Goal: Feedback & Contribution: Contribute content

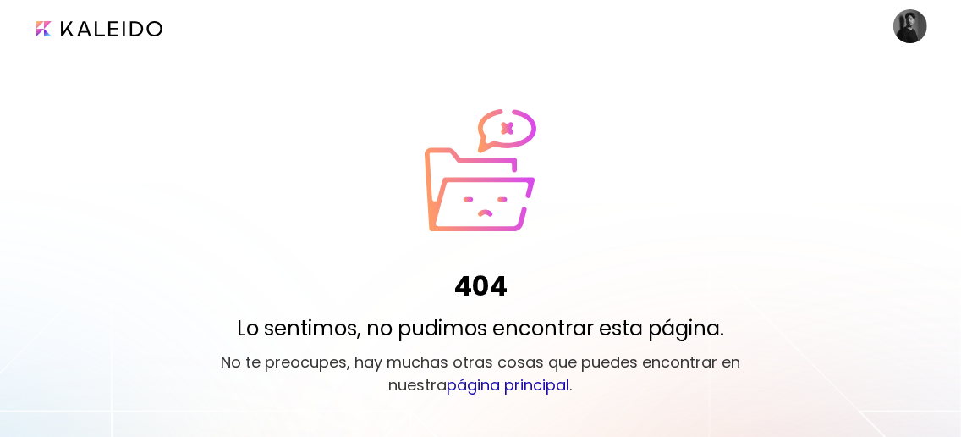
click at [908, 23] on image at bounding box center [910, 26] width 34 height 34
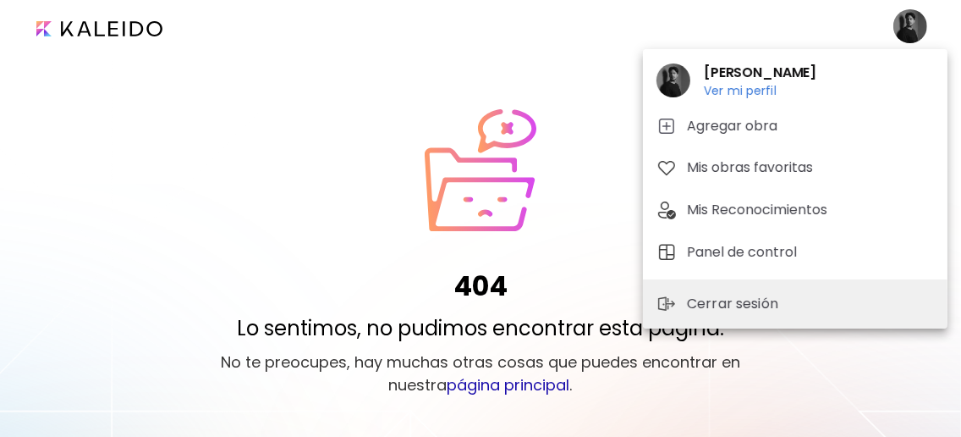
click at [908, 23] on div at bounding box center [480, 218] width 961 height 437
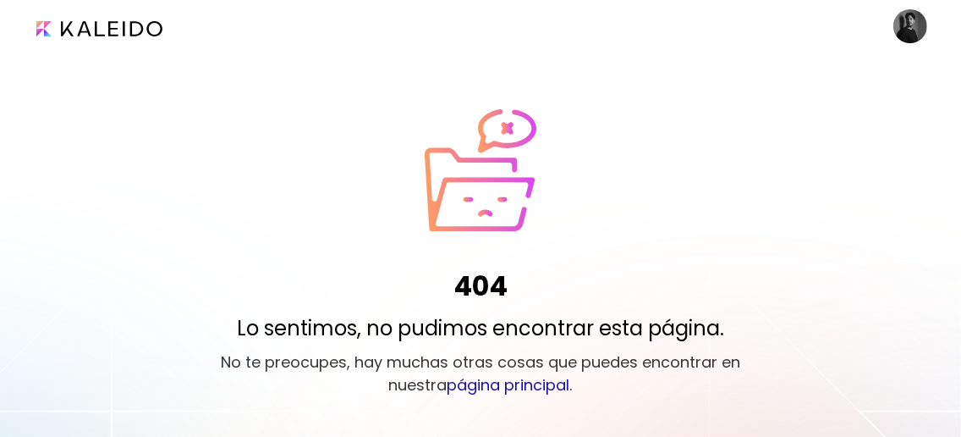
click at [912, 33] on image at bounding box center [910, 26] width 34 height 34
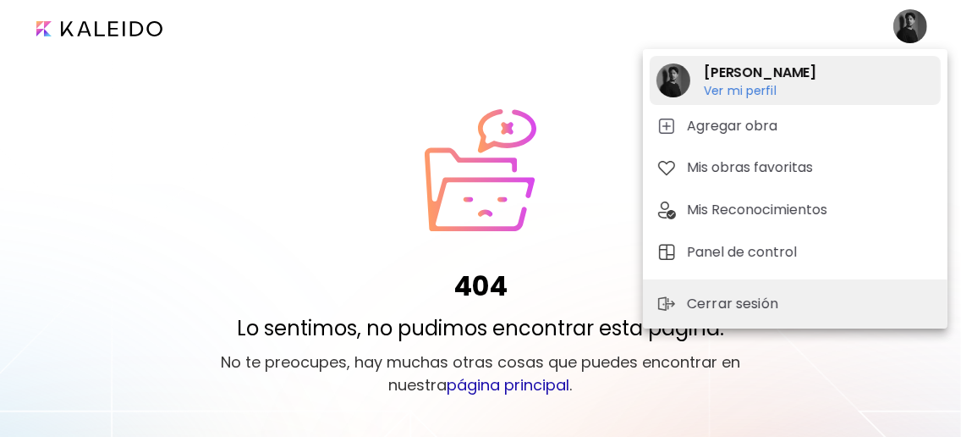
click at [758, 72] on h2 "Oscar Caicedo" at bounding box center [760, 73] width 113 height 20
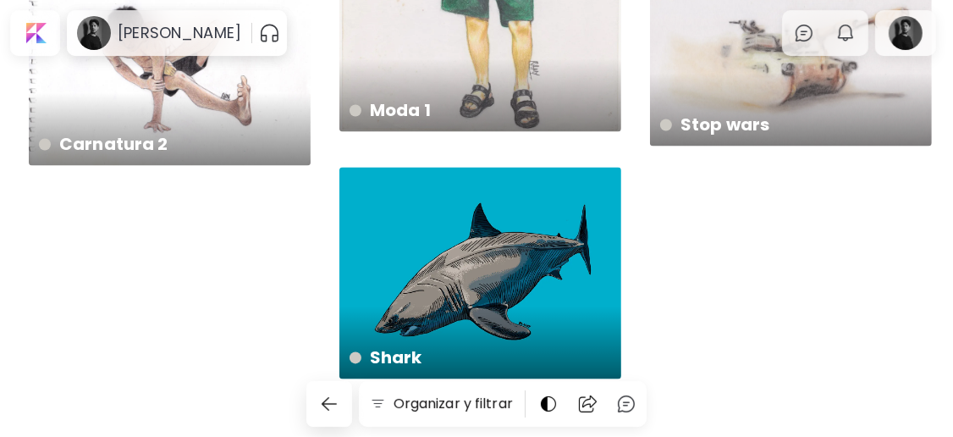
scroll to position [2069, 0]
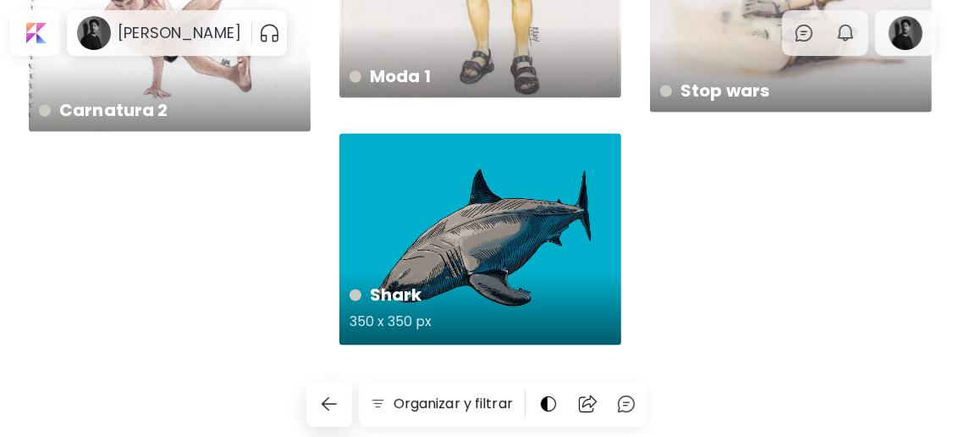
click at [533, 193] on div "Shark 350 x 350 px" at bounding box center [480, 238] width 282 height 211
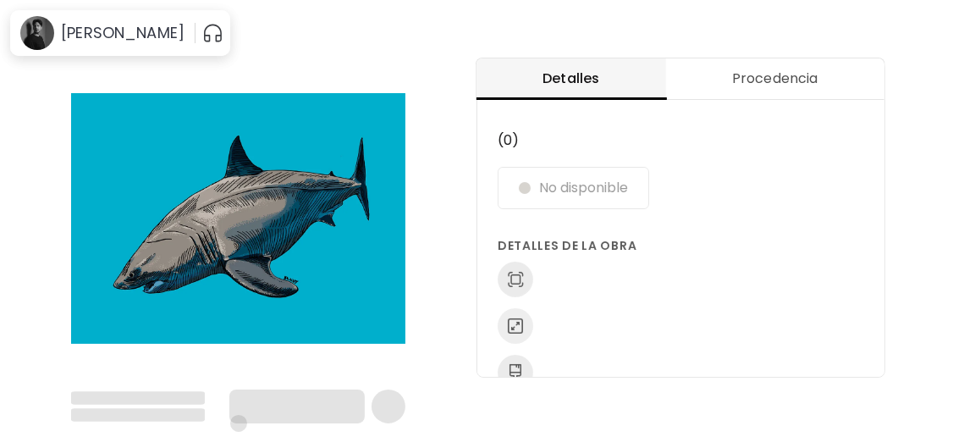
scroll to position [107, 0]
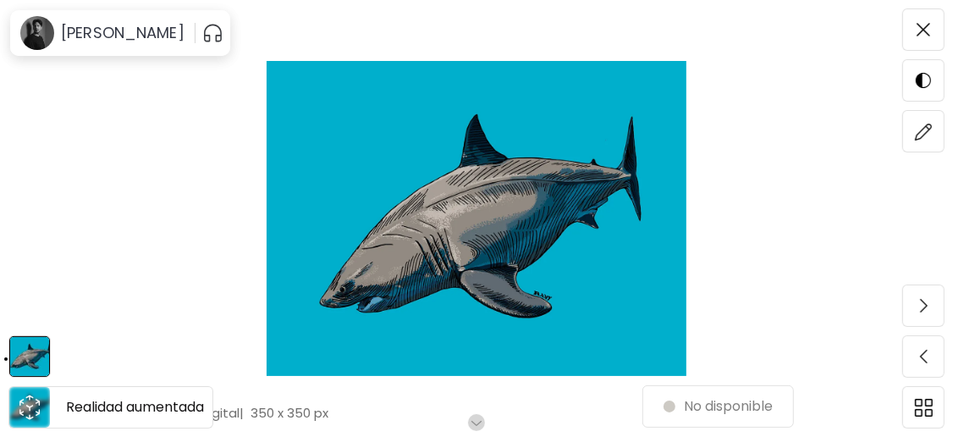
click at [32, 416] on icon "animation" at bounding box center [29, 416] width 8 height 5
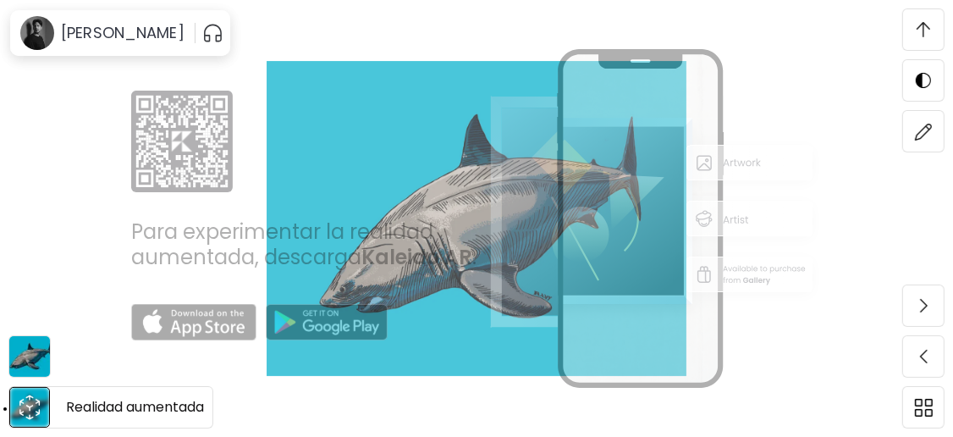
scroll to position [448, 0]
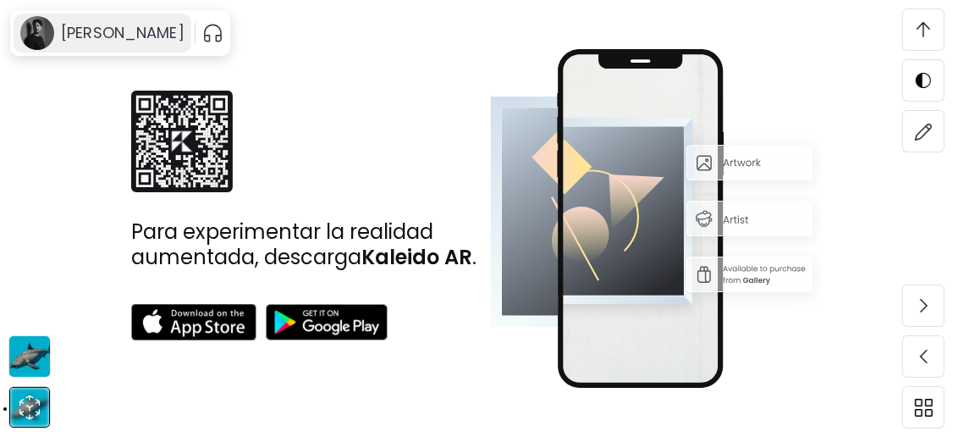
click at [132, 35] on h6 "Oscar Caicedo" at bounding box center [123, 33] width 124 height 20
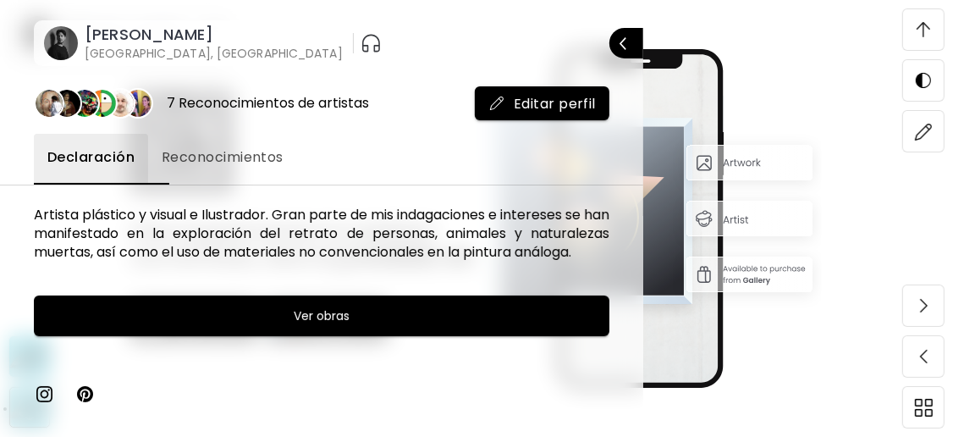
click at [360, 46] on img "button" at bounding box center [370, 43] width 21 height 27
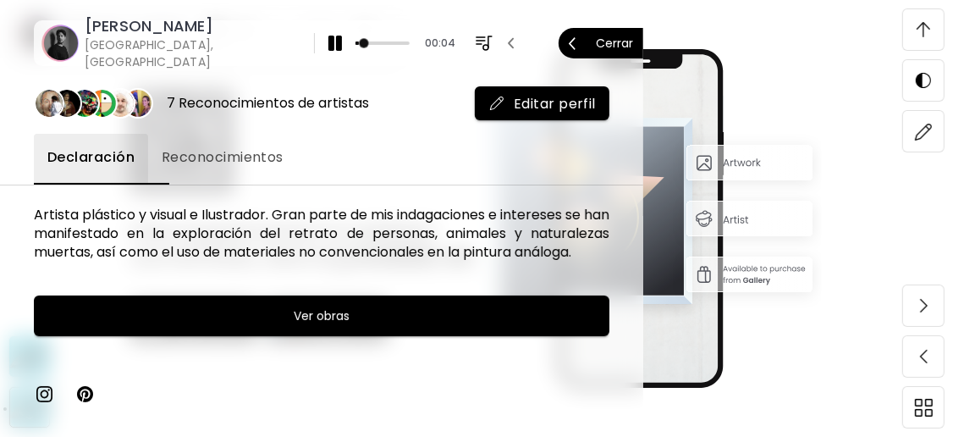
click at [612, 46] on p "Cerrar" at bounding box center [614, 43] width 37 height 12
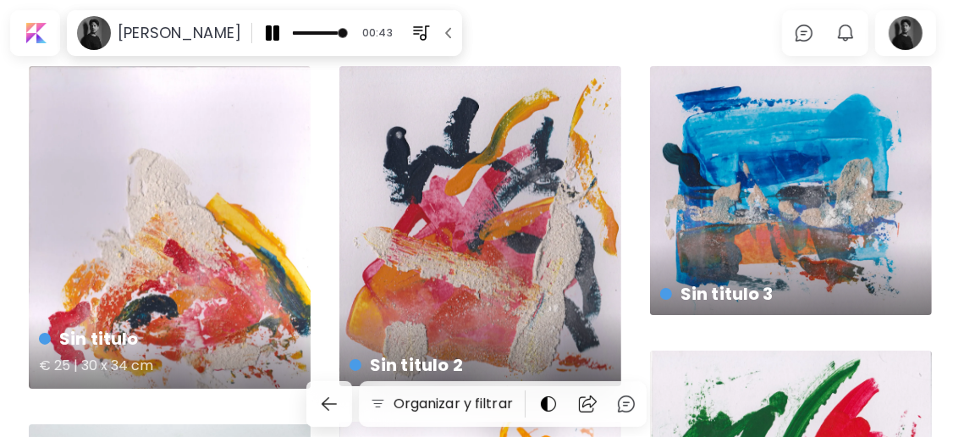
click at [258, 225] on div "Sin titulo € 25 | 30 x 34 cm" at bounding box center [170, 227] width 282 height 322
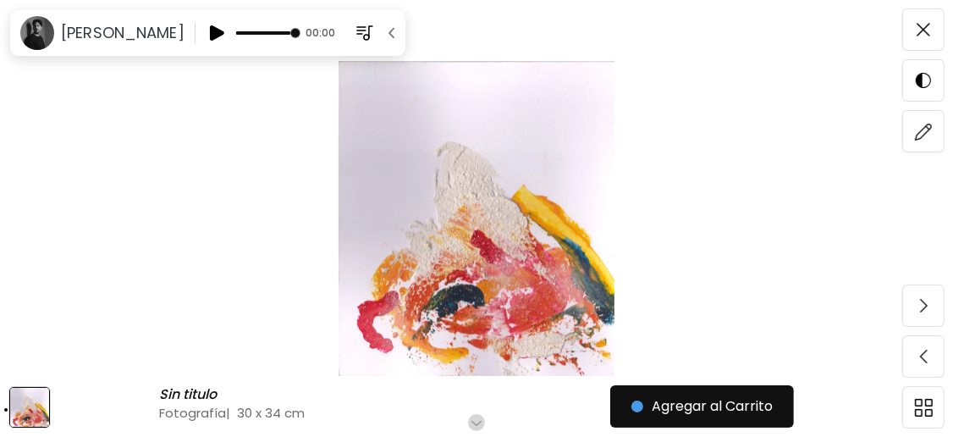
click at [374, 181] on img at bounding box center [476, 218] width 810 height 315
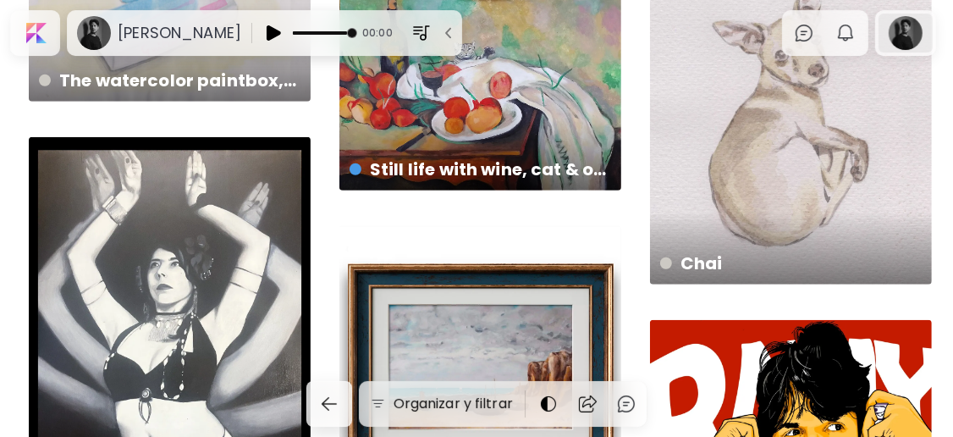
click at [914, 41] on div at bounding box center [905, 33] width 54 height 39
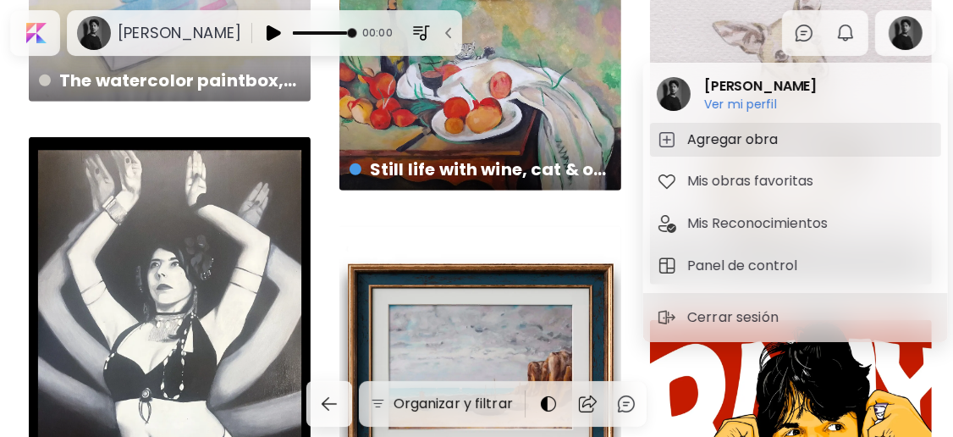
click at [720, 133] on h5 "Agregar obra" at bounding box center [735, 139] width 96 height 20
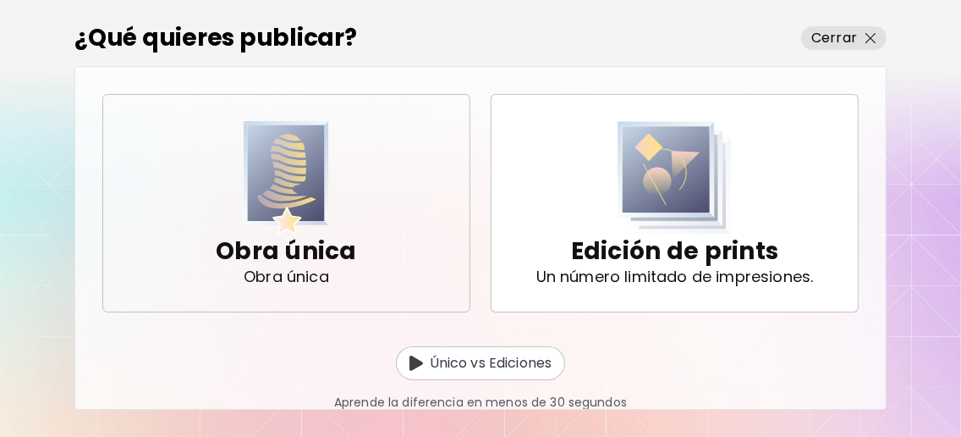
click at [342, 202] on div "Obra única Obra única" at bounding box center [286, 203] width 141 height 142
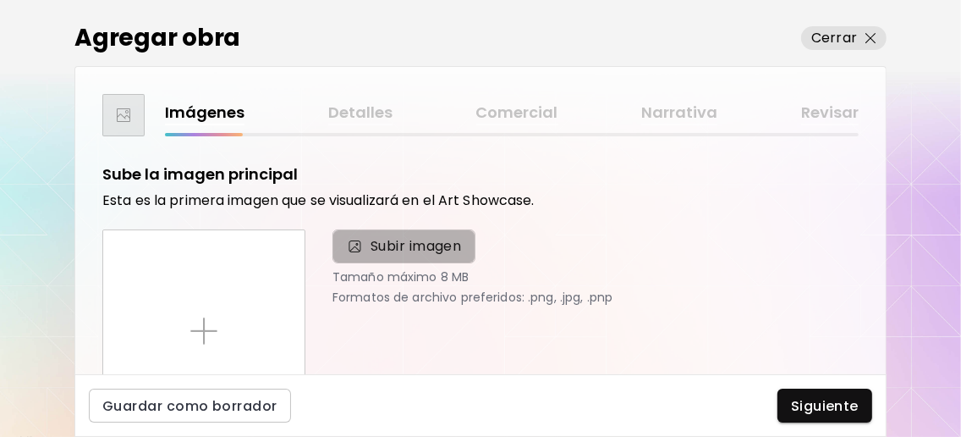
click at [376, 242] on span "Subir imagen" at bounding box center [416, 246] width 91 height 20
click at [0, 0] on input "Subir imagen" at bounding box center [0, 0] width 0 height 0
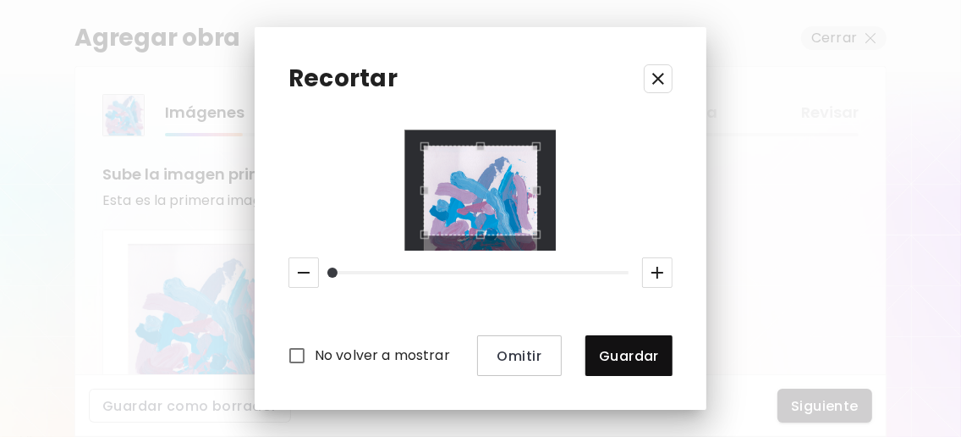
click at [499, 215] on div "Use the arrow keys to move the crop selection area" at bounding box center [481, 191] width 114 height 90
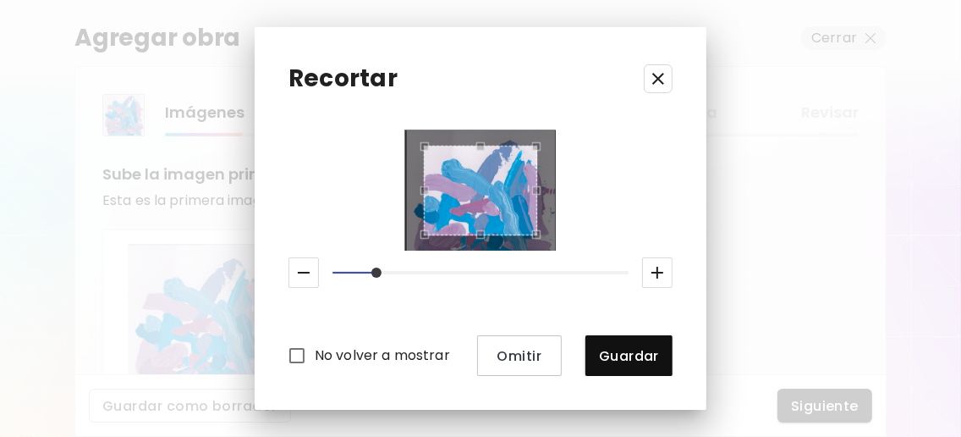
drag, startPoint x: 321, startPoint y: 272, endPoint x: 364, endPoint y: 273, distance: 42.3
click at [371, 273] on span at bounding box center [376, 272] width 10 height 10
click at [668, 80] on icon "button" at bounding box center [658, 79] width 20 height 20
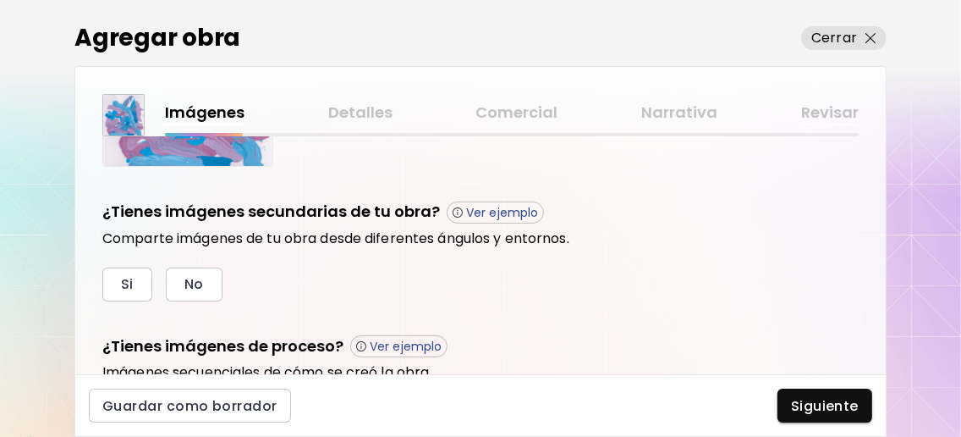
scroll to position [563, 0]
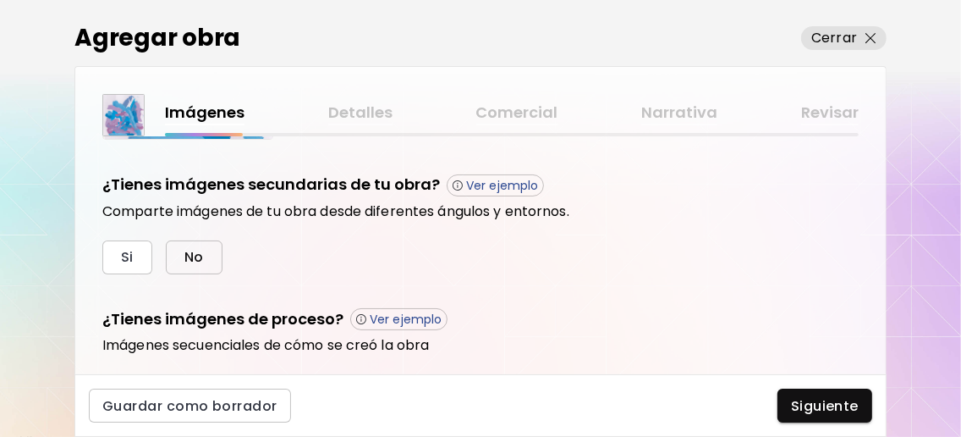
click at [188, 244] on button "No" at bounding box center [194, 257] width 57 height 34
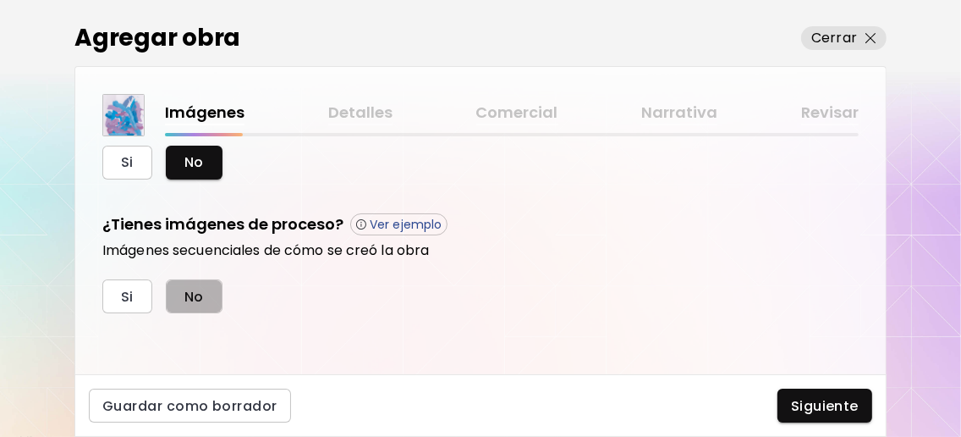
drag, startPoint x: 209, startPoint y: 294, endPoint x: 208, endPoint y: 422, distance: 128.6
click at [208, 294] on button "No" at bounding box center [194, 296] width 57 height 34
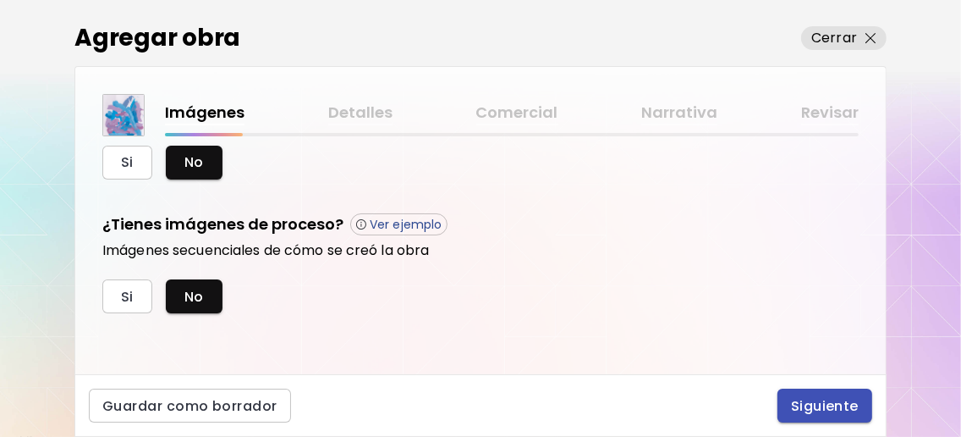
click at [846, 398] on span "Siguiente" at bounding box center [825, 406] width 68 height 18
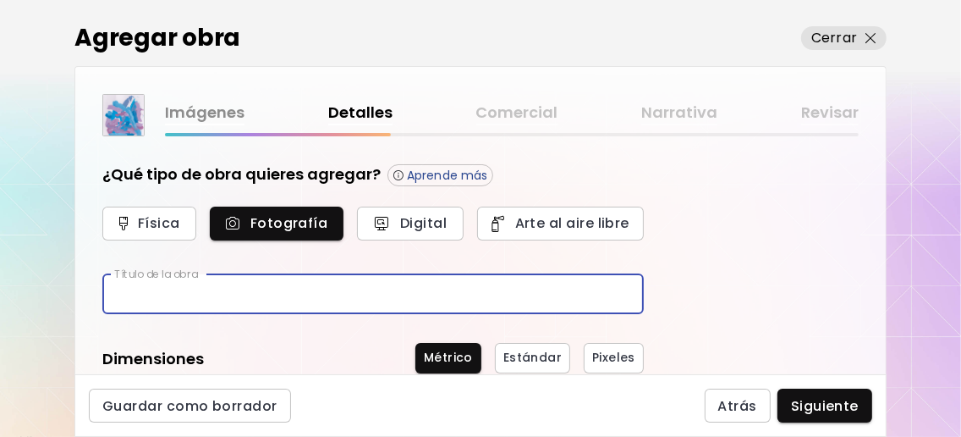
click at [294, 295] on input "text" at bounding box center [372, 294] width 541 height 40
type input "*****"
click at [744, 300] on div "¿Qué tipo de obra quieres agregar? Aprende más Física Fotografía Digital Arte a…" at bounding box center [480, 255] width 810 height 238
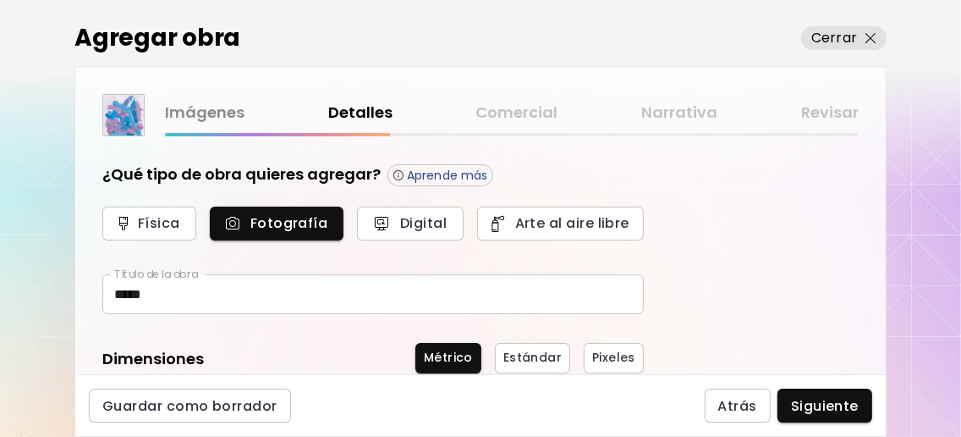
scroll to position [112, 0]
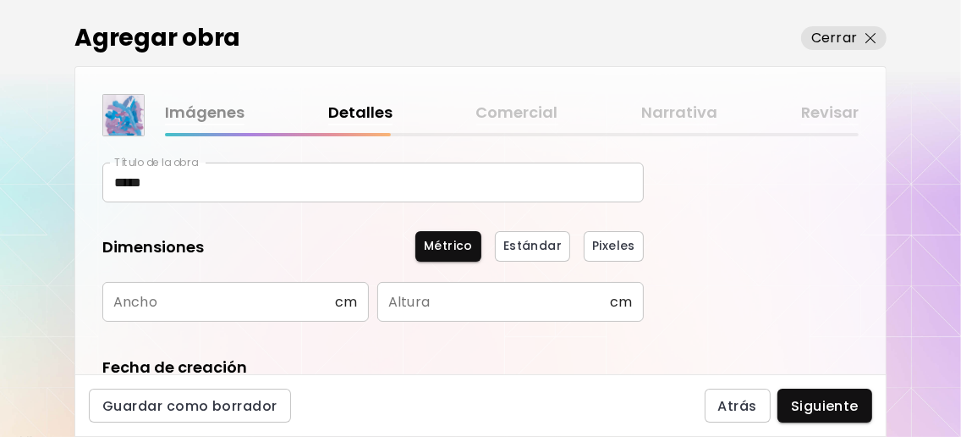
click at [273, 312] on input "text" at bounding box center [218, 302] width 233 height 40
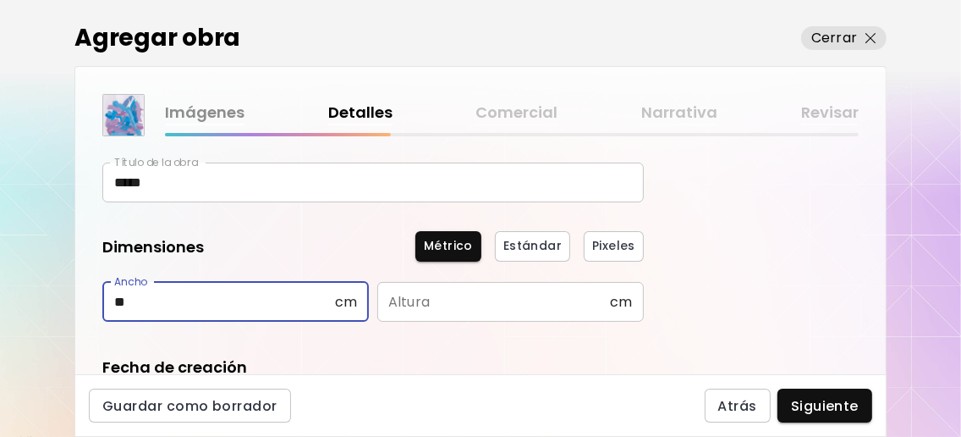
type input "**"
click at [535, 302] on input "text" at bounding box center [493, 302] width 233 height 40
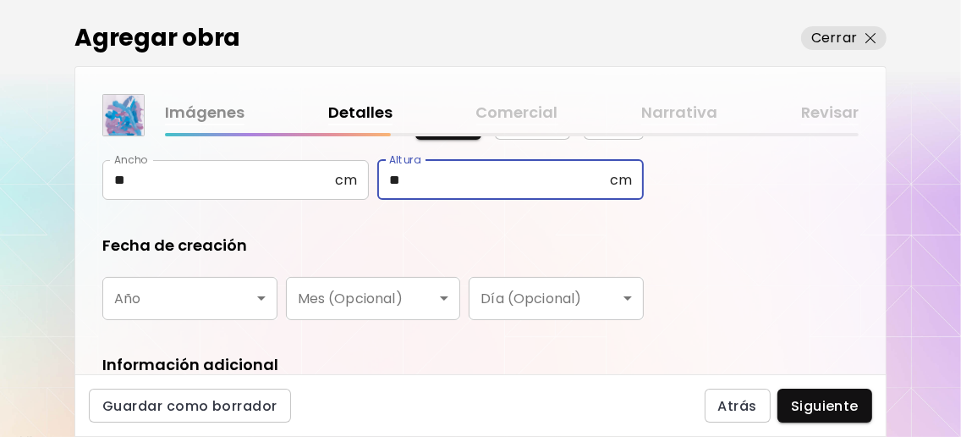
scroll to position [338, 0]
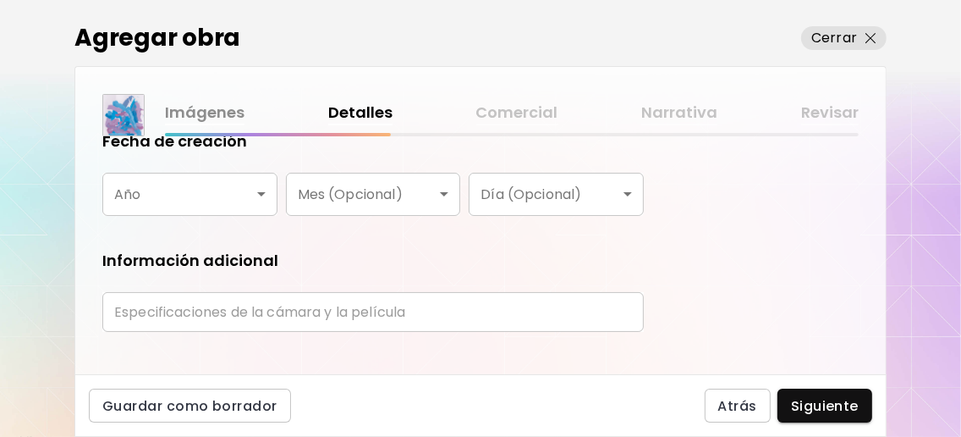
type input "**"
click at [245, 193] on body "0 0 Agregar obra Cerrar Imágenes Detalles Comercial Narrativa Revisar ¿Qué tipo…" at bounding box center [480, 218] width 961 height 437
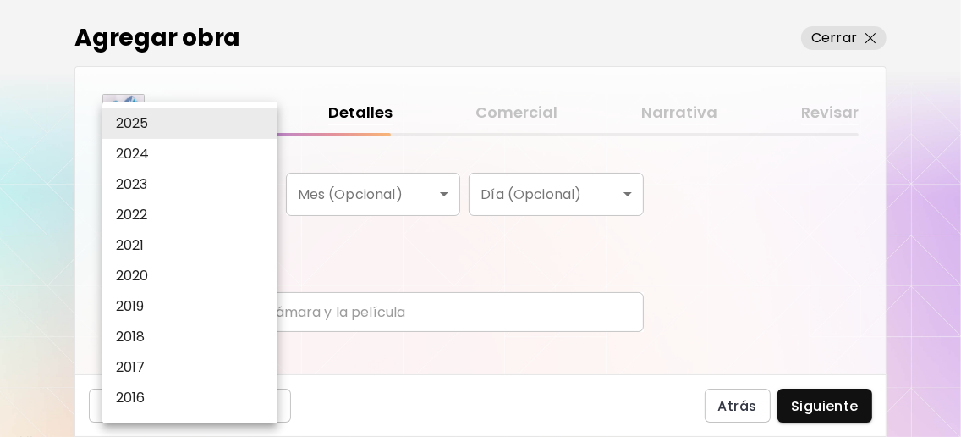
click at [217, 200] on li "2023" at bounding box center [194, 184] width 184 height 30
type input "****"
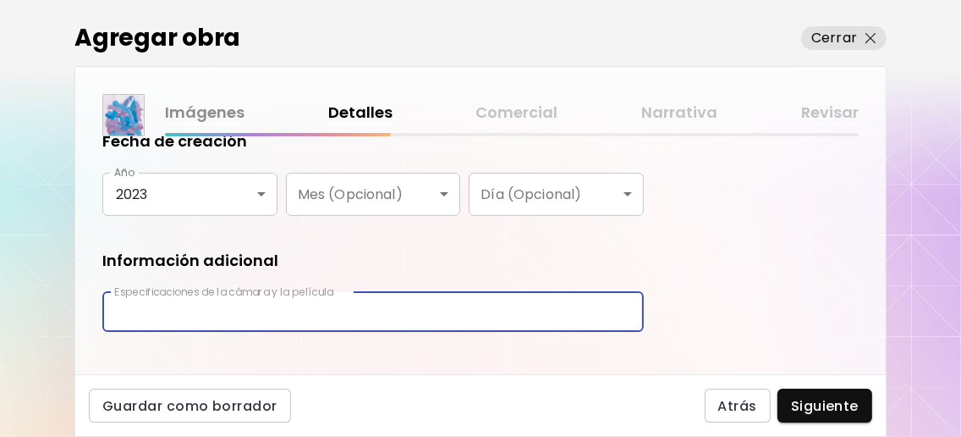
click at [365, 326] on input "text" at bounding box center [372, 312] width 541 height 40
type input "***"
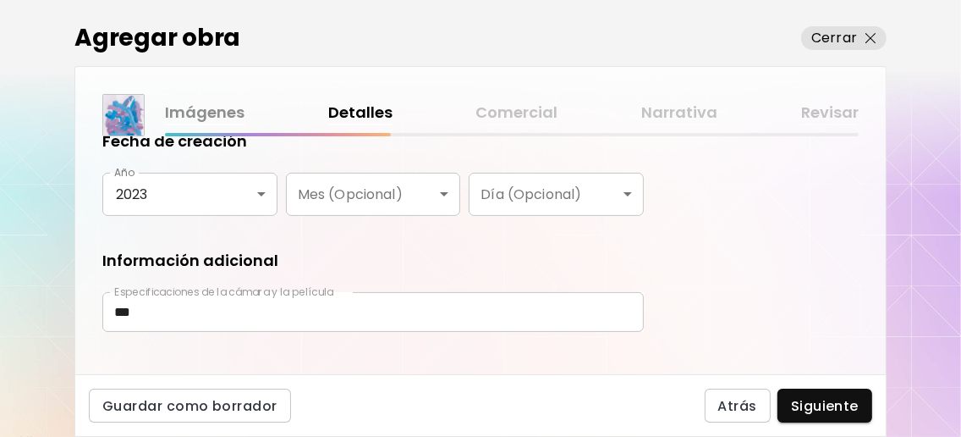
click at [759, 311] on div "¿Qué tipo de obra quieres agregar? Aprende más Física Fotografía Digital Arte a…" at bounding box center [480, 255] width 810 height 238
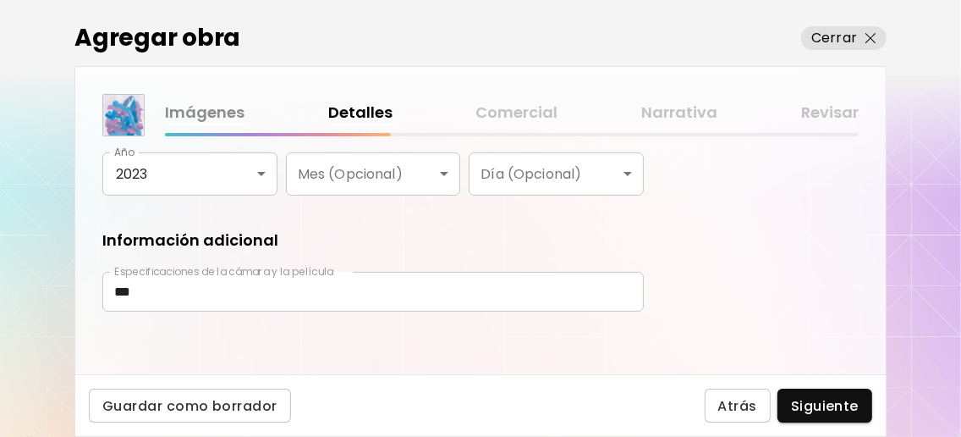
scroll to position [367, 0]
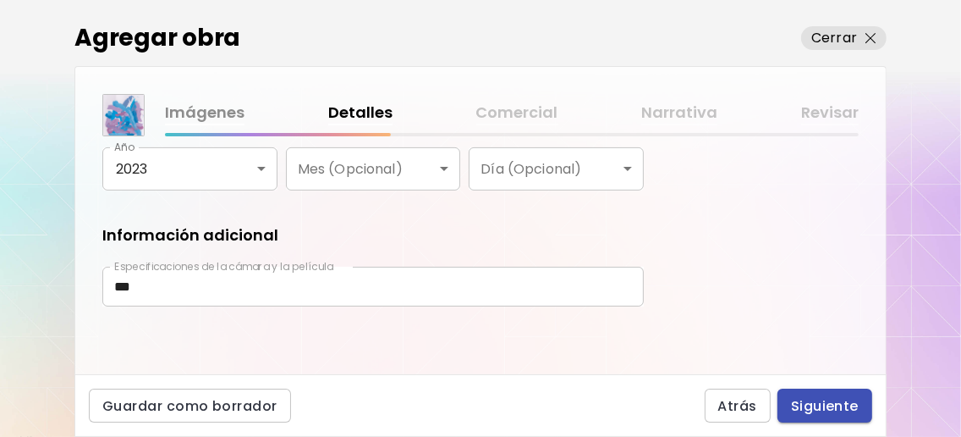
click at [843, 401] on span "Siguiente" at bounding box center [825, 406] width 68 height 18
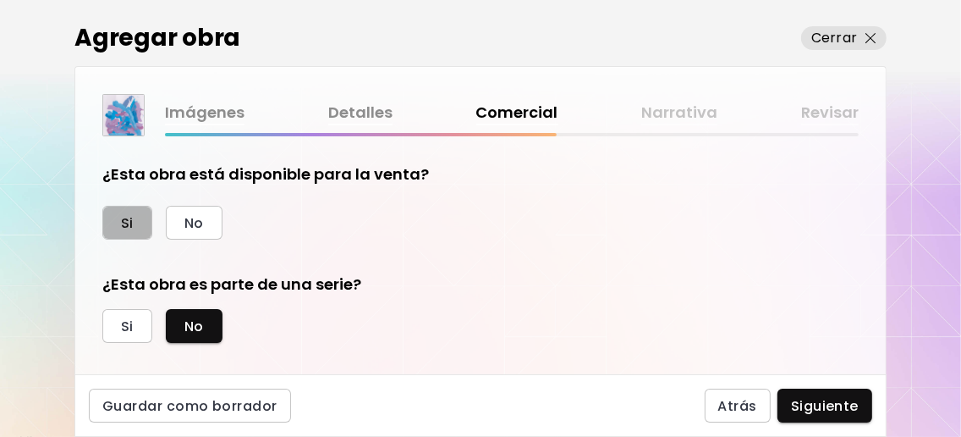
click at [136, 219] on button "Si" at bounding box center [127, 223] width 50 height 34
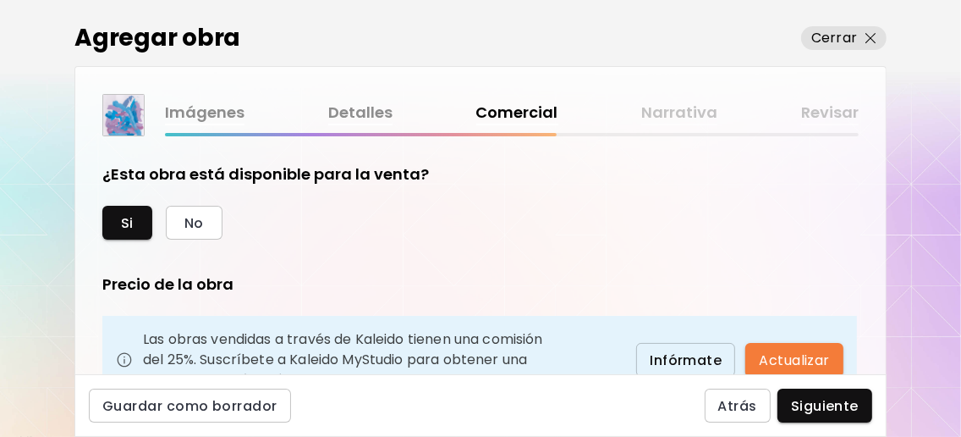
scroll to position [225, 0]
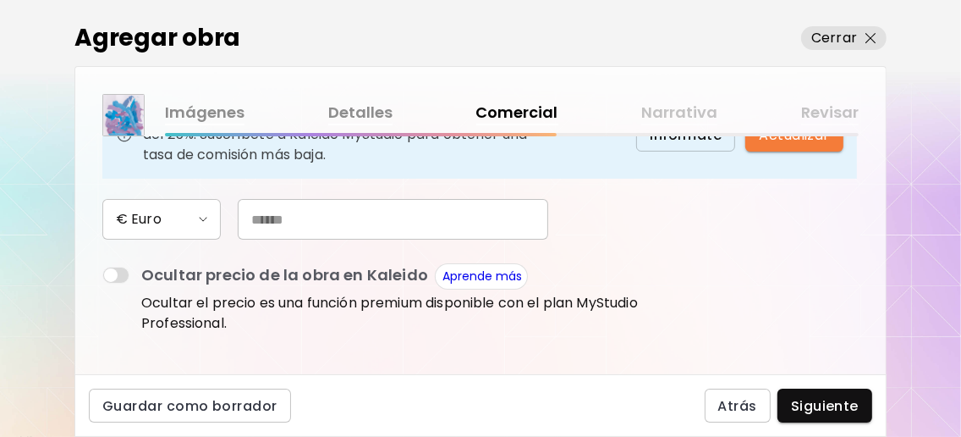
click at [286, 239] on input "text" at bounding box center [393, 219] width 310 height 41
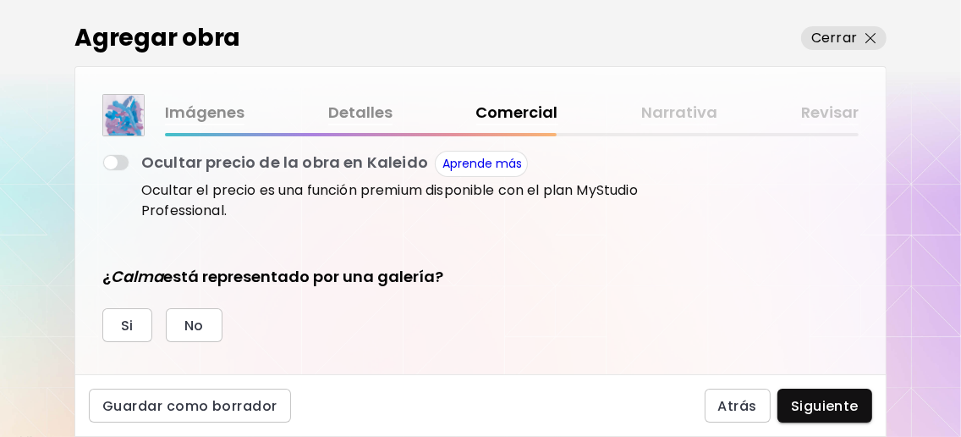
scroll to position [451, 0]
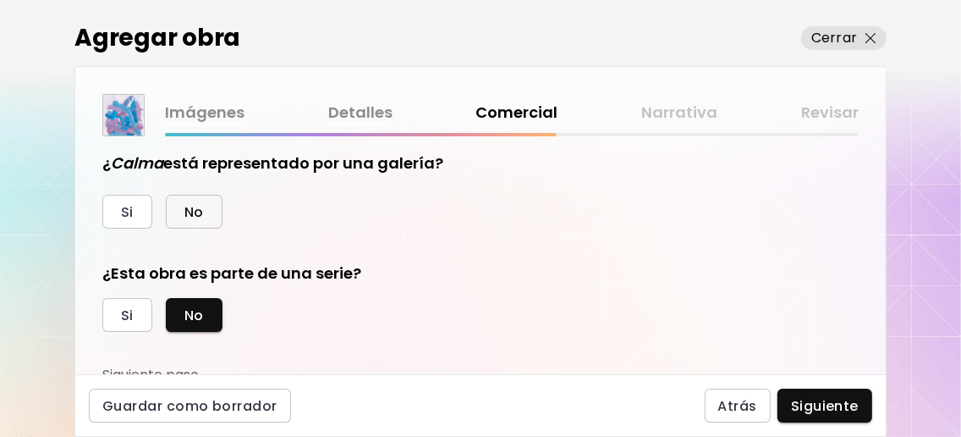
type input "**"
click at [201, 221] on span "No" at bounding box center [193, 212] width 19 height 18
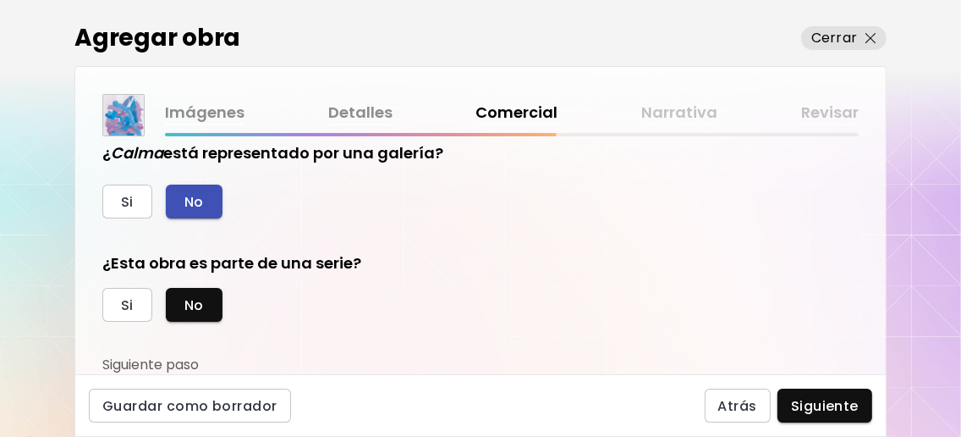
scroll to position [501, 0]
click at [128, 305] on span "Si" at bounding box center [127, 305] width 13 height 18
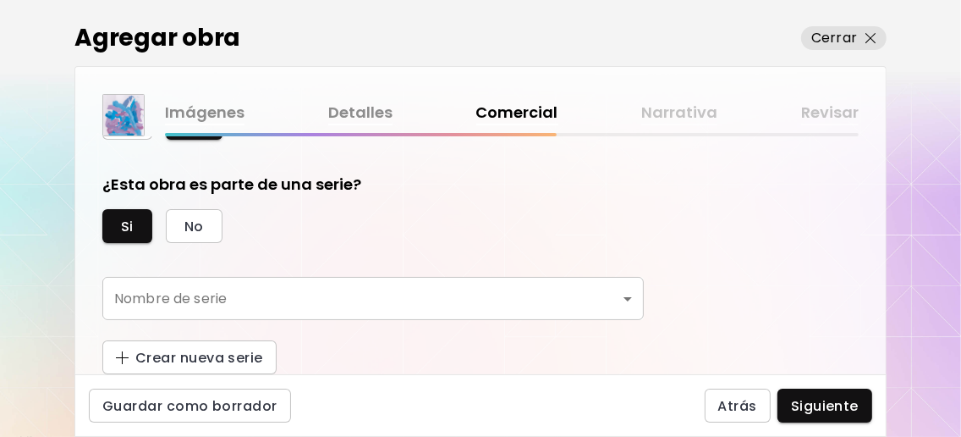
scroll to position [583, 0]
click at [380, 298] on body "0 0 Agregar obra Cerrar Imágenes Detalles Comercial Narrativa Revisar ¿Esta obr…" at bounding box center [480, 218] width 961 height 437
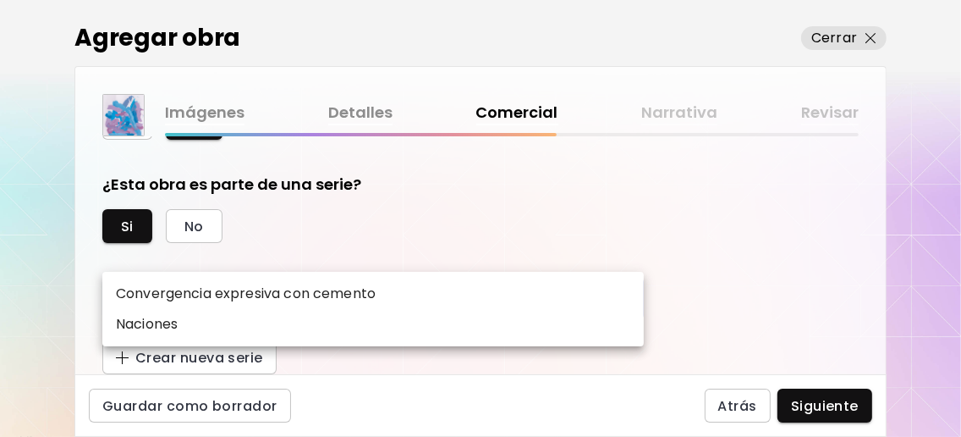
click at [543, 218] on div at bounding box center [480, 218] width 961 height 437
click at [250, 288] on body "0 0 Agregar obra Cerrar Imágenes Detalles Comercial Narrativa Revisar ¿Esta obr…" at bounding box center [480, 218] width 961 height 437
click at [294, 226] on div at bounding box center [480, 218] width 961 height 437
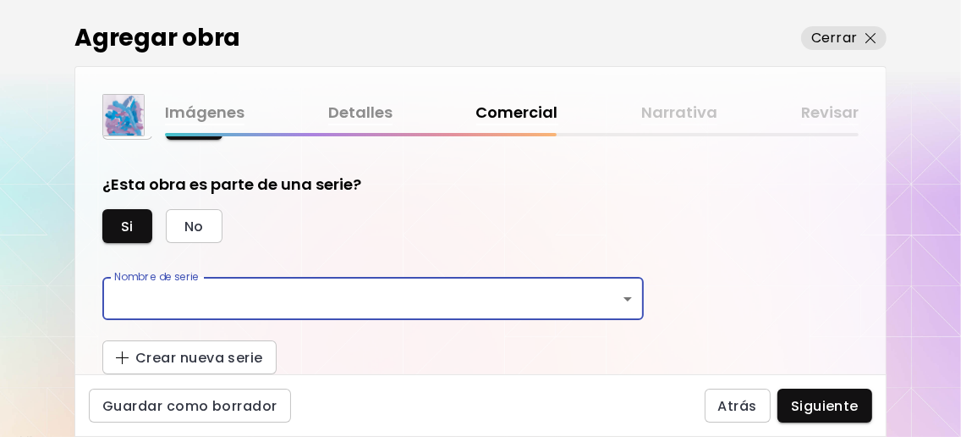
click at [293, 303] on body "0 0 Agregar obra Cerrar Imágenes Detalles Comercial Narrativa Revisar ¿Esta obr…" at bounding box center [480, 218] width 961 height 437
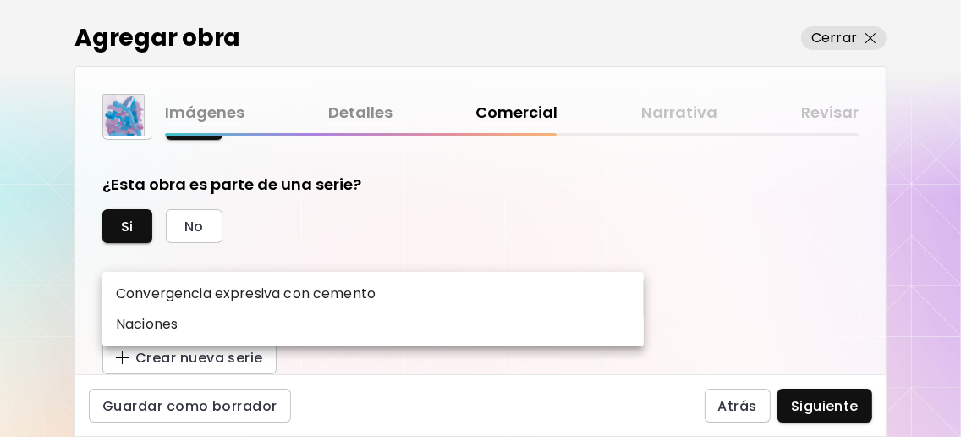
click at [332, 239] on div at bounding box center [480, 218] width 961 height 437
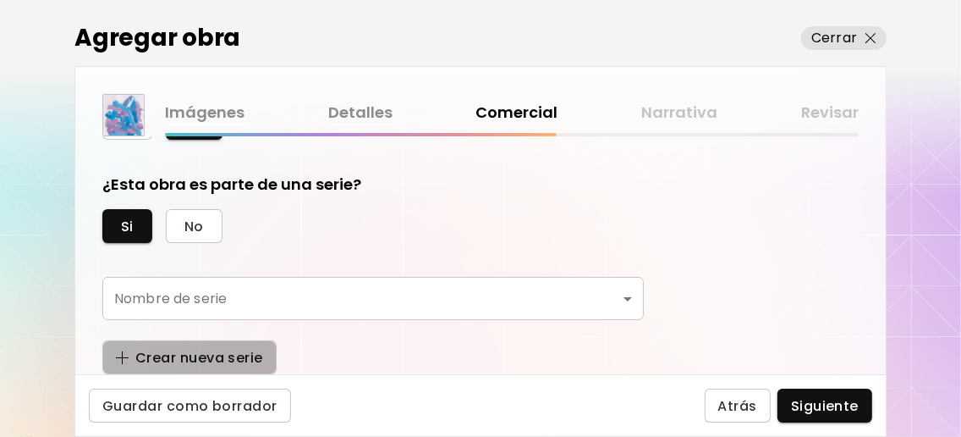
click at [246, 349] on span "Crear nueva serie" at bounding box center [189, 358] width 147 height 18
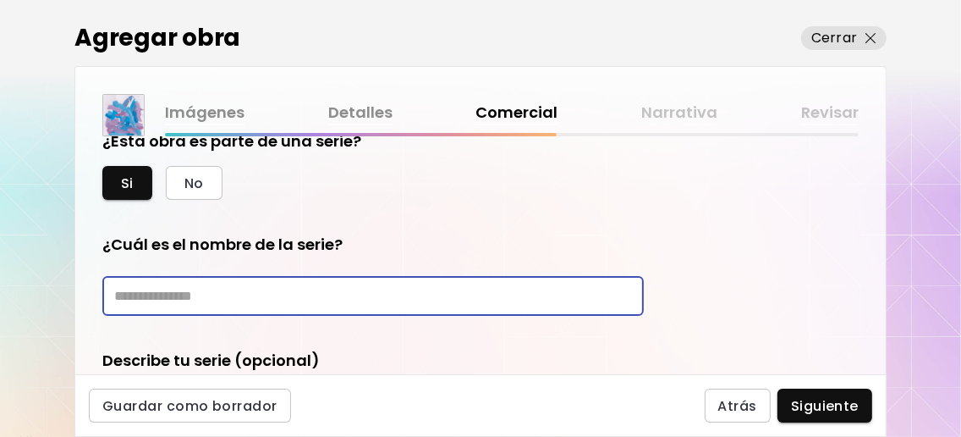
click at [244, 316] on input "text" at bounding box center [372, 296] width 541 height 40
type input "*"
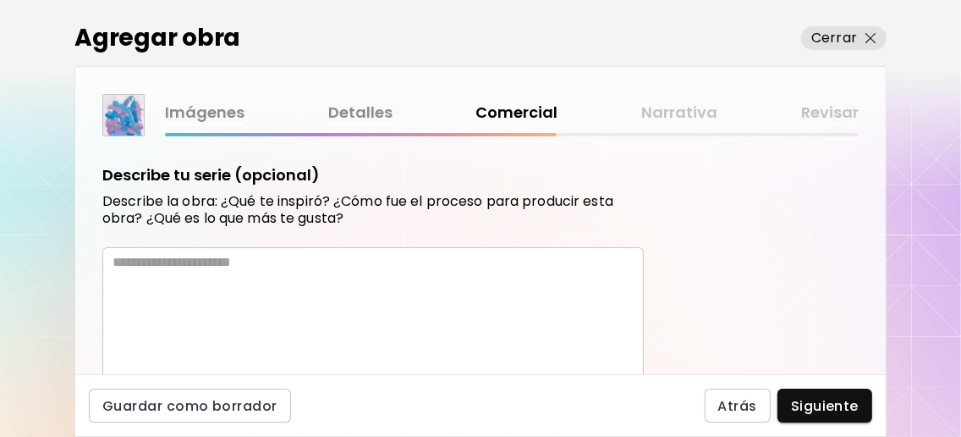
scroll to position [913, 0]
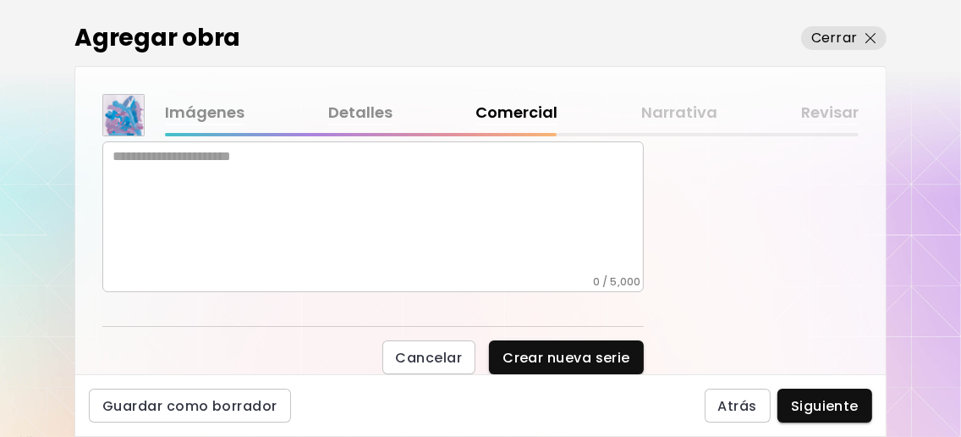
type input "**********"
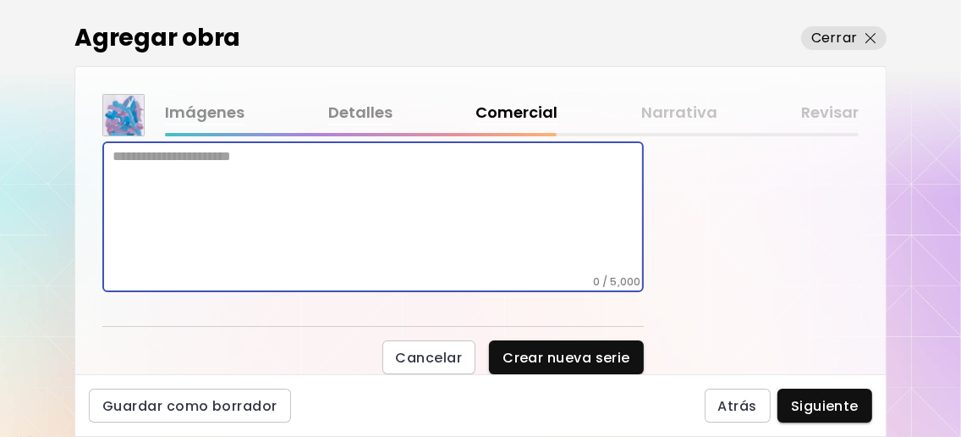
click at [266, 189] on textarea at bounding box center [378, 211] width 531 height 127
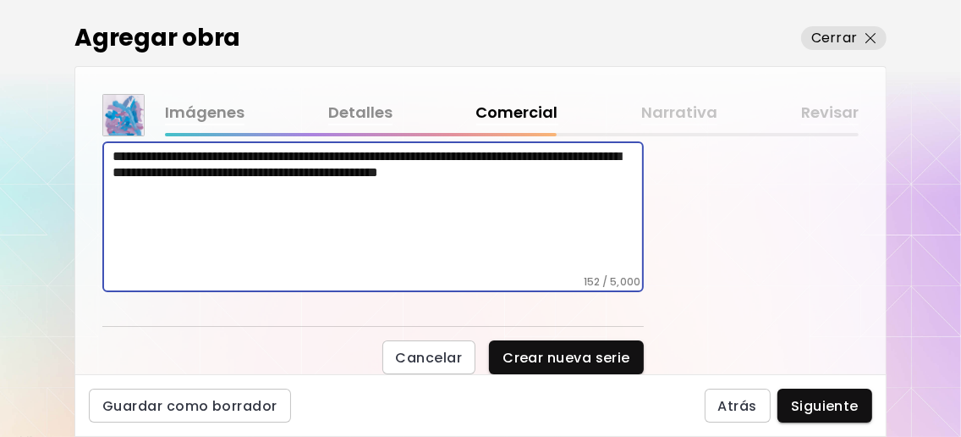
click at [210, 194] on textarea "**********" at bounding box center [378, 211] width 531 height 127
click at [262, 195] on textarea "**********" at bounding box center [378, 211] width 531 height 127
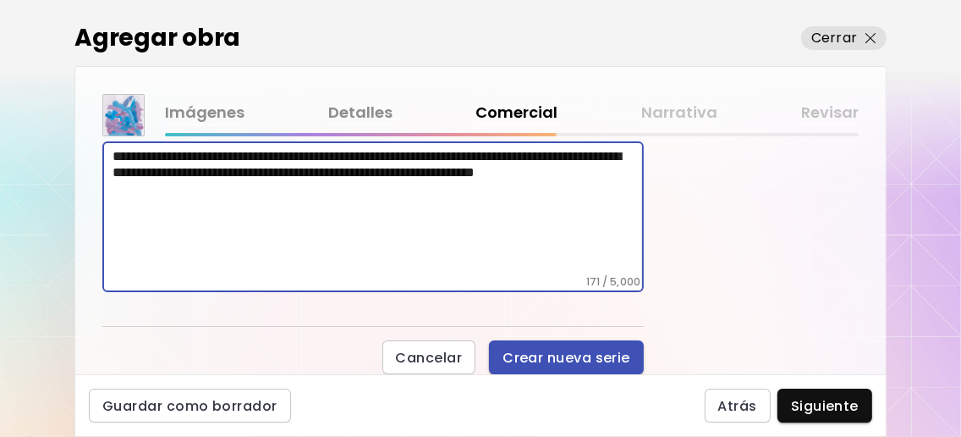
type textarea "**********"
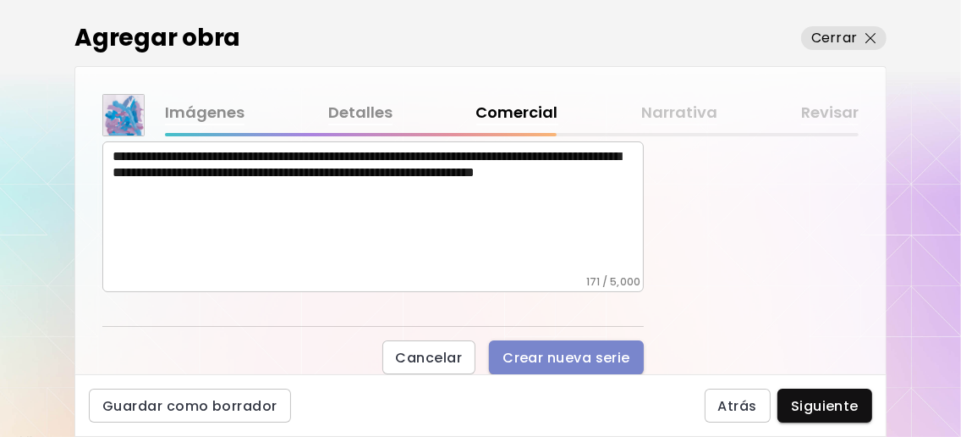
click at [555, 366] on span "Crear nueva serie" at bounding box center [566, 358] width 128 height 18
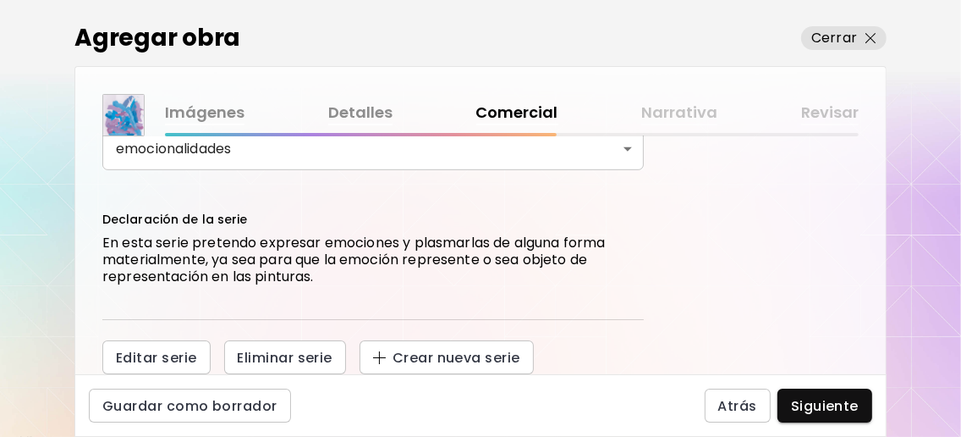
scroll to position [733, 0]
click at [841, 402] on span "Siguiente" at bounding box center [825, 406] width 68 height 18
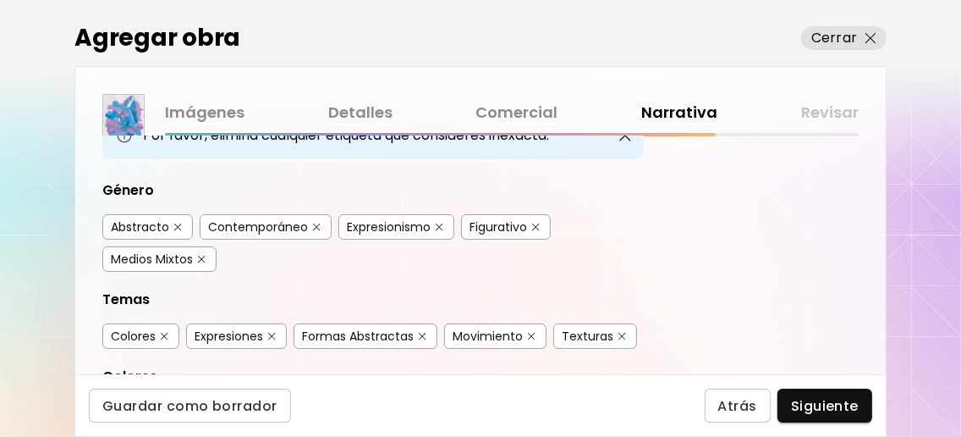
scroll to position [112, 0]
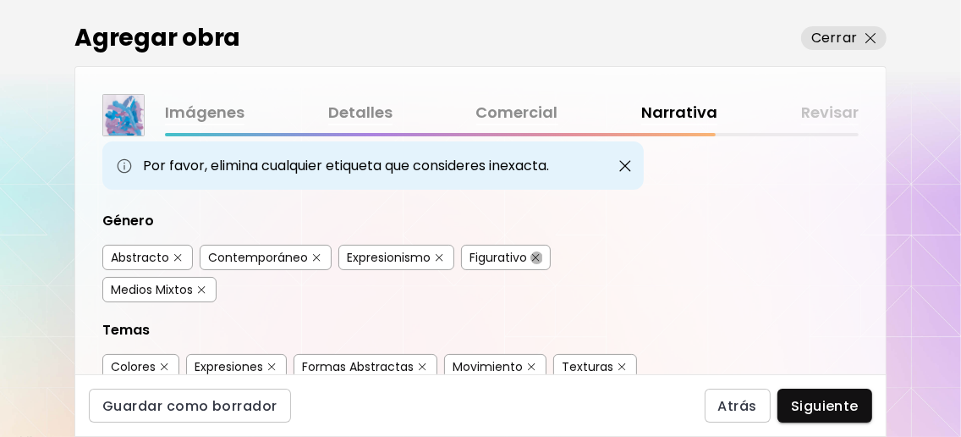
click at [534, 261] on img "button" at bounding box center [536, 258] width 8 height 8
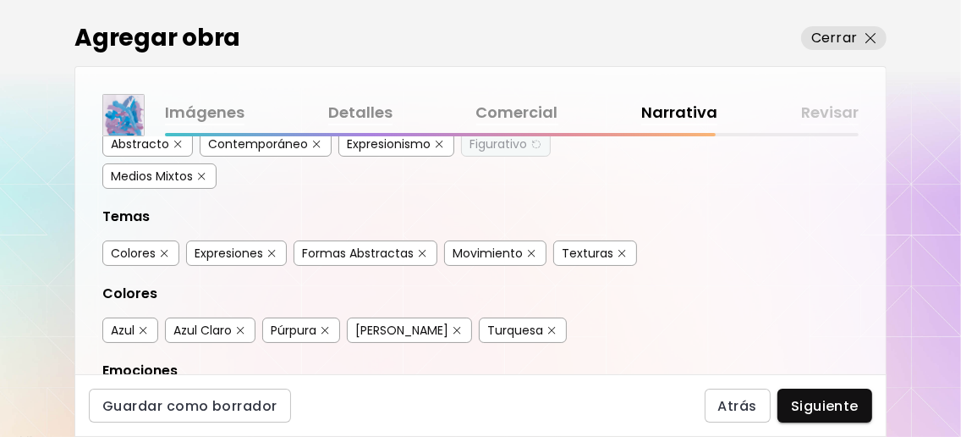
scroll to position [451, 0]
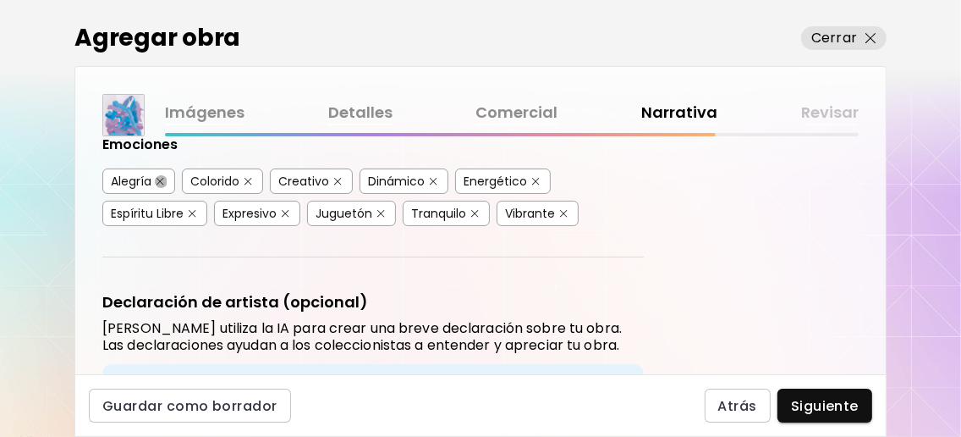
click at [162, 185] on img "button" at bounding box center [161, 182] width 8 height 8
click at [436, 188] on button "button" at bounding box center [433, 181] width 13 height 13
click at [381, 217] on img "button" at bounding box center [381, 214] width 8 height 8
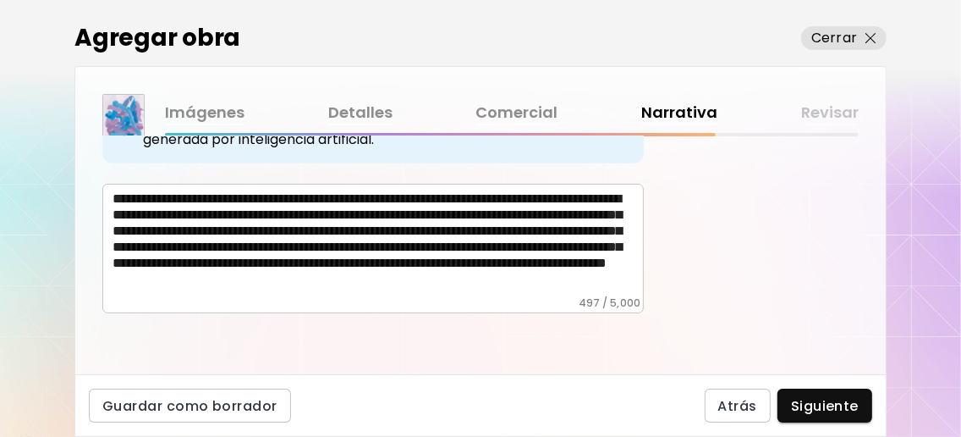
scroll to position [789, 0]
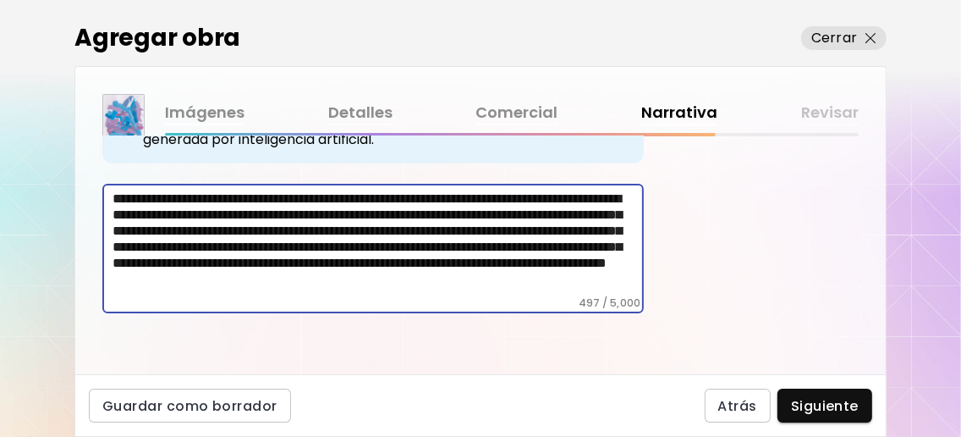
click at [316, 209] on textarea "**********" at bounding box center [378, 243] width 531 height 106
click at [508, 211] on textarea "**********" at bounding box center [378, 243] width 531 height 106
drag, startPoint x: 233, startPoint y: 231, endPoint x: 446, endPoint y: 232, distance: 213.2
click at [446, 232] on textarea "**********" at bounding box center [378, 243] width 531 height 106
click at [357, 230] on textarea "**********" at bounding box center [378, 243] width 531 height 106
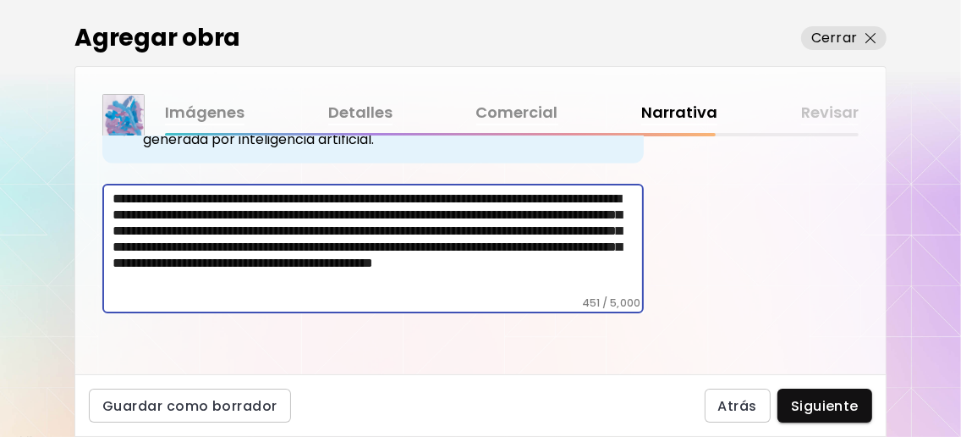
scroll to position [75, 0]
drag, startPoint x: 416, startPoint y: 255, endPoint x: 115, endPoint y: 261, distance: 301.2
click at [115, 261] on textarea "**********" at bounding box center [378, 243] width 531 height 106
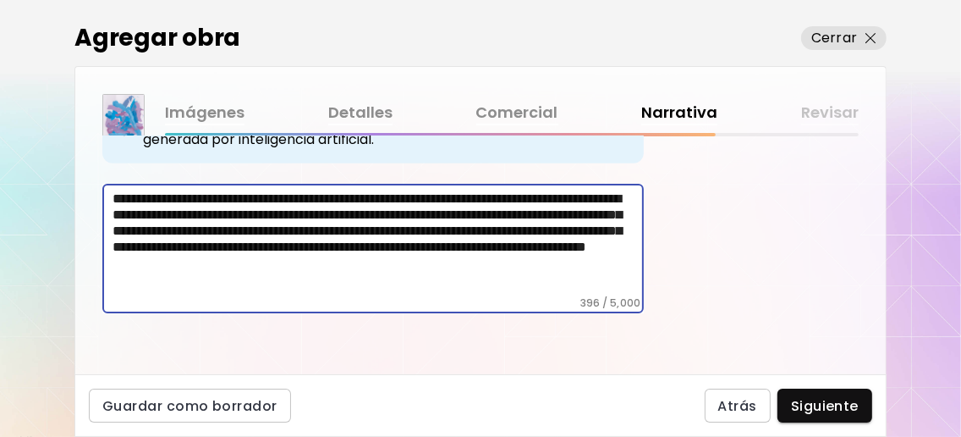
scroll to position [36, 0]
drag, startPoint x: 601, startPoint y: 297, endPoint x: 332, endPoint y: 301, distance: 269.0
click at [332, 296] on textarea "**********" at bounding box center [378, 243] width 531 height 106
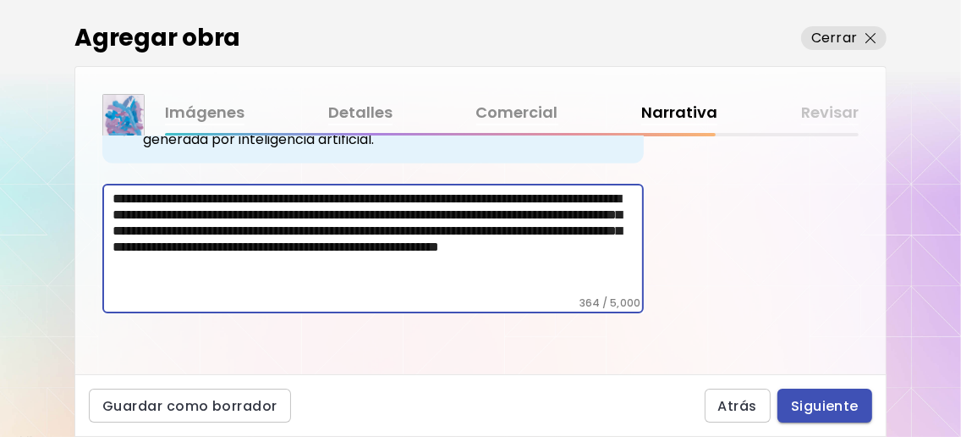
type textarea "**********"
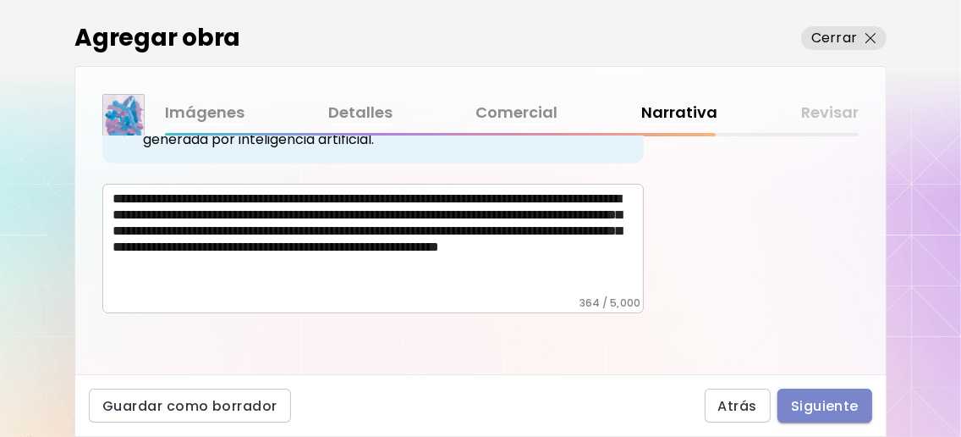
click at [837, 397] on span "Siguiente" at bounding box center [825, 406] width 68 height 18
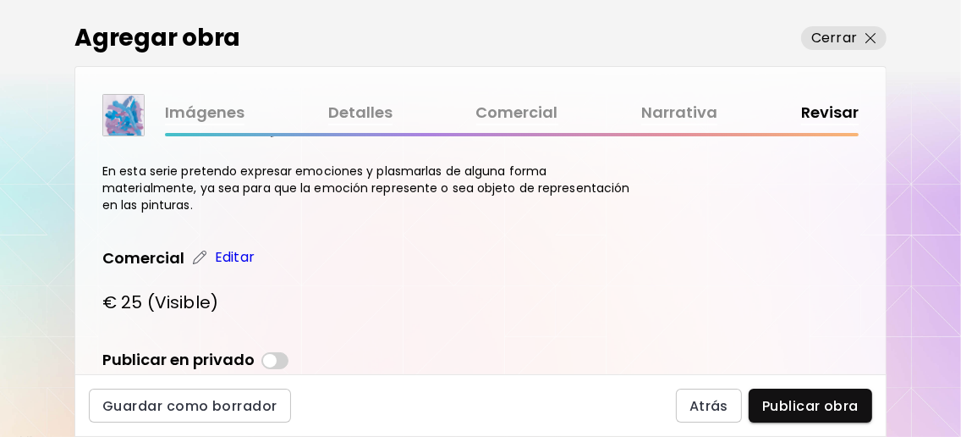
scroll to position [773, 0]
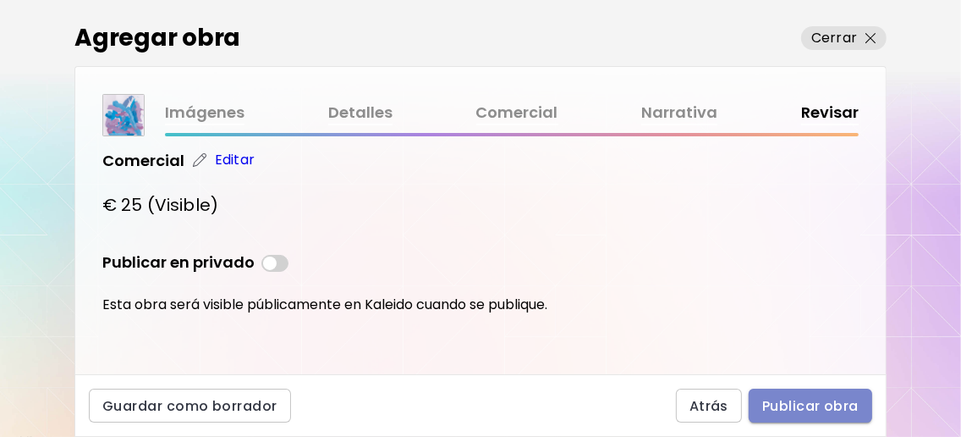
click at [820, 398] on span "Publicar obra" at bounding box center [810, 406] width 96 height 18
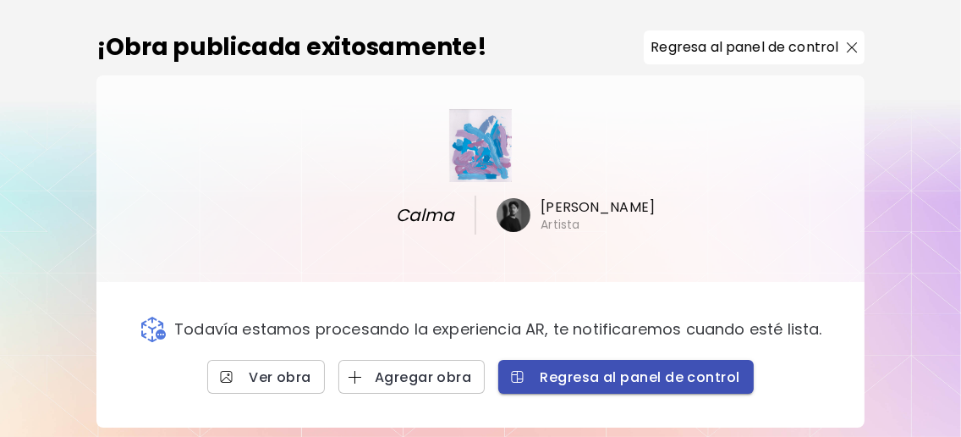
click at [628, 370] on span "Regresa al panel de control" at bounding box center [626, 377] width 228 height 18
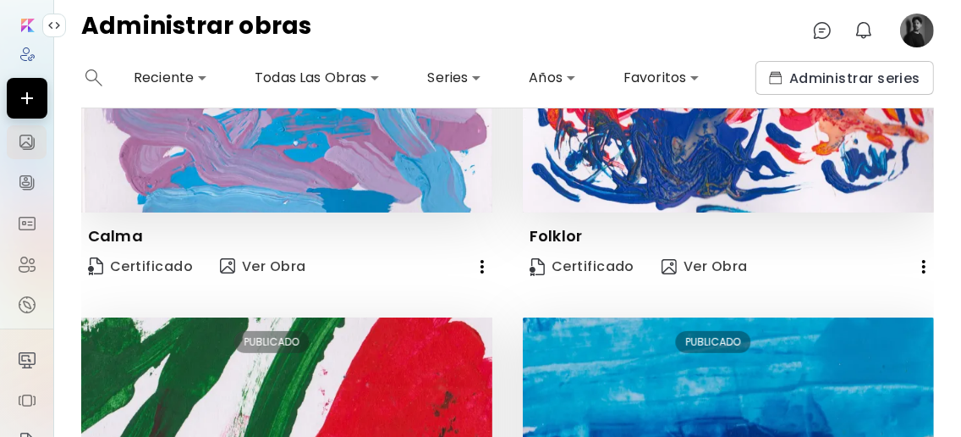
scroll to position [563, 0]
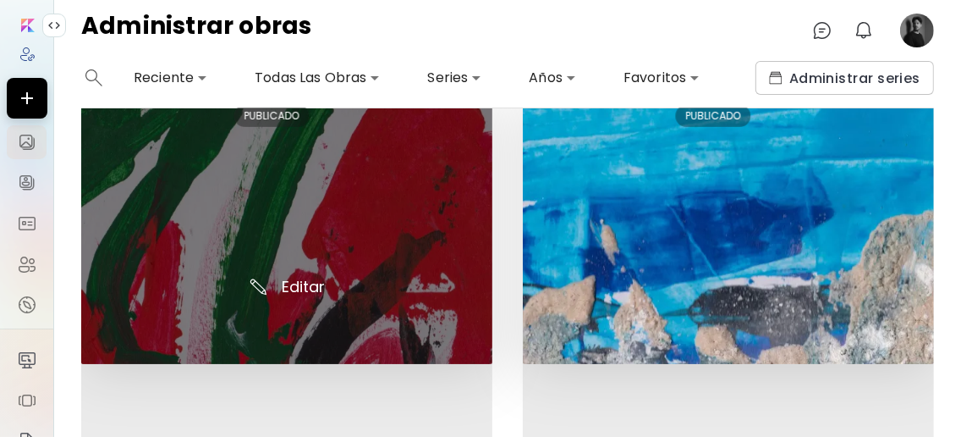
click at [310, 283] on img at bounding box center [286, 227] width 411 height 272
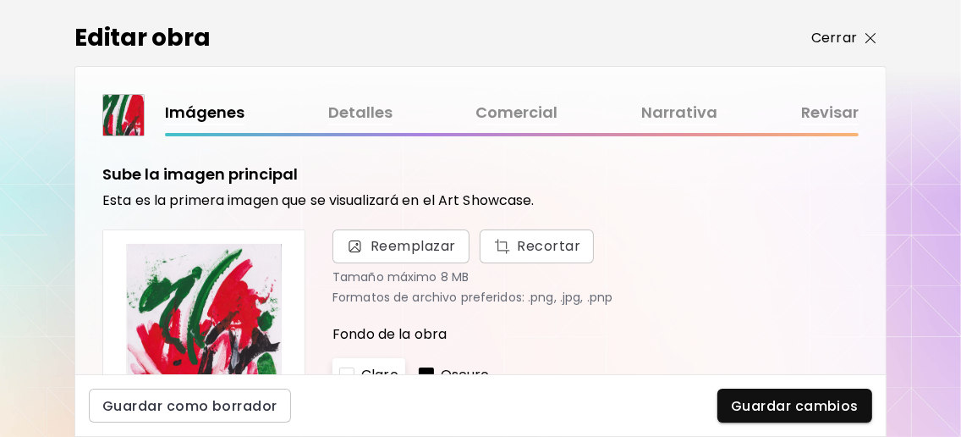
click at [869, 35] on img "button" at bounding box center [870, 38] width 11 height 11
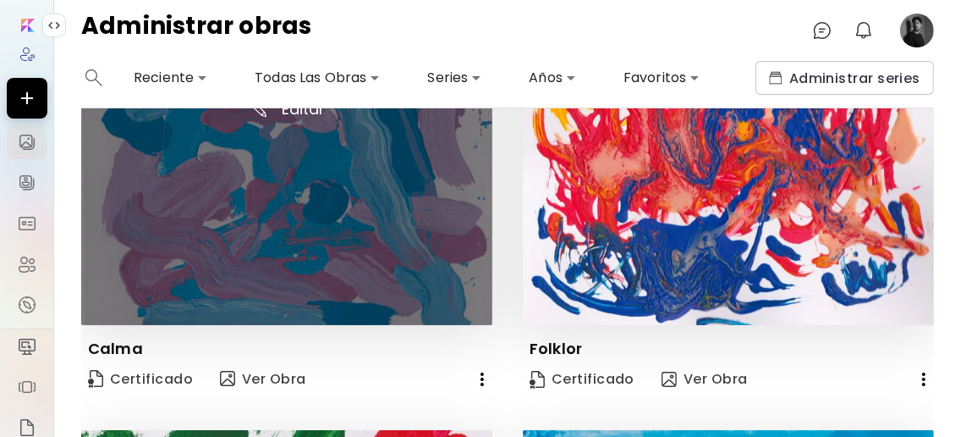
scroll to position [112, 0]
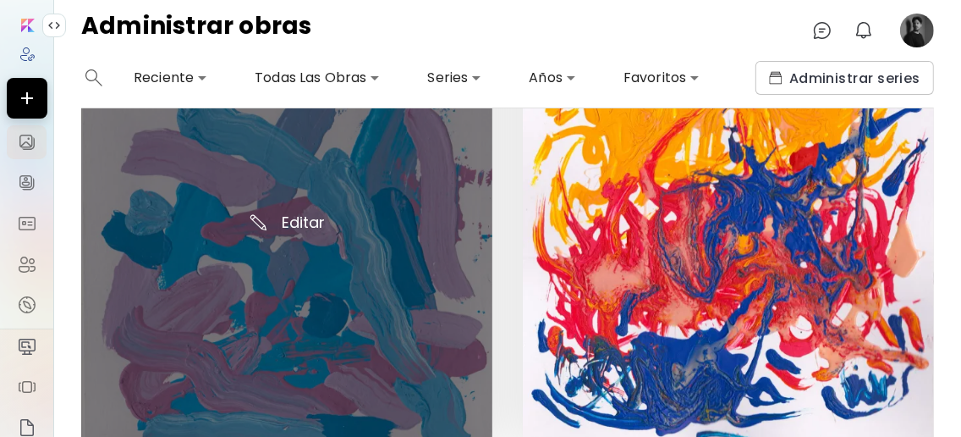
click at [310, 211] on img at bounding box center [286, 232] width 411 height 411
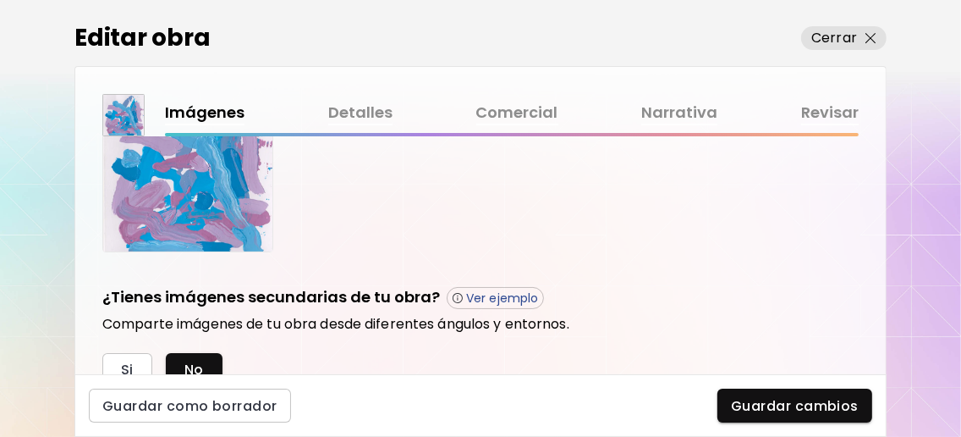
scroll to position [338, 0]
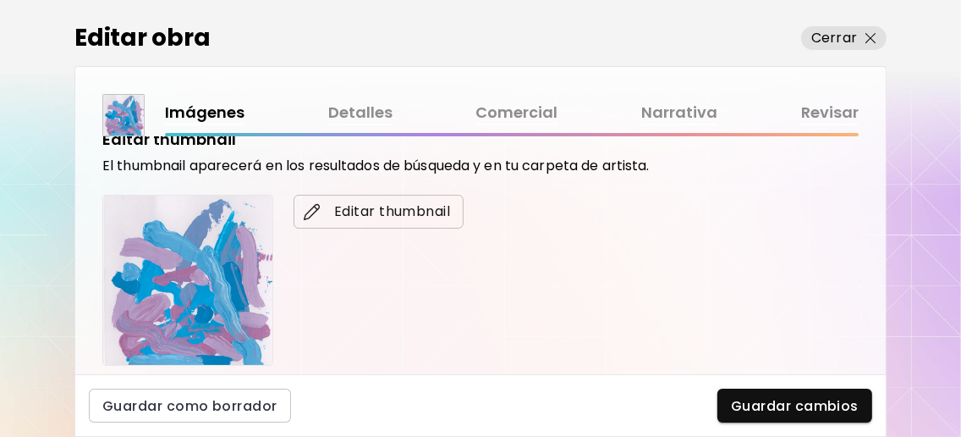
click at [336, 207] on span "Editar thumbnail" at bounding box center [378, 211] width 143 height 20
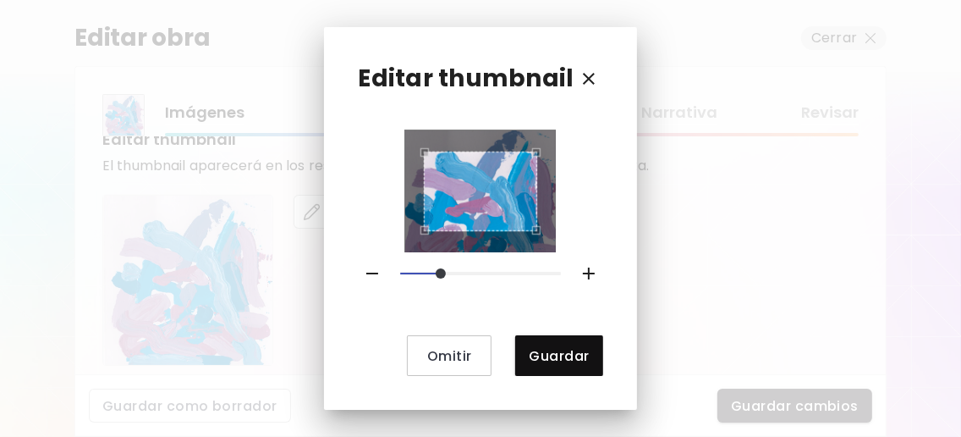
drag, startPoint x: 405, startPoint y: 272, endPoint x: 442, endPoint y: 272, distance: 37.2
click at [442, 272] on span at bounding box center [441, 273] width 10 height 10
click at [500, 146] on div at bounding box center [481, 191] width 114 height 91
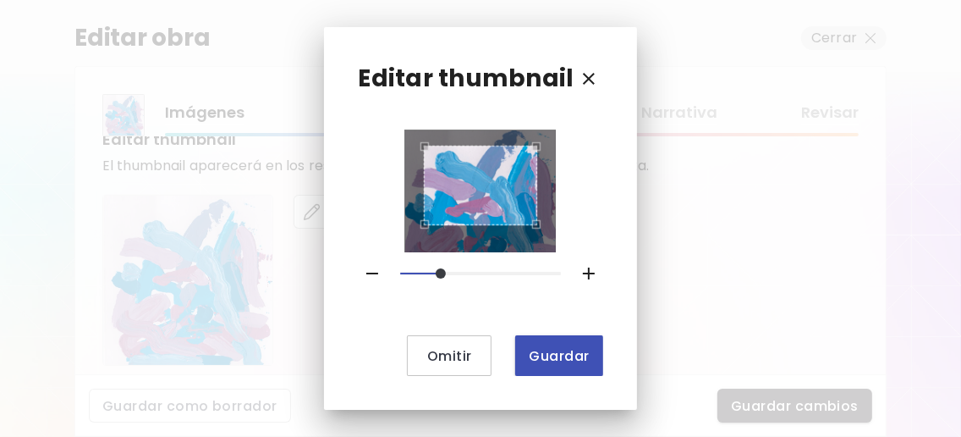
click at [566, 354] on span "Guardar" at bounding box center [559, 356] width 60 height 18
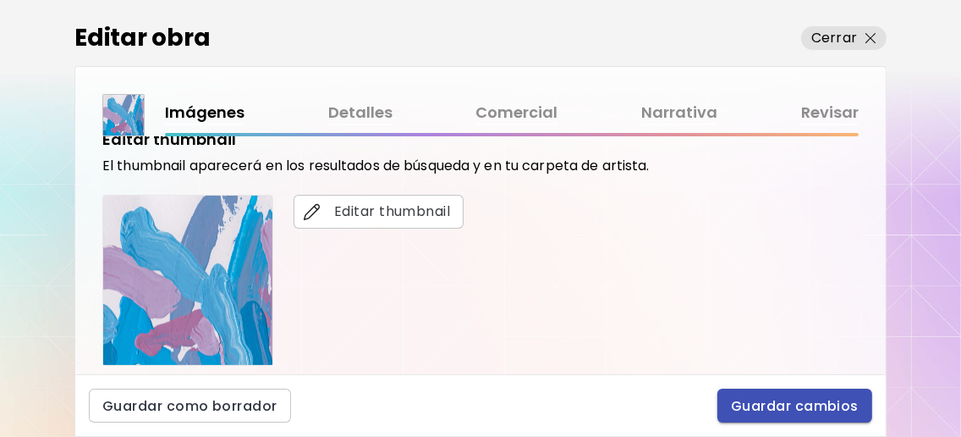
click at [810, 408] on span "Guardar cambios" at bounding box center [795, 406] width 128 height 18
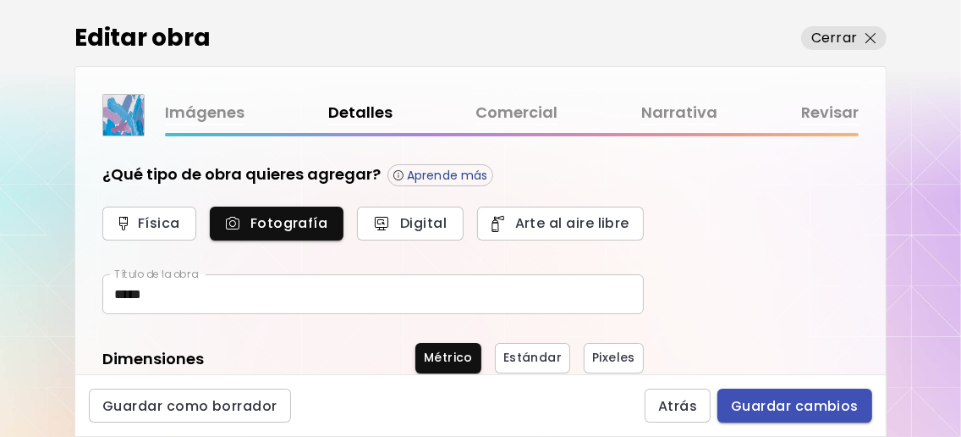
click at [827, 405] on span "Guardar cambios" at bounding box center [795, 406] width 128 height 18
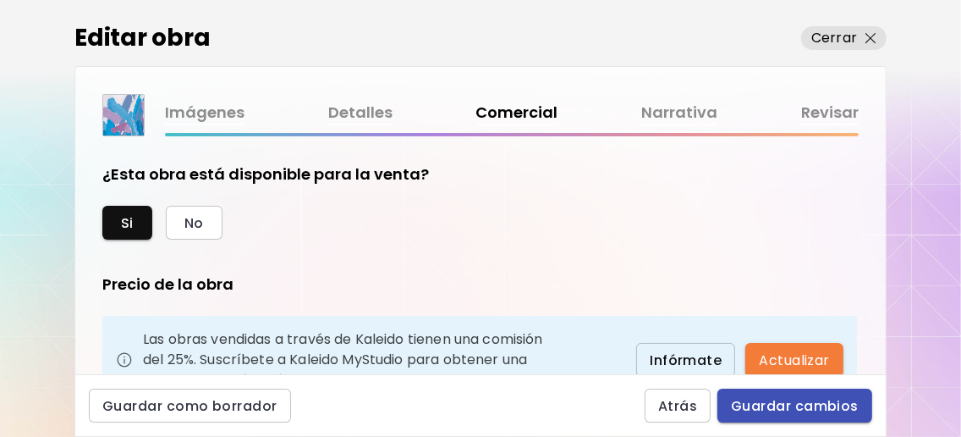
click at [827, 406] on span "Guardar cambios" at bounding box center [795, 406] width 128 height 18
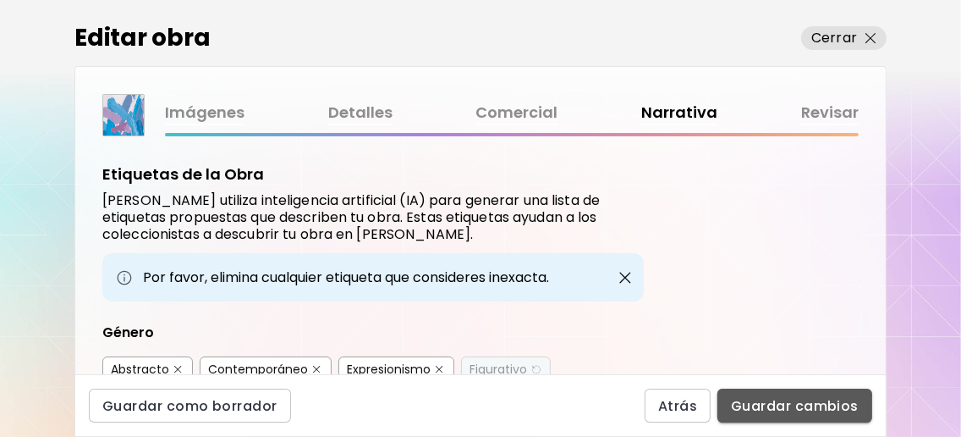
click at [827, 405] on span "Guardar cambios" at bounding box center [795, 406] width 128 height 18
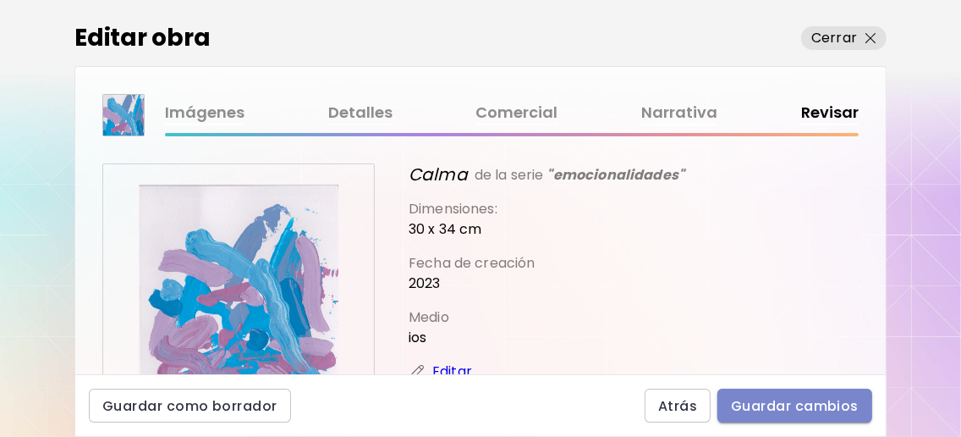
click at [816, 411] on span "Guardar cambios" at bounding box center [795, 406] width 128 height 18
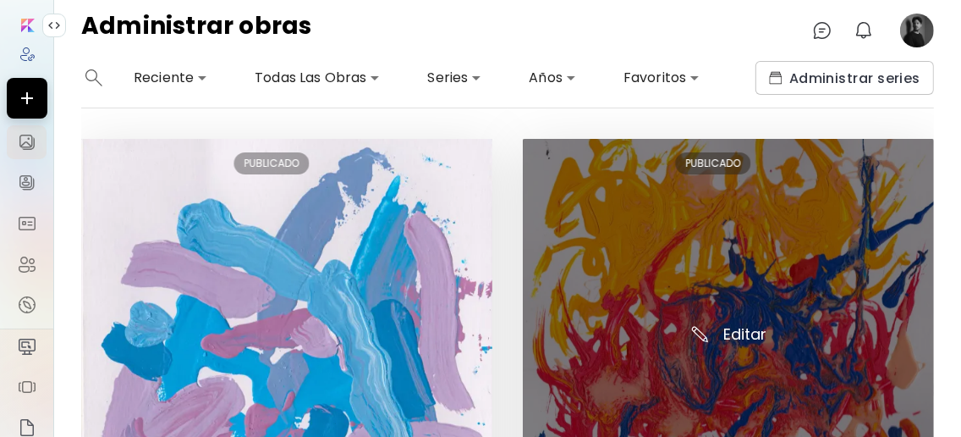
click at [751, 329] on img at bounding box center [728, 344] width 411 height 411
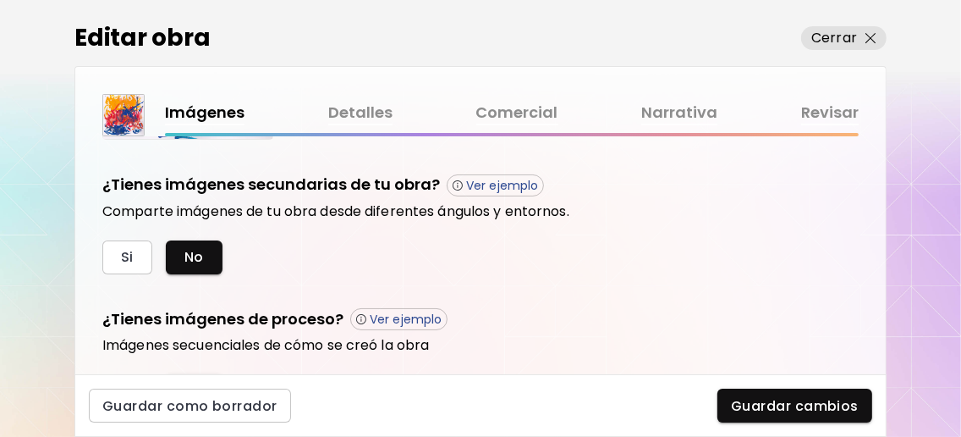
scroll to position [338, 0]
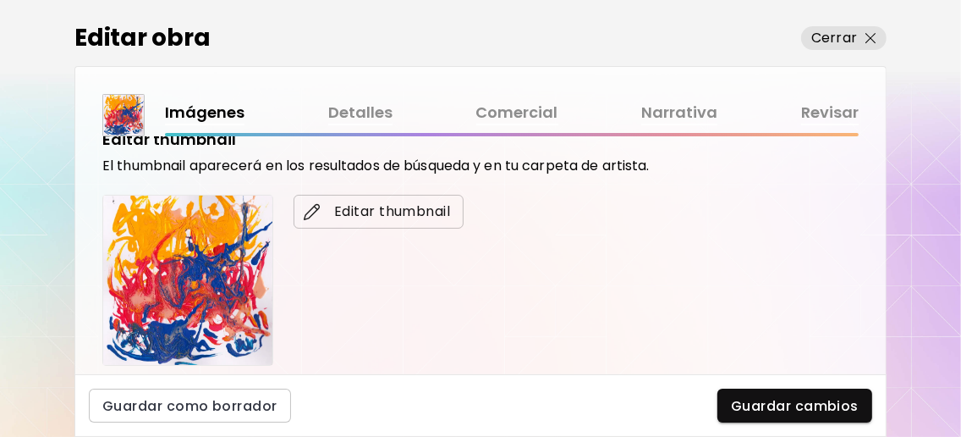
click at [317, 211] on img "button" at bounding box center [312, 211] width 17 height 17
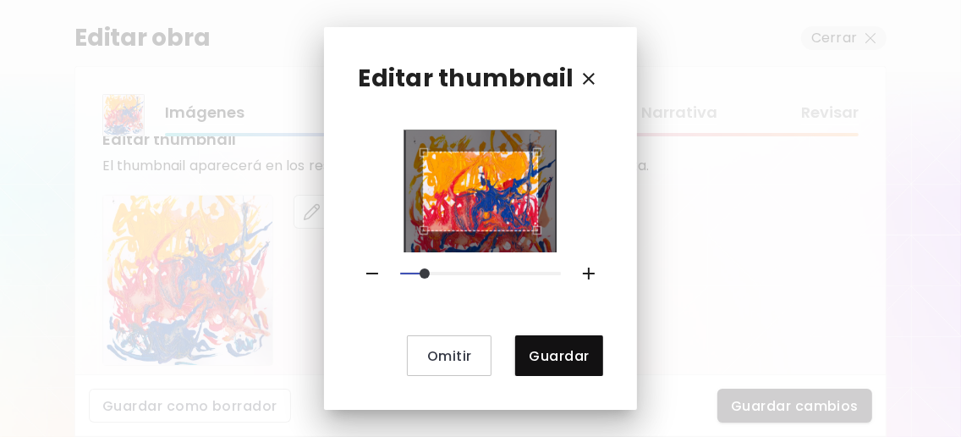
drag, startPoint x: 403, startPoint y: 266, endPoint x: 430, endPoint y: 267, distance: 27.1
click at [430, 268] on span at bounding box center [425, 273] width 10 height 10
click at [493, 153] on div "Use the arrow keys to move the crop selection area" at bounding box center [480, 186] width 115 height 80
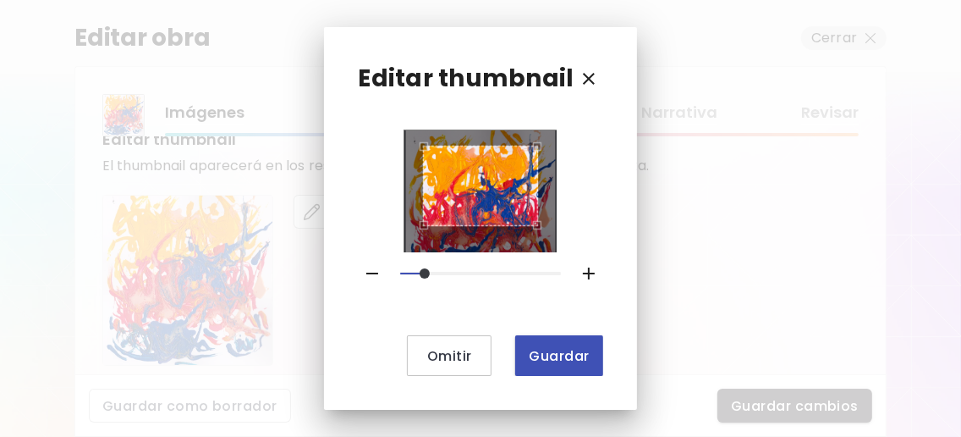
click at [553, 340] on button "Guardar" at bounding box center [558, 355] width 87 height 41
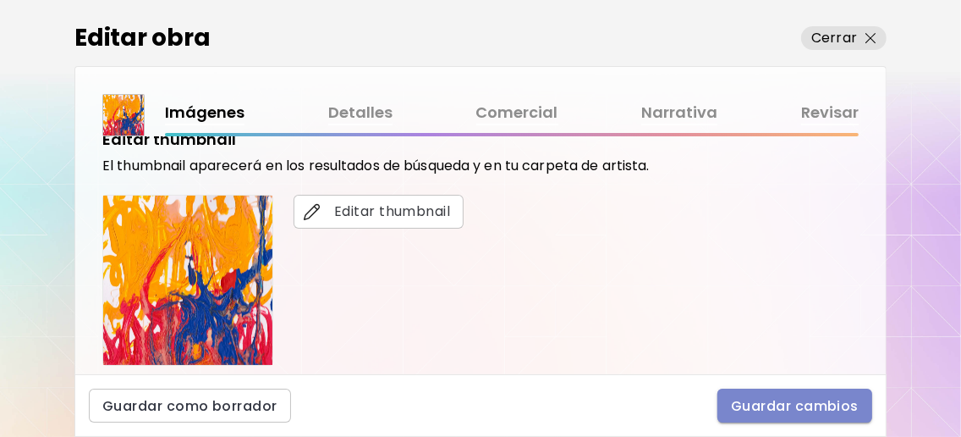
click at [832, 398] on span "Guardar cambios" at bounding box center [795, 406] width 128 height 18
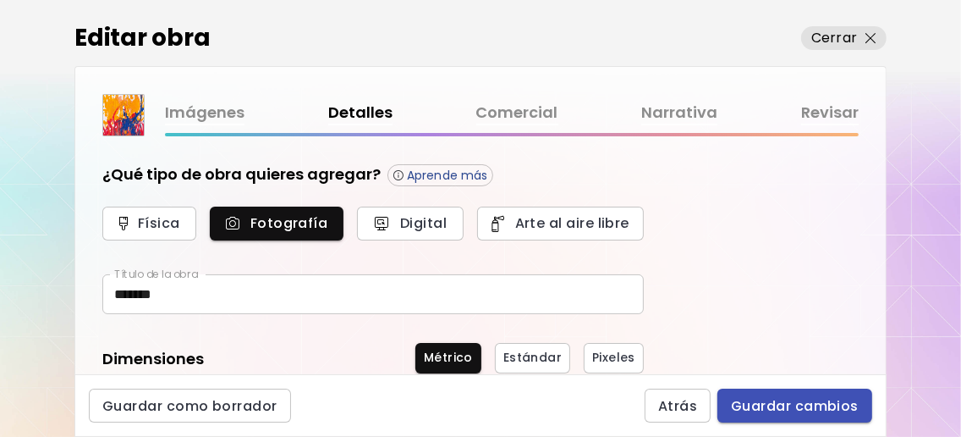
click at [832, 398] on span "Guardar cambios" at bounding box center [795, 406] width 128 height 18
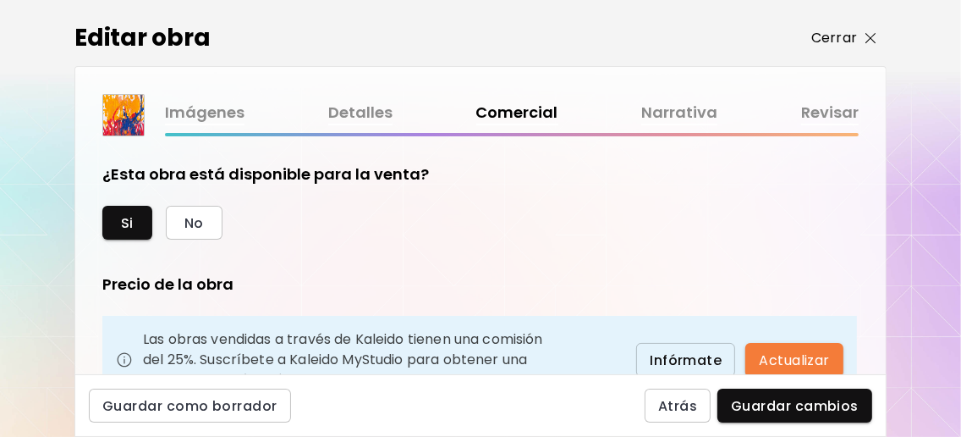
click at [871, 34] on img "button" at bounding box center [870, 38] width 11 height 11
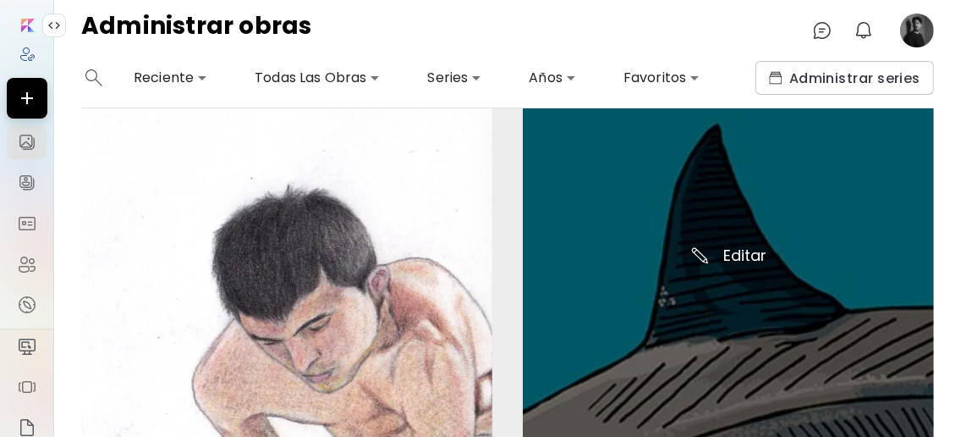
scroll to position [2369, 0]
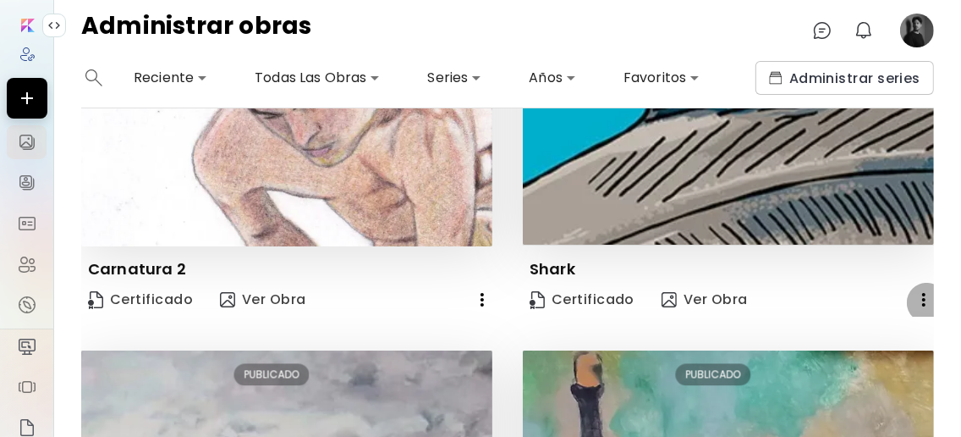
click at [914, 302] on icon "button" at bounding box center [924, 299] width 20 height 20
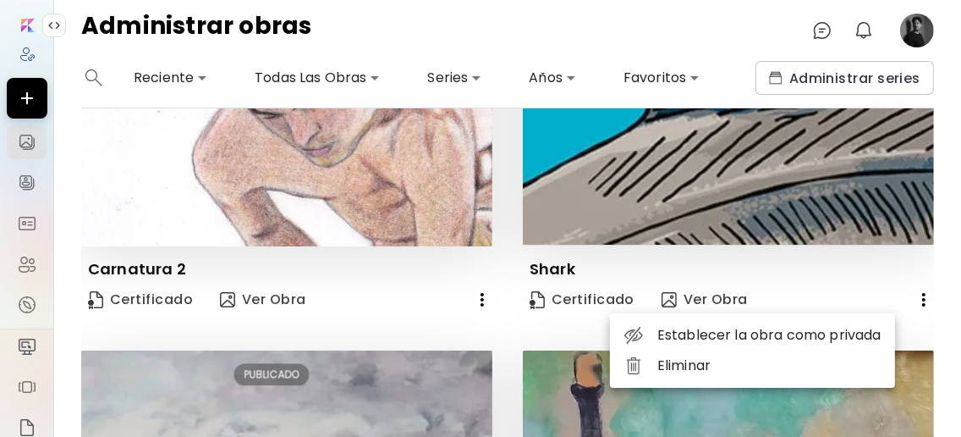
click at [867, 30] on div at bounding box center [480, 218] width 961 height 437
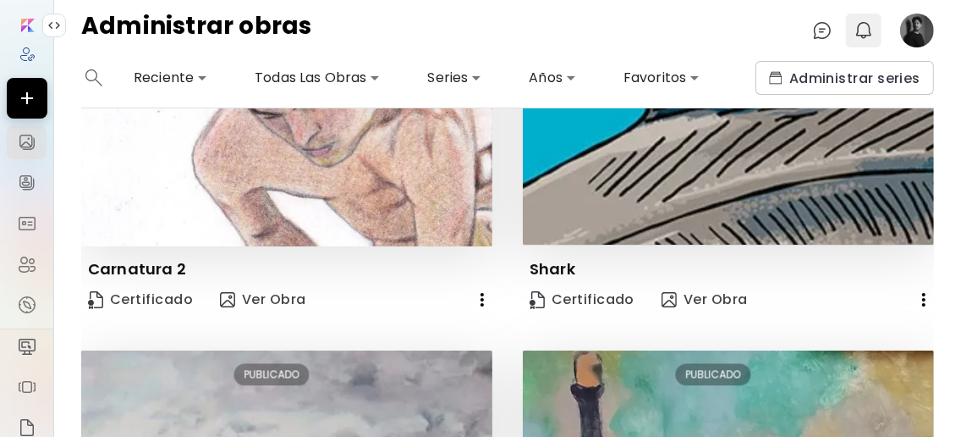
click at [867, 28] on img "button" at bounding box center [864, 30] width 20 height 20
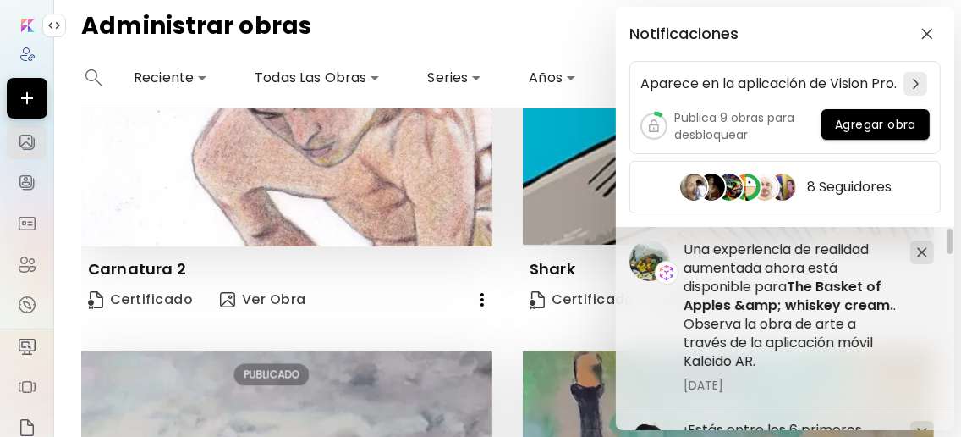
click at [495, 141] on div "Notificaciones Aparece en la aplicación de Vision Pro. Publica 9 obras para des…" at bounding box center [480, 218] width 961 height 437
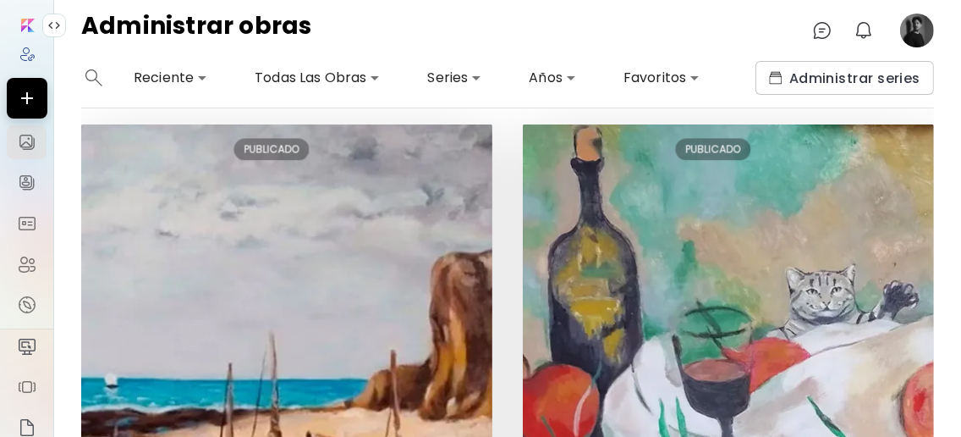
scroll to position [2857, 0]
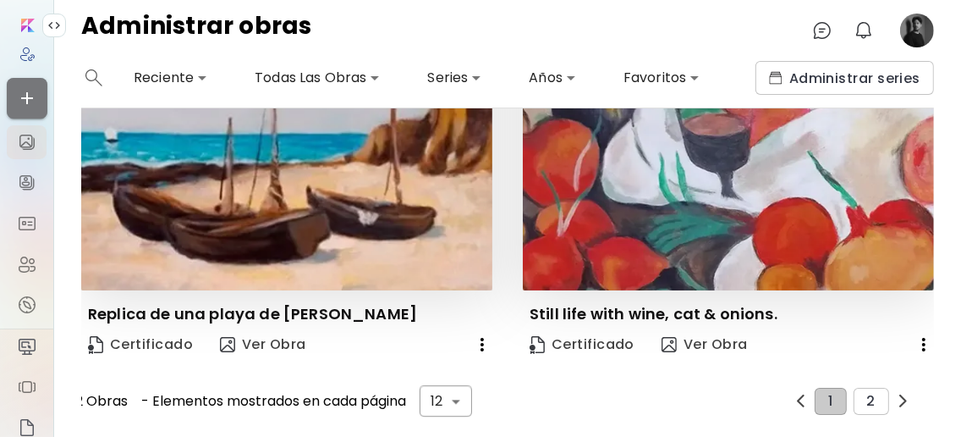
click at [24, 97] on icon "button" at bounding box center [27, 98] width 12 height 12
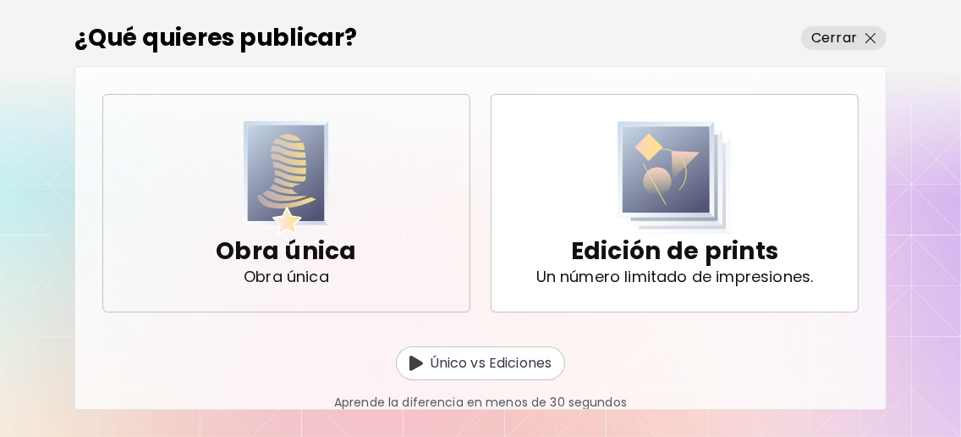
click at [338, 227] on div "Obra única Obra única" at bounding box center [286, 203] width 141 height 142
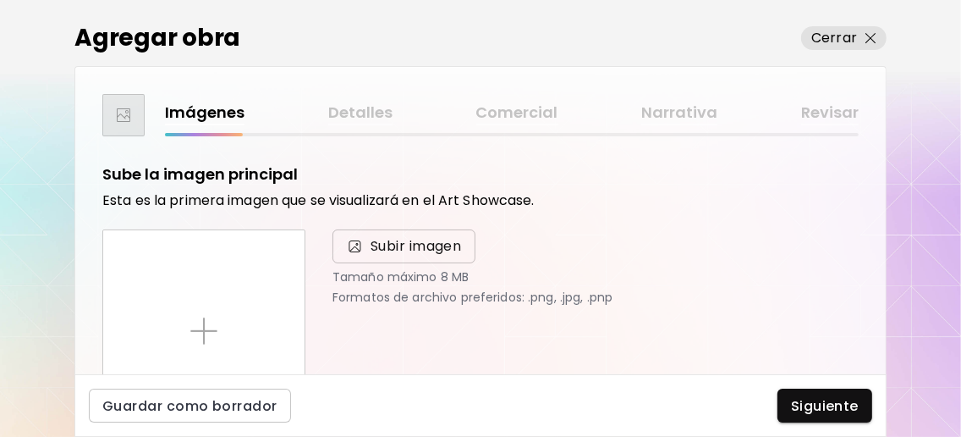
click at [413, 243] on span "Subir imagen" at bounding box center [416, 246] width 91 height 20
click at [0, 0] on input "Subir imagen" at bounding box center [0, 0] width 0 height 0
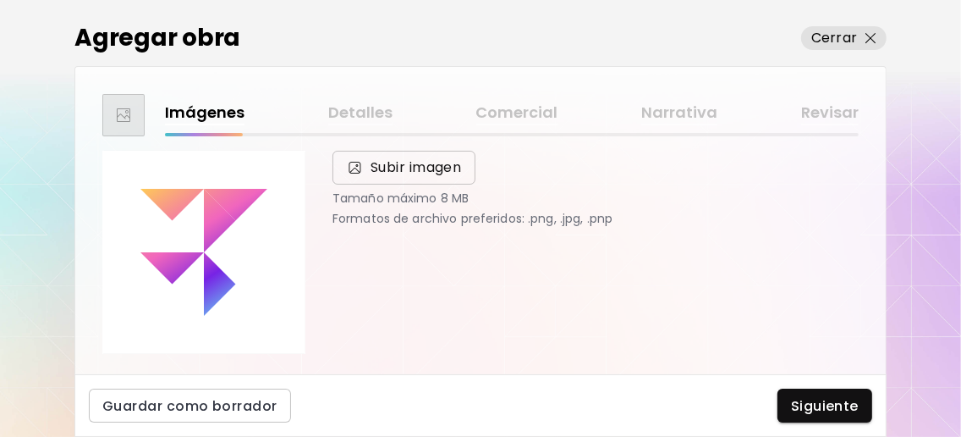
scroll to position [112, 0]
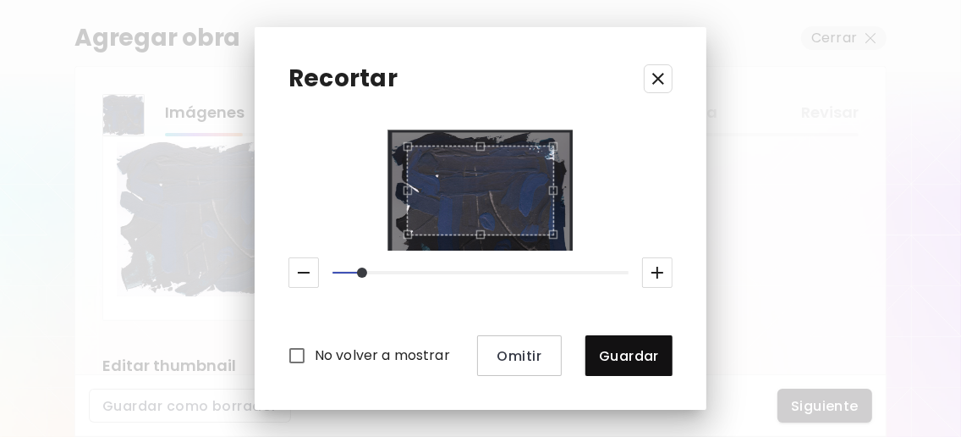
drag, startPoint x: 316, startPoint y: 267, endPoint x: 345, endPoint y: 272, distance: 29.2
click at [357, 272] on span at bounding box center [362, 272] width 10 height 10
click at [455, 166] on div "Use the arrow keys to move the crop selection area" at bounding box center [481, 191] width 148 height 90
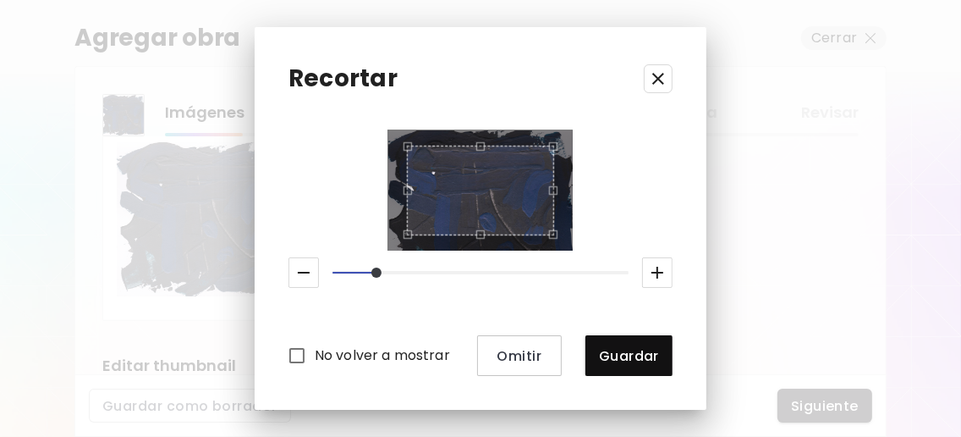
drag, startPoint x: 354, startPoint y: 270, endPoint x: 371, endPoint y: 270, distance: 17.8
click at [371, 270] on span at bounding box center [376, 272] width 10 height 10
click at [504, 231] on div "Use the arrow keys to move the crop selection area" at bounding box center [481, 191] width 148 height 90
click at [509, 178] on div "Use the arrow keys to move the crop selection area" at bounding box center [481, 191] width 148 height 90
click at [632, 353] on span "Guardar" at bounding box center [629, 356] width 60 height 18
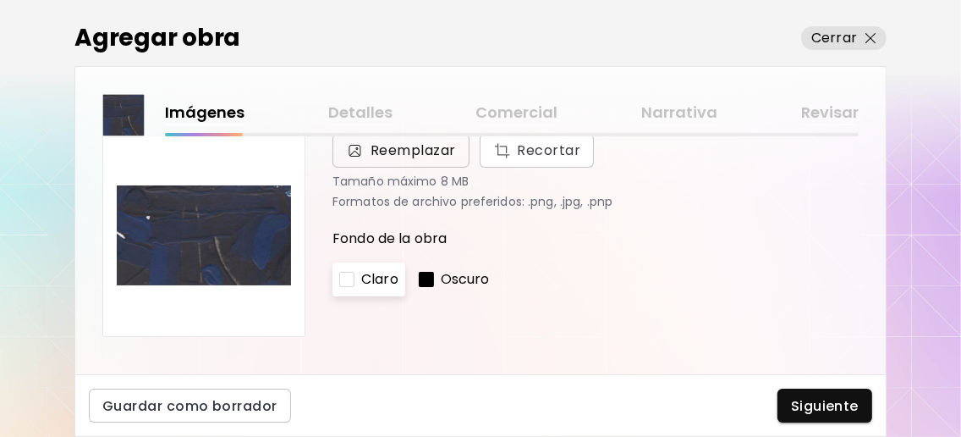
scroll to position [0, 0]
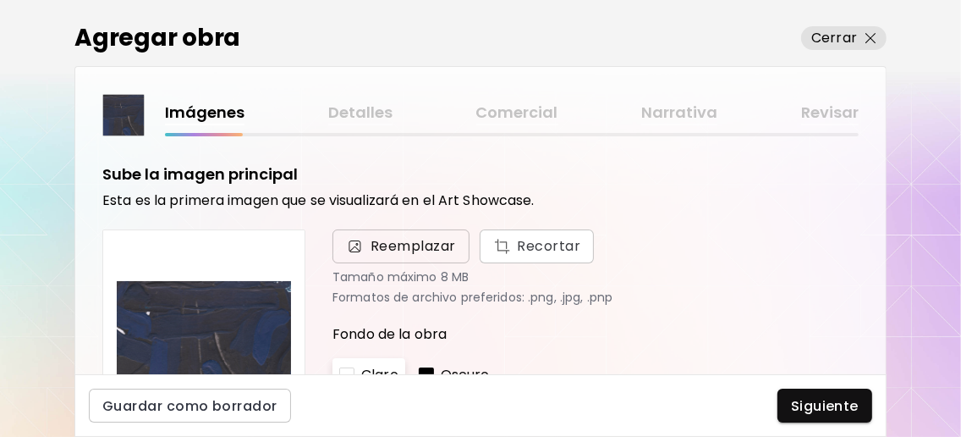
click at [441, 239] on span "Reemplazar" at bounding box center [413, 246] width 85 height 20
click at [0, 0] on input "Reemplazar Recortar" at bounding box center [0, 0] width 0 height 0
click at [414, 251] on span "Reemplazar" at bounding box center [413, 246] width 85 height 20
click at [0, 0] on input "Reemplazar Recortar" at bounding box center [0, 0] width 0 height 0
click at [412, 243] on span "Reemplazar" at bounding box center [413, 246] width 85 height 20
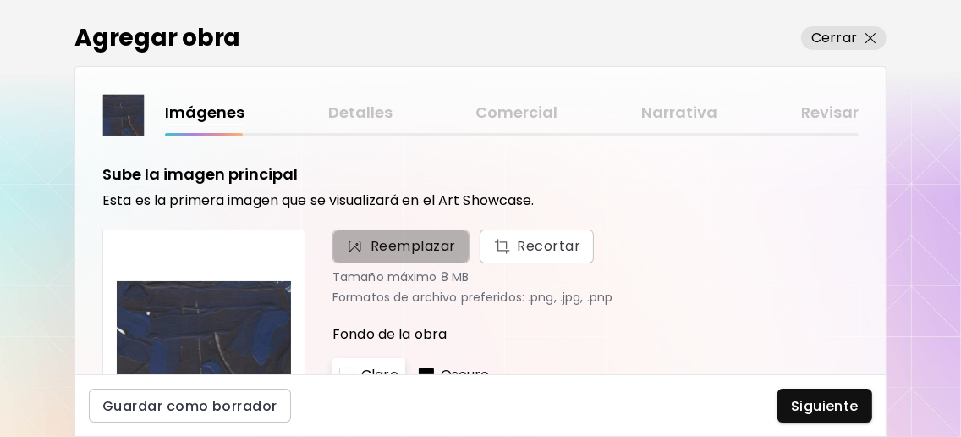
click at [0, 0] on input "Reemplazar Recortar" at bounding box center [0, 0] width 0 height 0
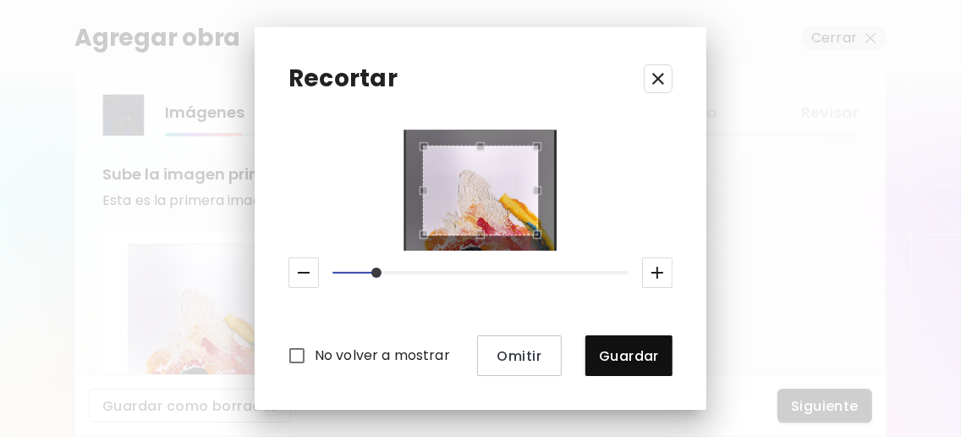
click at [668, 77] on icon "button" at bounding box center [658, 79] width 20 height 20
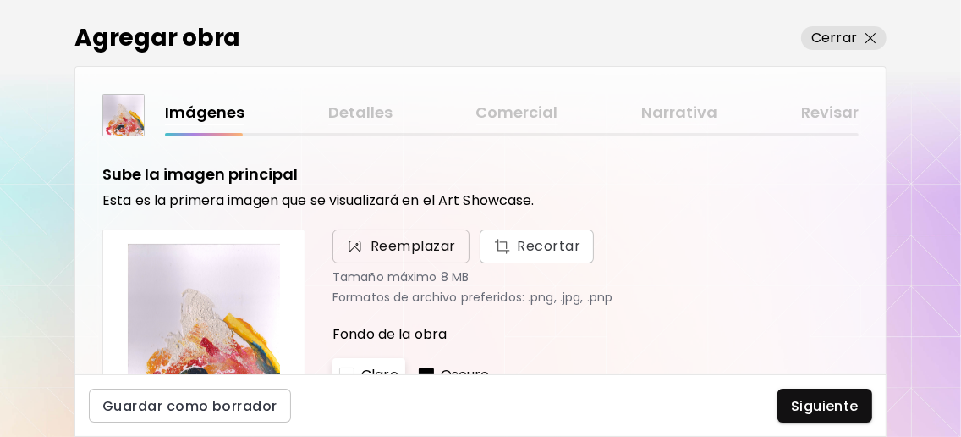
click at [399, 251] on span "Reemplazar" at bounding box center [413, 246] width 85 height 20
click at [0, 0] on input "Reemplazar Recortar" at bounding box center [0, 0] width 0 height 0
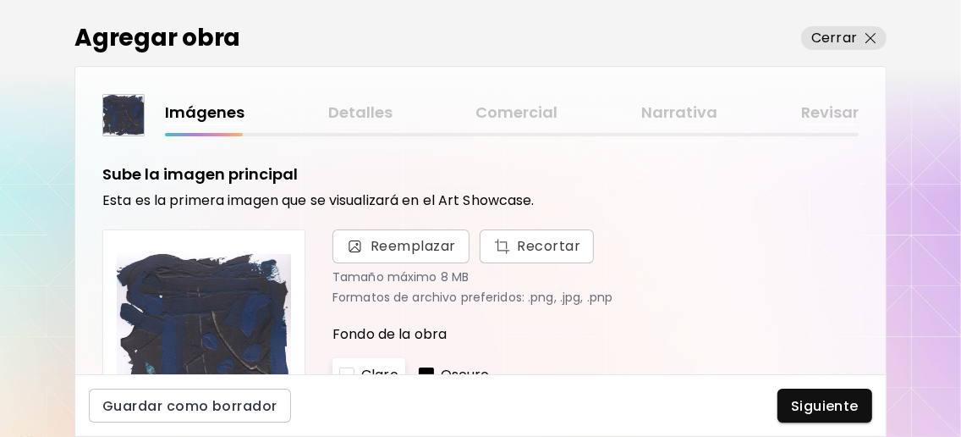
scroll to position [662, 0]
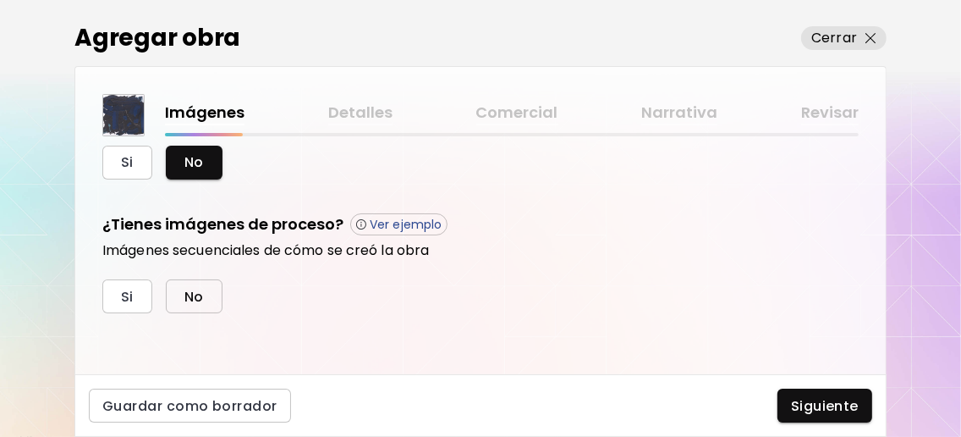
click at [197, 305] on button "No" at bounding box center [194, 296] width 57 height 34
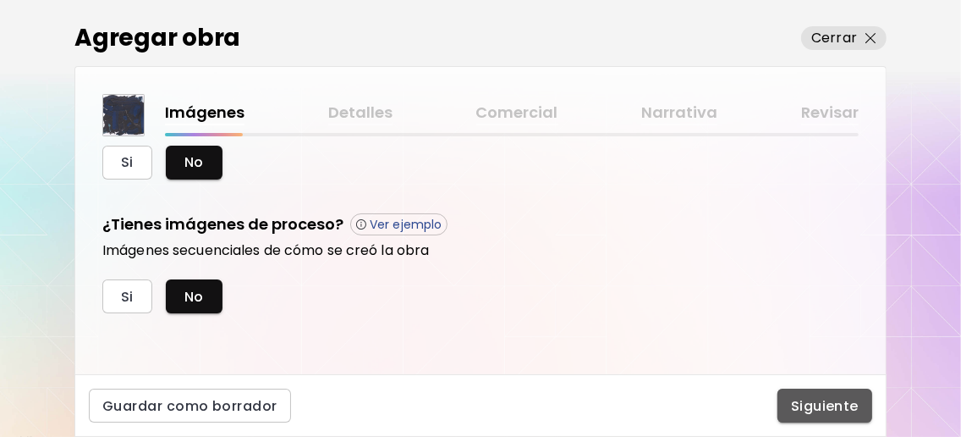
click at [837, 397] on span "Siguiente" at bounding box center [825, 406] width 68 height 18
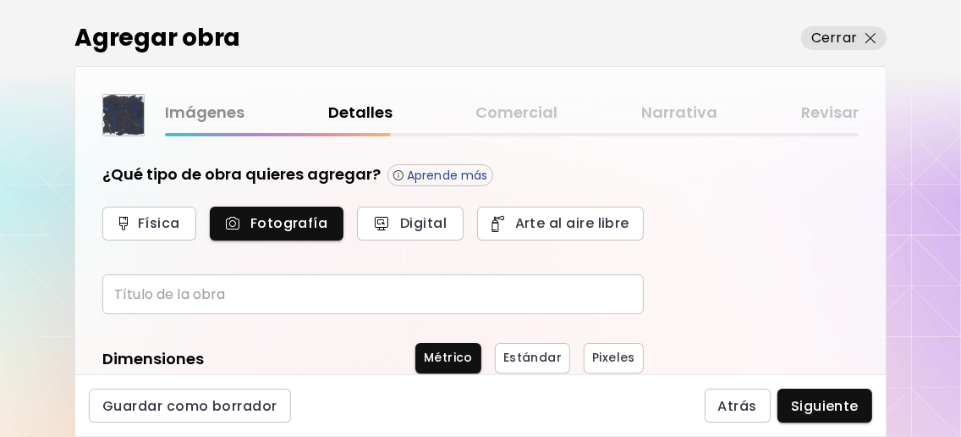
click at [284, 296] on input "text" at bounding box center [372, 294] width 541 height 40
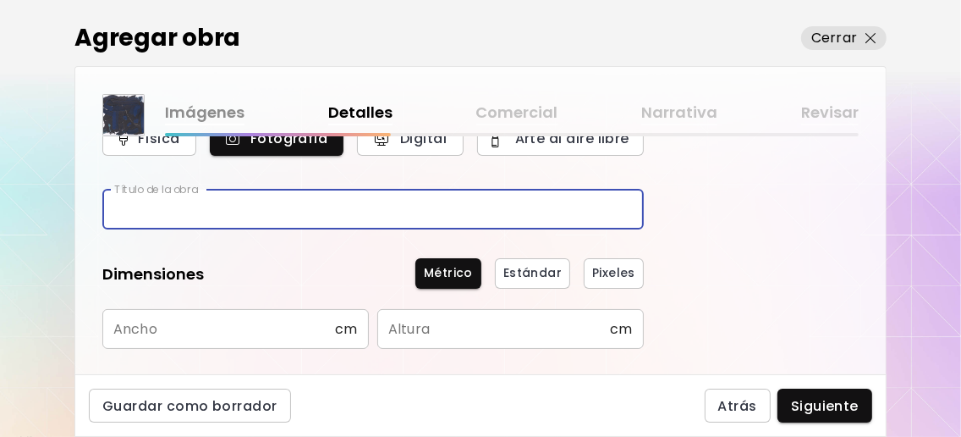
scroll to position [112, 0]
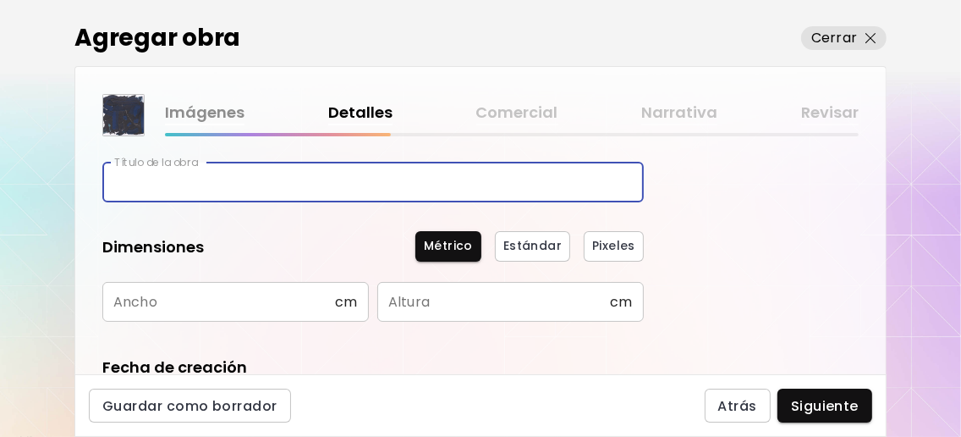
click at [276, 310] on input "text" at bounding box center [218, 302] width 233 height 40
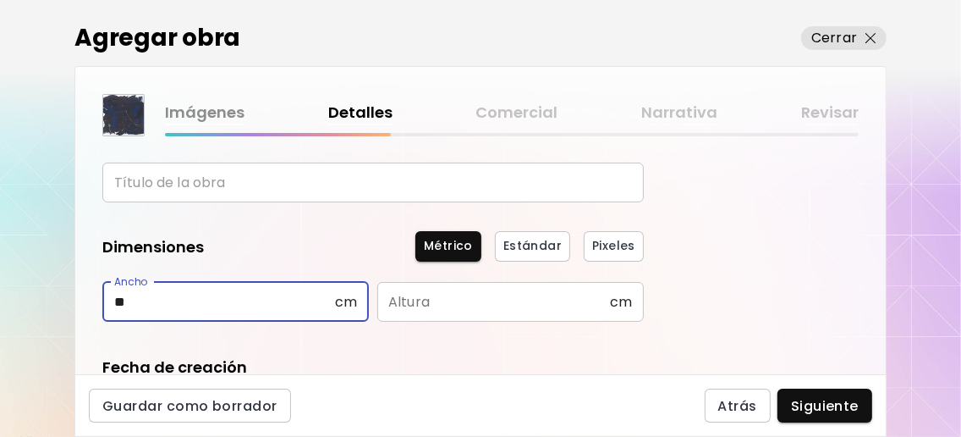
type input "**"
click at [449, 292] on input "text" at bounding box center [493, 302] width 233 height 40
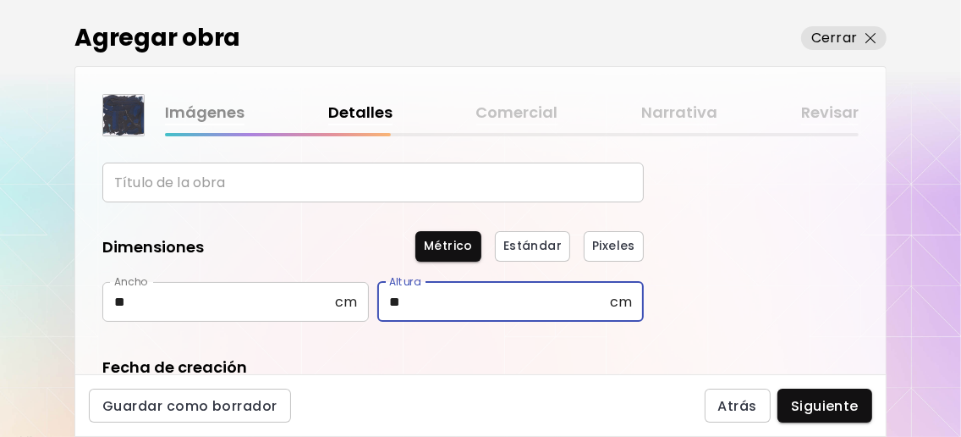
type input "**"
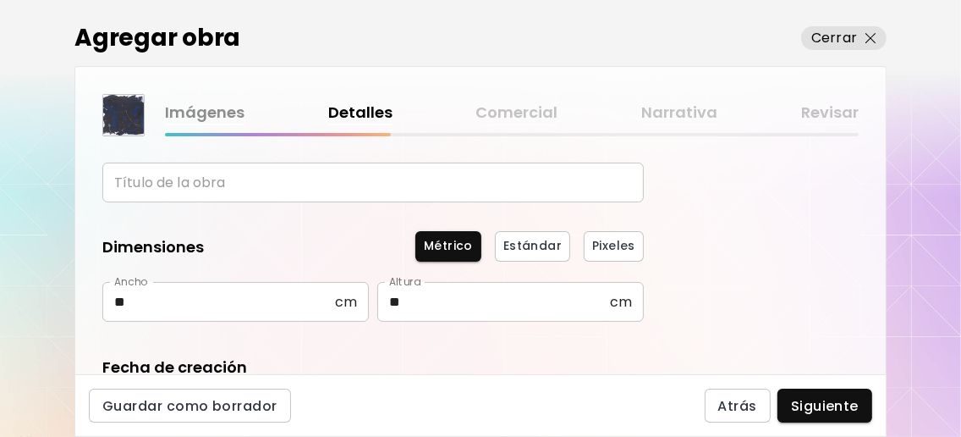
click at [459, 333] on form "¿Qué tipo de obra quieres agregar? Aprende más Física Fotografía Digital Arte a…" at bounding box center [372, 311] width 541 height 519
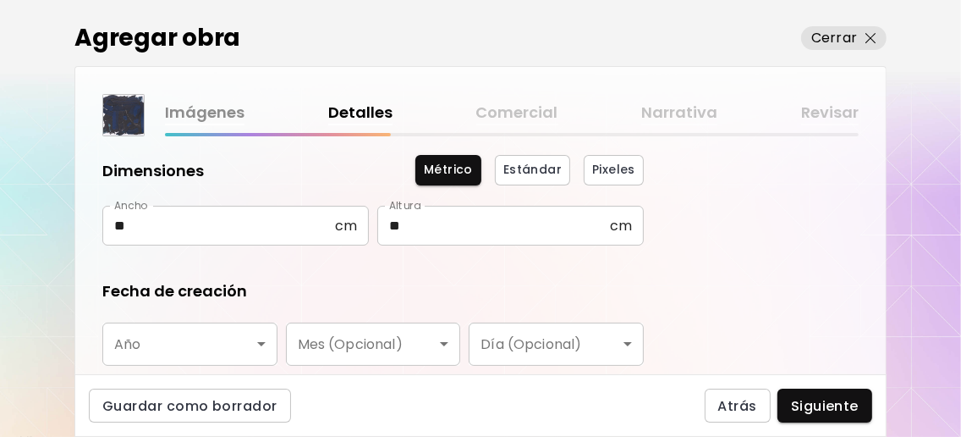
scroll to position [338, 0]
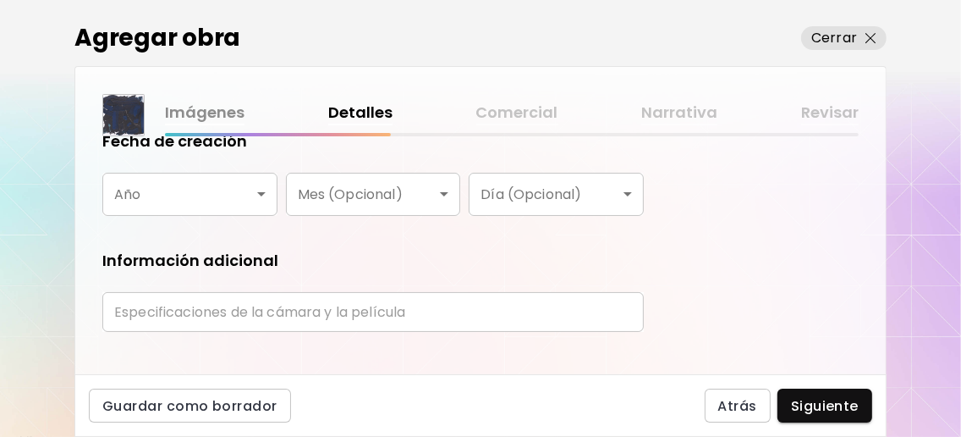
click at [254, 190] on body "0 0 Agregar obra Cerrar Imágenes Detalles Comercial Narrativa Revisar ¿Qué tipo…" at bounding box center [480, 218] width 961 height 437
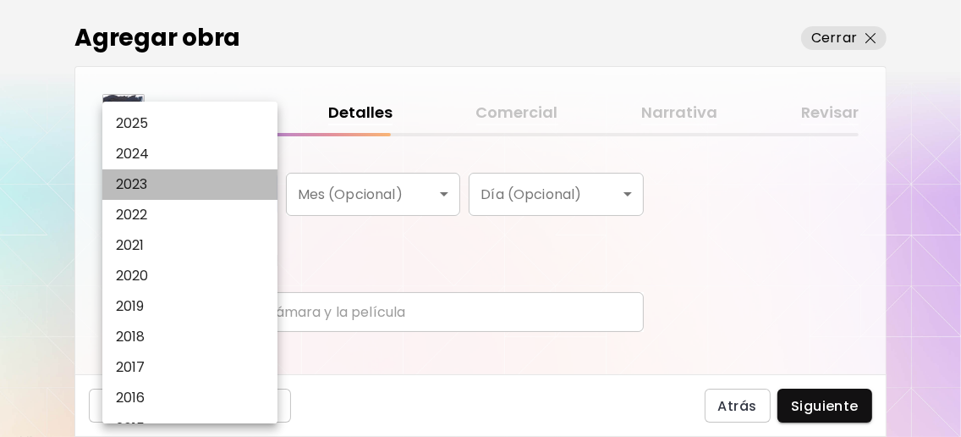
click at [178, 185] on li "2023" at bounding box center [194, 184] width 184 height 30
type input "****"
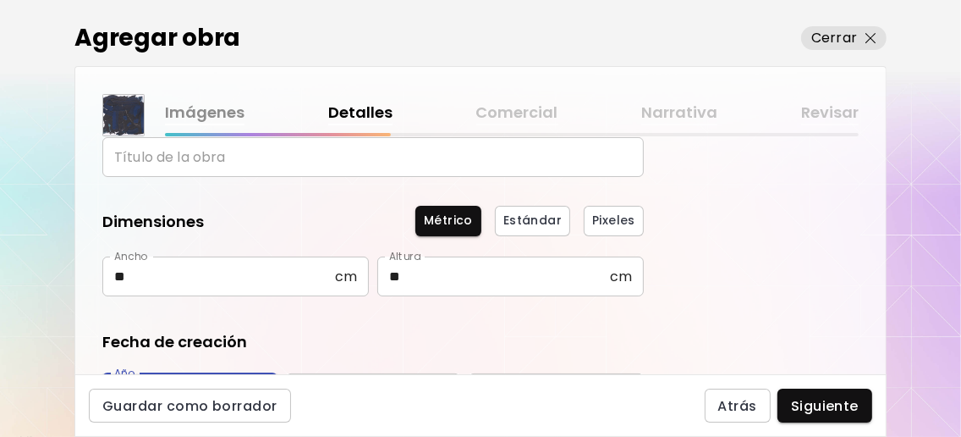
scroll to position [0, 0]
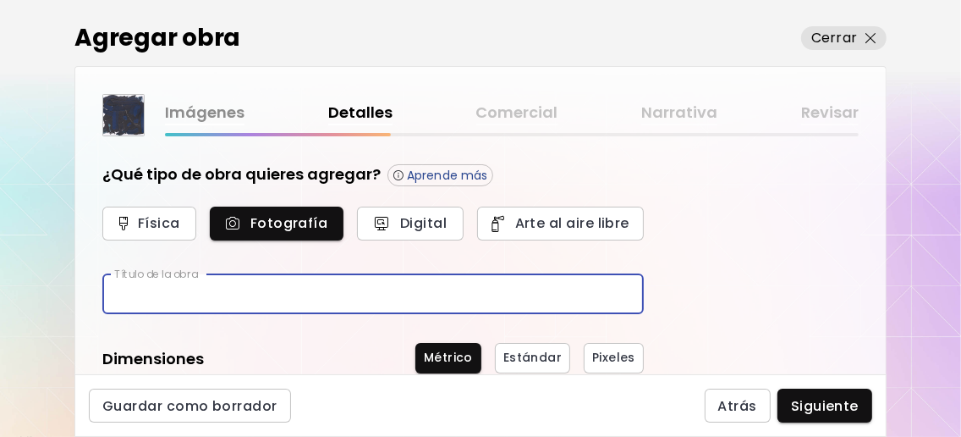
click at [228, 297] on input "text" at bounding box center [372, 294] width 541 height 40
type input "*******"
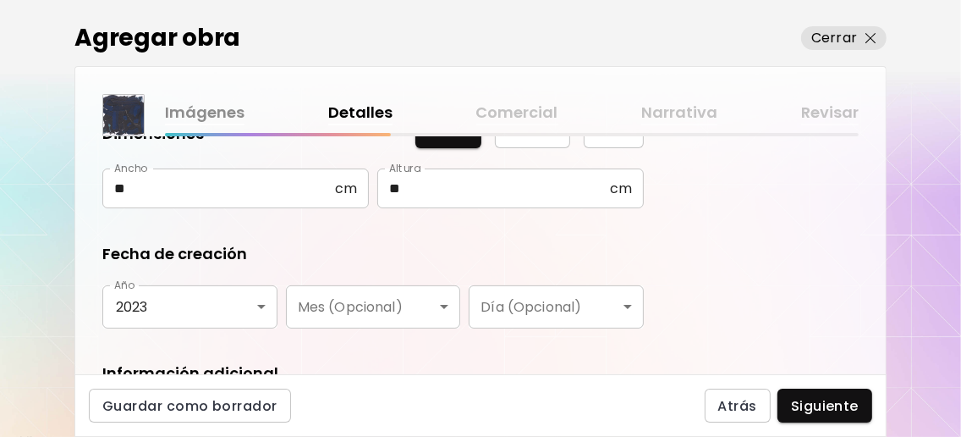
scroll to position [112, 0]
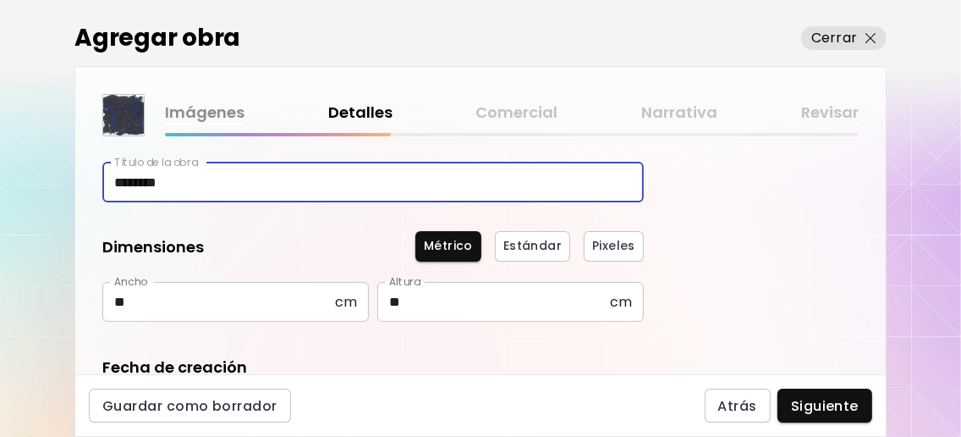
type input "*******"
click at [688, 294] on div "¿Qué tipo de obra quieres agregar? Aprende más Física Fotografía Digital Arte a…" at bounding box center [480, 255] width 810 height 238
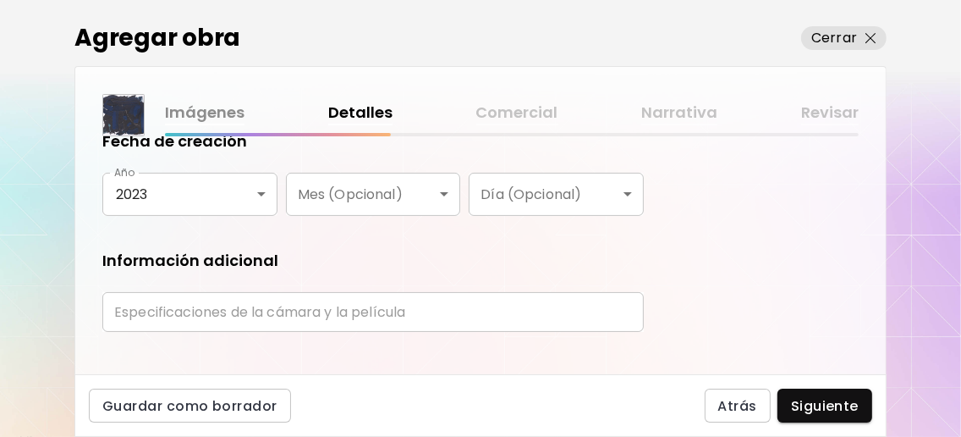
scroll to position [367, 0]
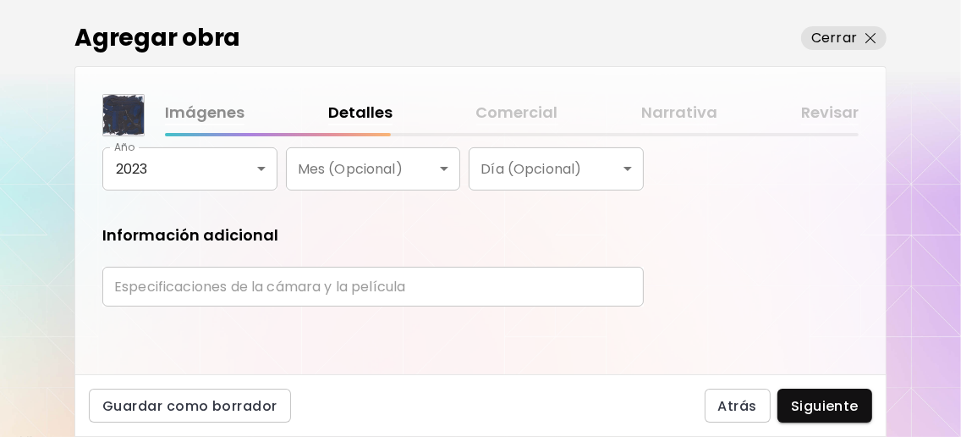
click at [351, 292] on input "text" at bounding box center [372, 286] width 541 height 40
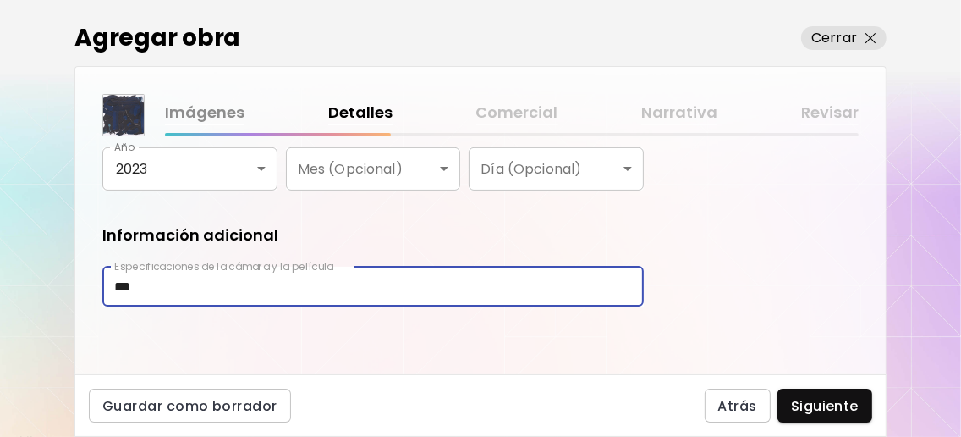
type input "***"
click at [467, 351] on div "¿Qué tipo de obra quieres agregar? Aprende más Física Fotografía Digital Arte a…" at bounding box center [480, 255] width 810 height 238
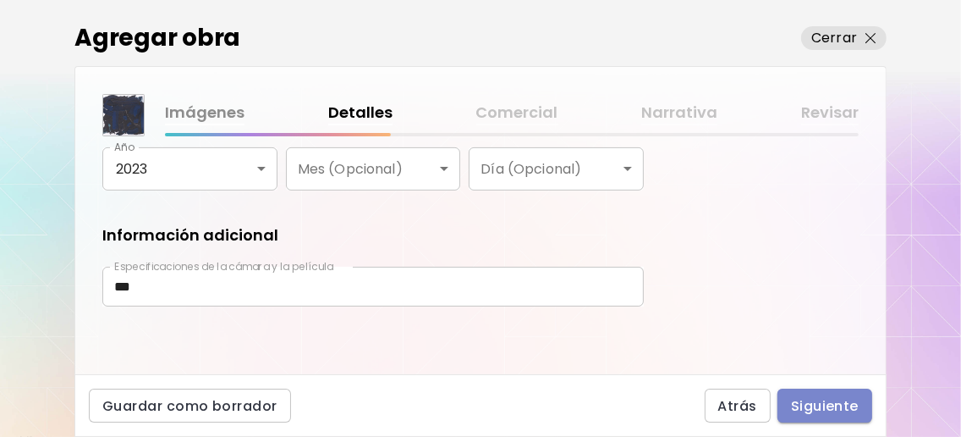
click at [845, 397] on span "Siguiente" at bounding box center [825, 406] width 68 height 18
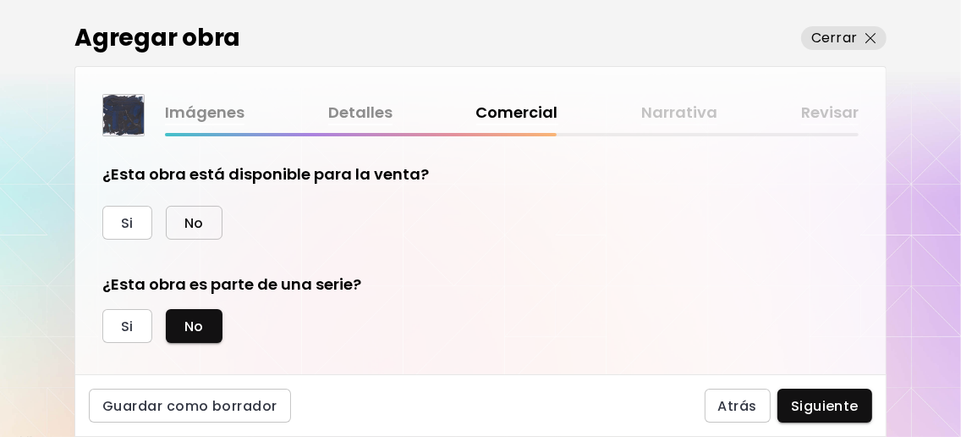
click at [207, 223] on button "No" at bounding box center [194, 223] width 57 height 34
click at [113, 317] on button "Si" at bounding box center [127, 326] width 50 height 34
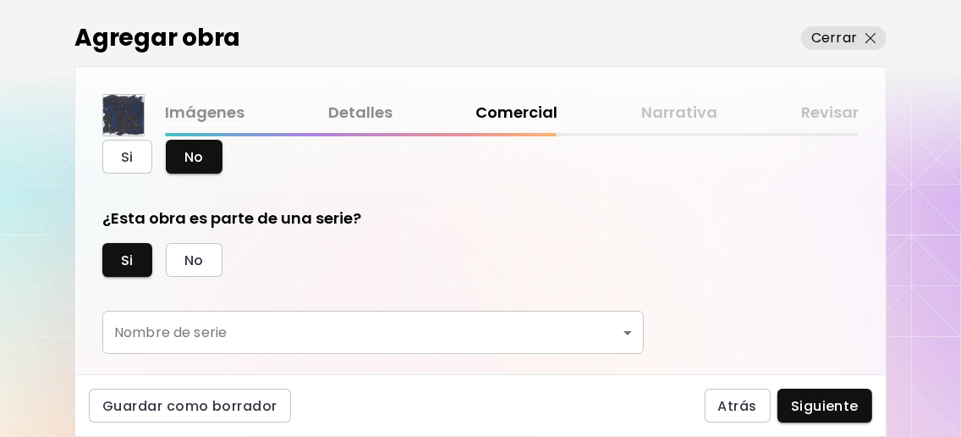
scroll to position [103, 0]
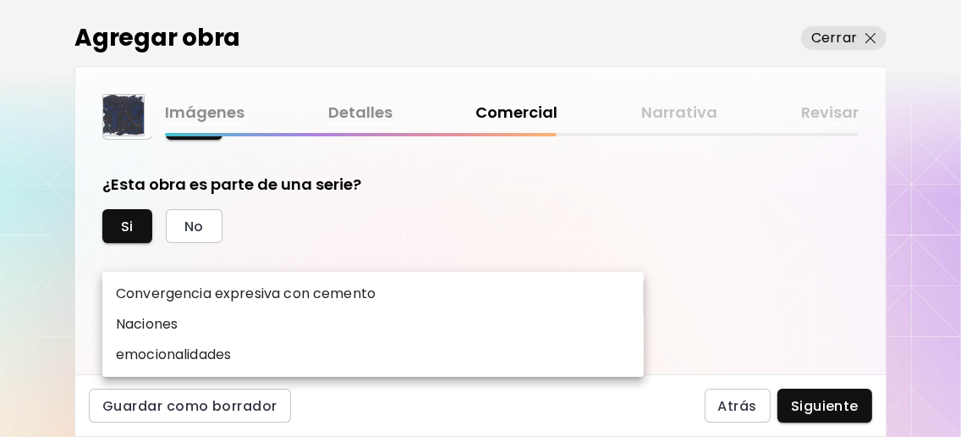
click at [297, 296] on body "0 0 Agregar obra Cerrar Imágenes Detalles Comercial Narrativa Revisar ¿Esta obr…" at bounding box center [480, 218] width 961 height 437
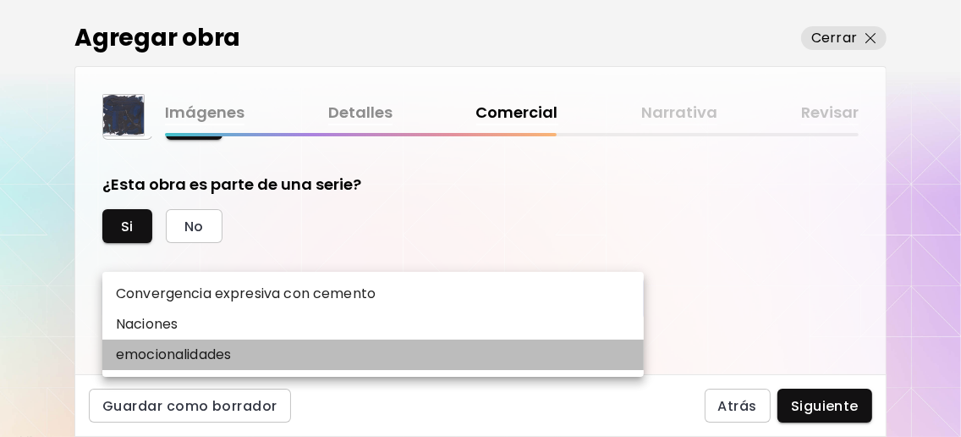
click at [268, 364] on li "emocionalidades" at bounding box center [372, 354] width 541 height 30
type input "**********"
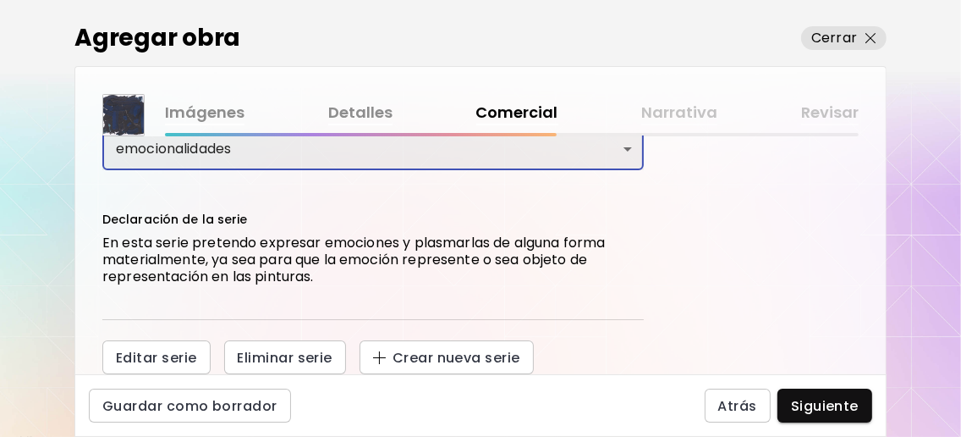
scroll to position [253, 0]
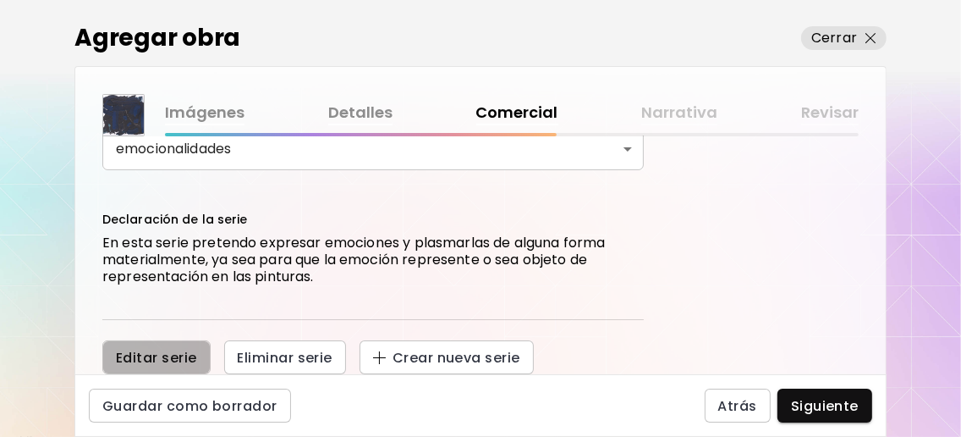
click at [196, 342] on button "Editar serie" at bounding box center [156, 357] width 108 height 34
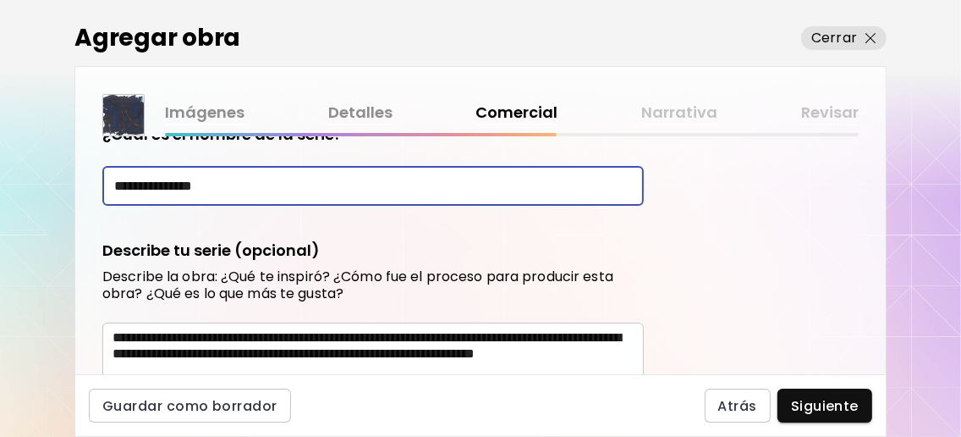
click at [118, 184] on input "**********" at bounding box center [372, 186] width 541 height 40
type input "**********"
click at [372, 219] on form "**********" at bounding box center [372, 339] width 541 height 431
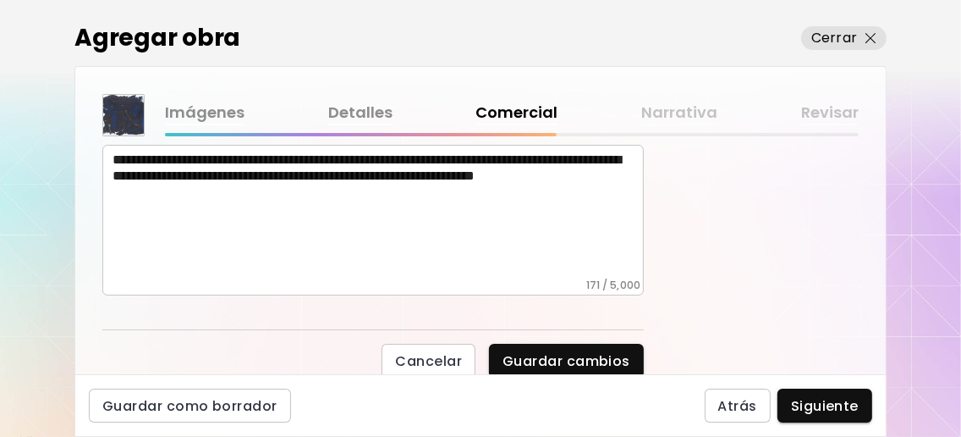
scroll to position [433, 0]
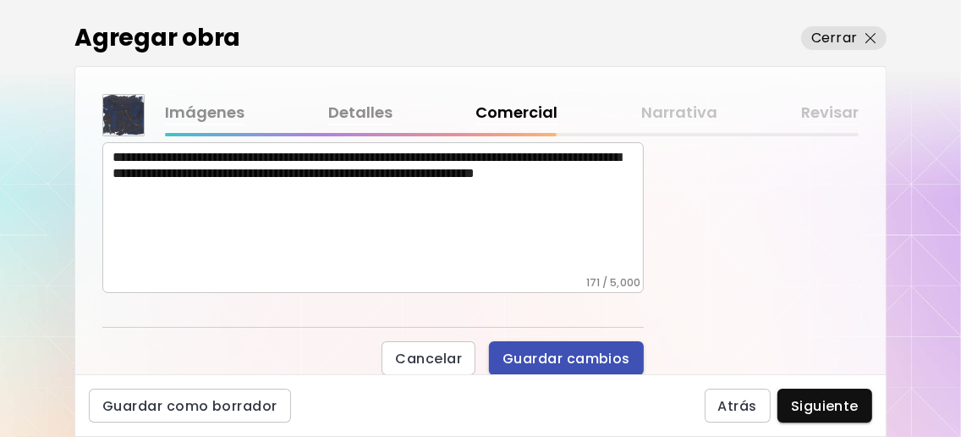
click at [533, 352] on span "Guardar cambios" at bounding box center [566, 358] width 128 height 18
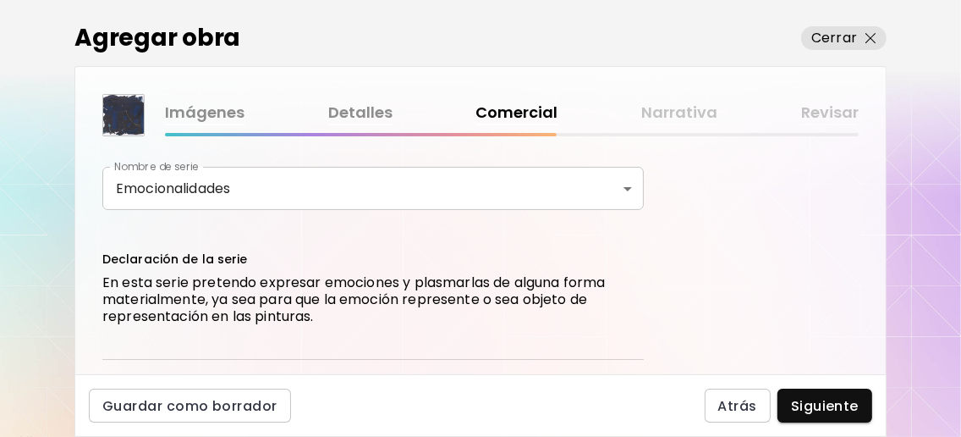
scroll to position [253, 0]
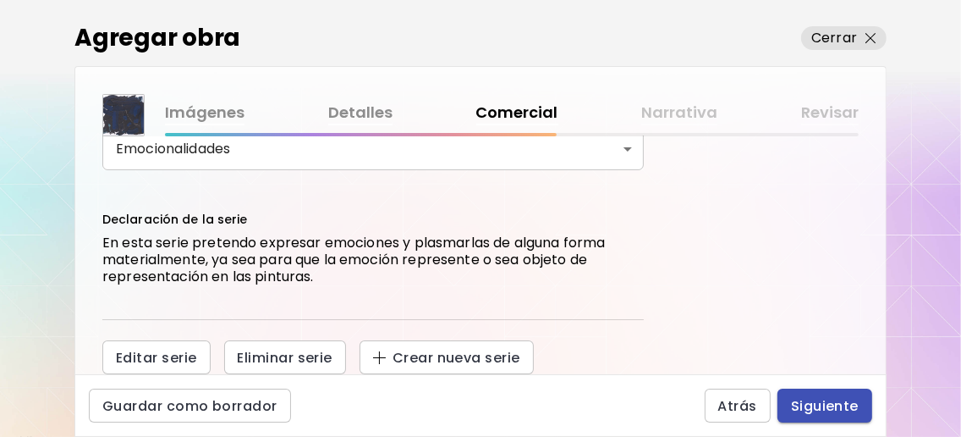
click at [830, 401] on span "Siguiente" at bounding box center [825, 406] width 68 height 18
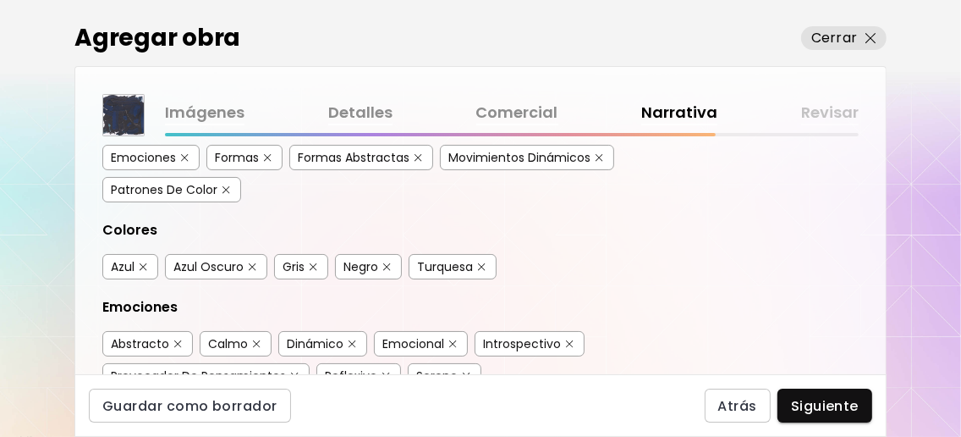
scroll to position [338, 0]
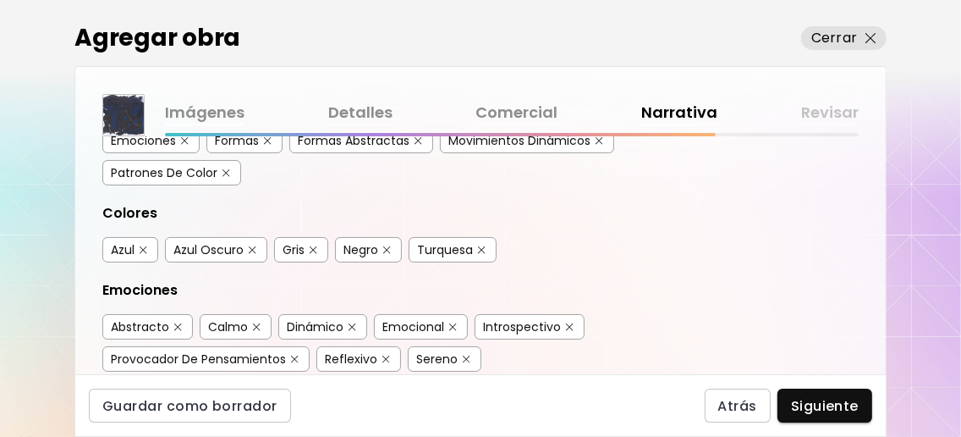
click at [598, 145] on img "button" at bounding box center [600, 141] width 8 height 8
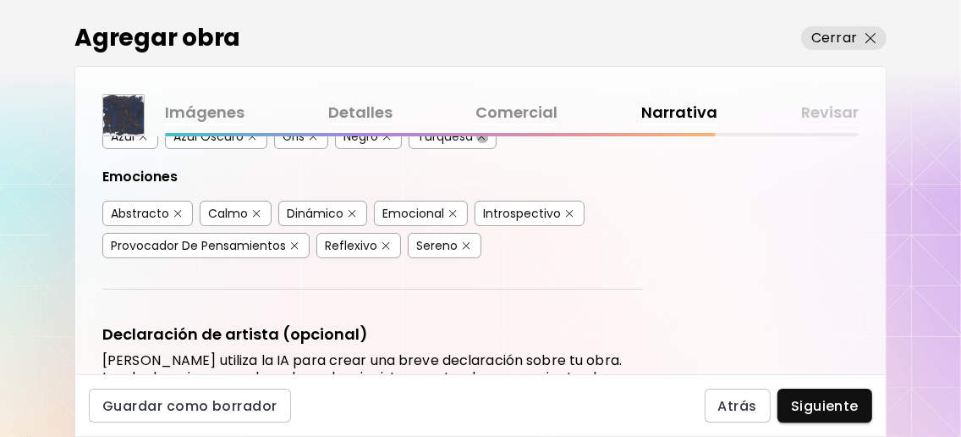
click at [481, 140] on img "button" at bounding box center [482, 137] width 8 height 8
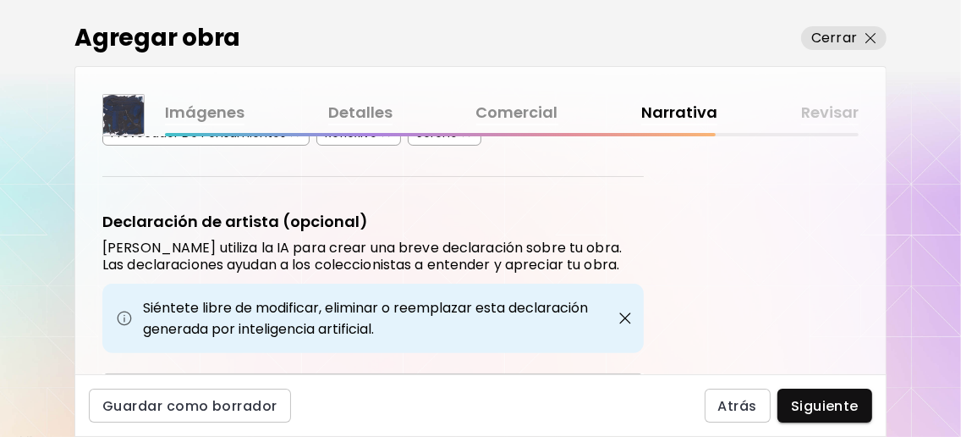
click at [259, 105] on img "button" at bounding box center [257, 101] width 8 height 8
click at [354, 105] on img "button" at bounding box center [353, 101] width 8 height 8
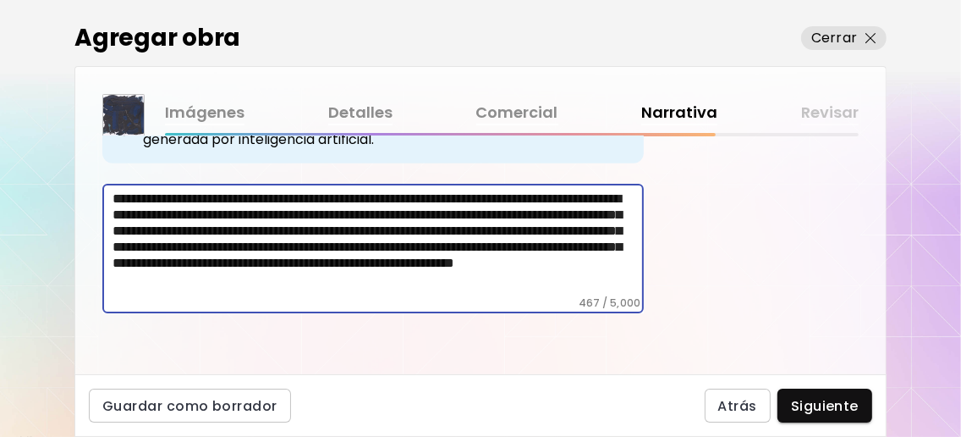
click at [499, 247] on textarea "**********" at bounding box center [378, 243] width 531 height 106
click at [459, 264] on textarea "**********" at bounding box center [378, 243] width 531 height 106
click at [321, 286] on textarea "**********" at bounding box center [378, 243] width 531 height 106
click at [443, 284] on textarea "**********" at bounding box center [378, 243] width 531 height 106
type textarea "**********"
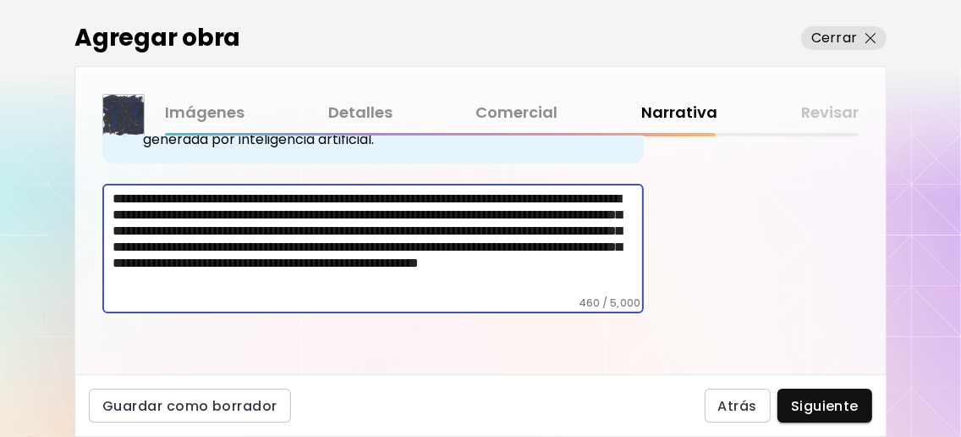
scroll to position [64, 0]
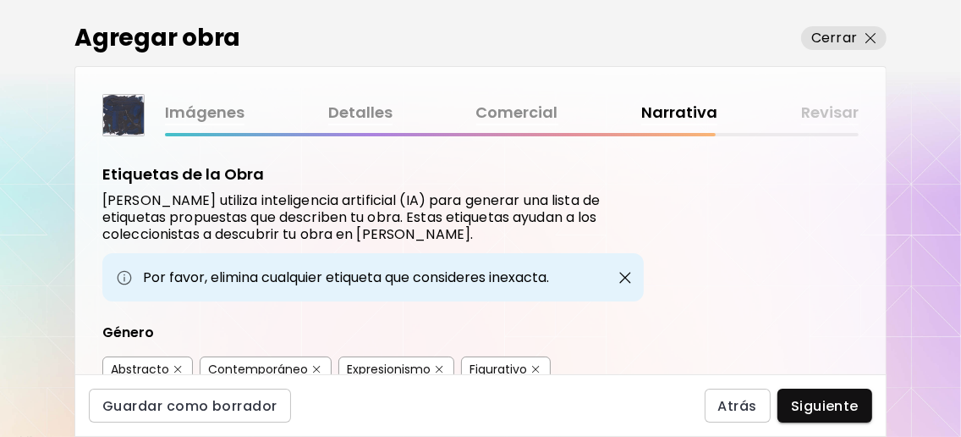
scroll to position [64, 0]
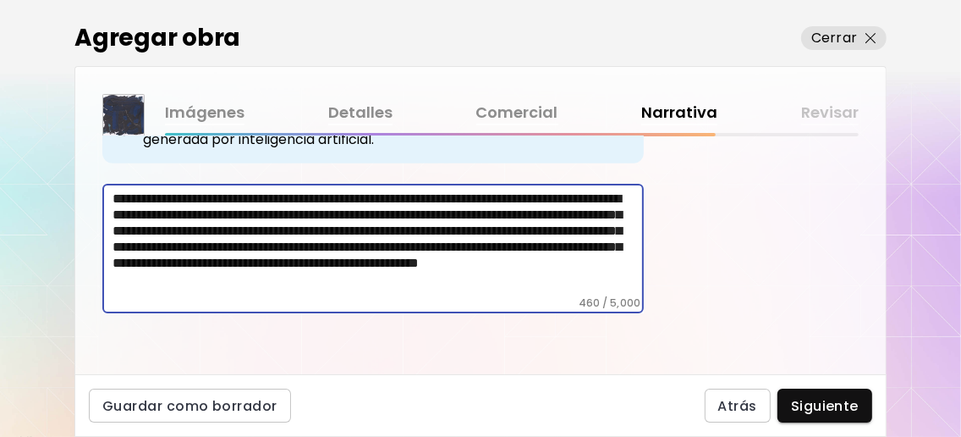
click at [220, 260] on textarea "**********" at bounding box center [378, 243] width 531 height 106
drag, startPoint x: 519, startPoint y: 280, endPoint x: 423, endPoint y: 283, distance: 96.5
click at [423, 283] on textarea "**********" at bounding box center [378, 243] width 531 height 106
drag, startPoint x: 204, startPoint y: 297, endPoint x: 115, endPoint y: 299, distance: 88.9
click at [115, 296] on textarea "**********" at bounding box center [378, 243] width 531 height 106
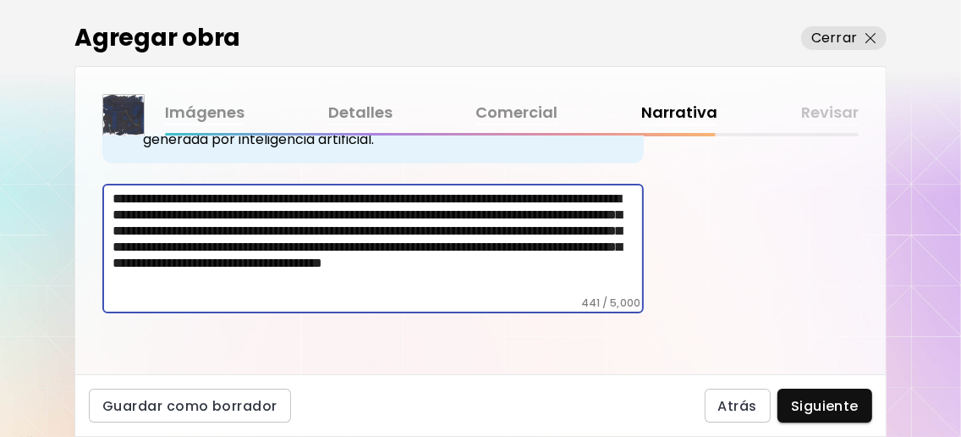
scroll to position [75, 0]
drag, startPoint x: 245, startPoint y: 331, endPoint x: 252, endPoint y: 305, distance: 26.3
click at [252, 296] on textarea "**********" at bounding box center [378, 243] width 531 height 106
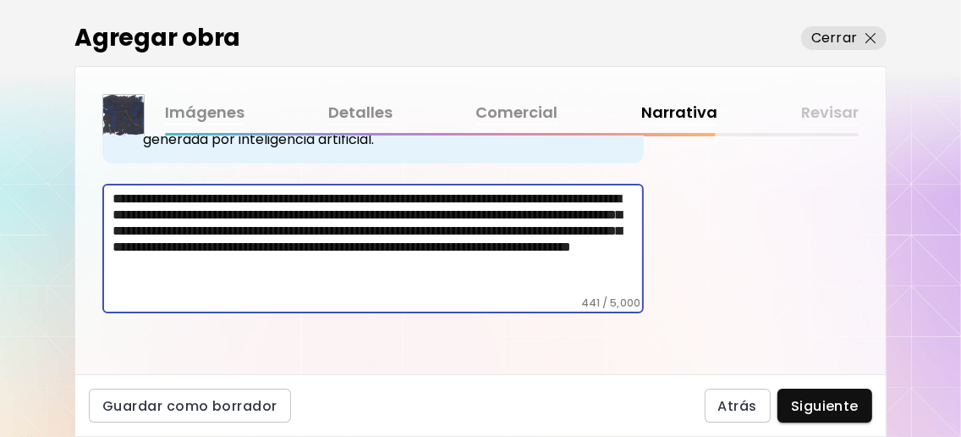
scroll to position [56, 0]
type textarea "**********"
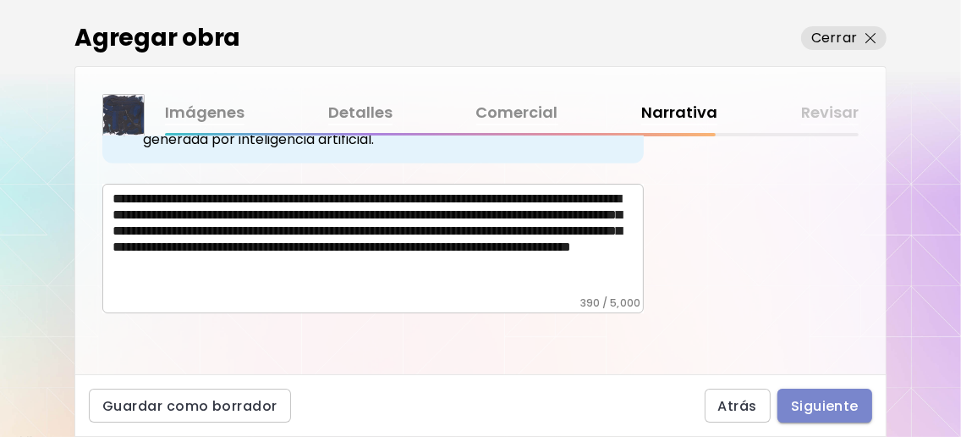
click at [848, 405] on span "Siguiente" at bounding box center [825, 406] width 68 height 18
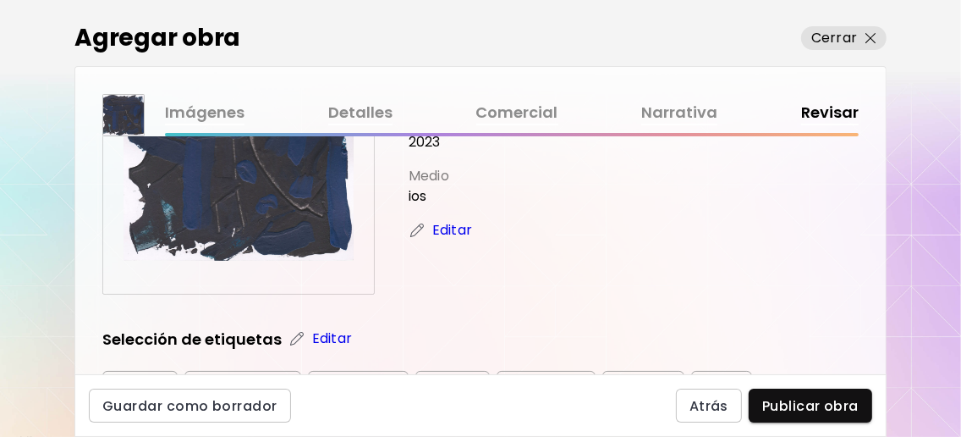
scroll to position [112, 0]
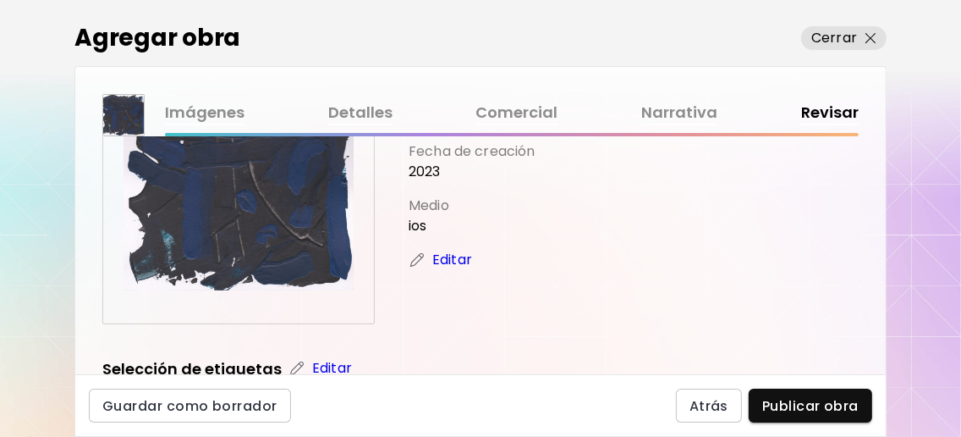
click at [459, 270] on p "Editar" at bounding box center [452, 260] width 40 height 20
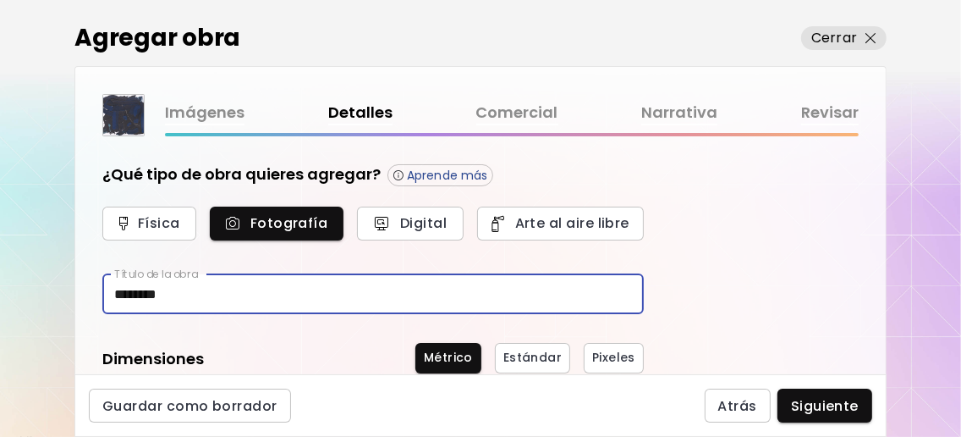
click at [124, 293] on input "*******" at bounding box center [372, 294] width 541 height 40
type input "*******"
click at [808, 404] on span "Siguiente" at bounding box center [825, 406] width 68 height 18
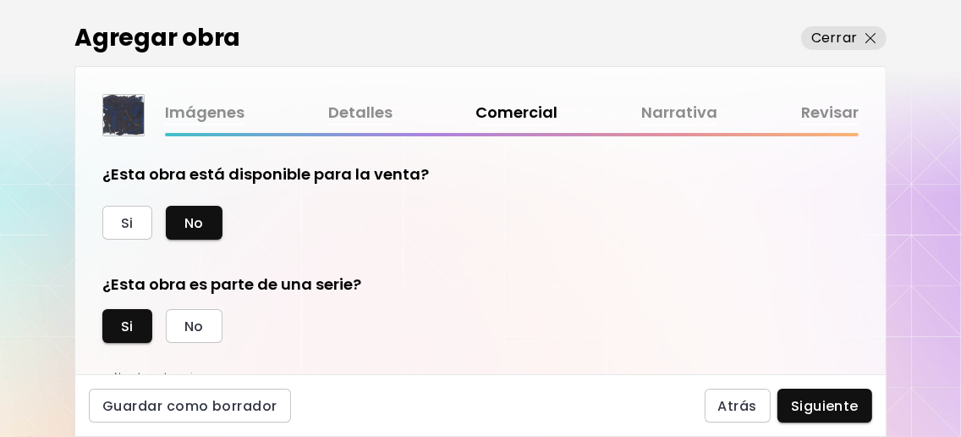
click at [344, 113] on link "Detalles" at bounding box center [360, 113] width 64 height 25
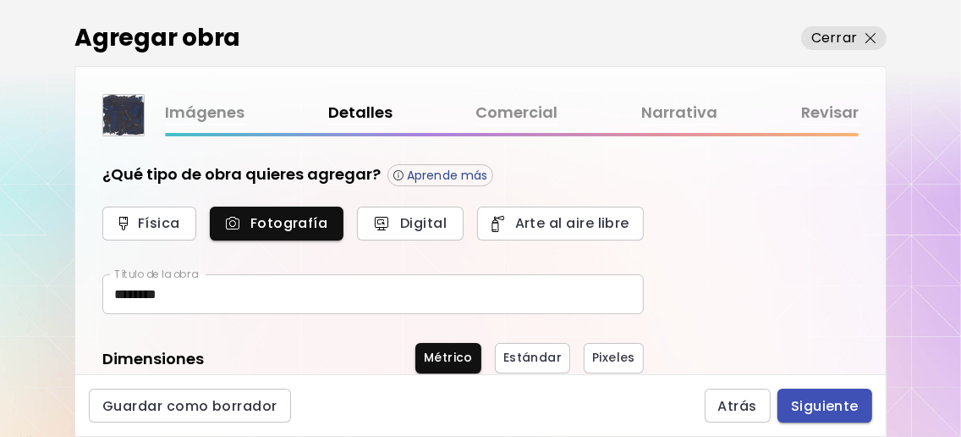
click at [803, 393] on button "Siguiente" at bounding box center [824, 405] width 95 height 34
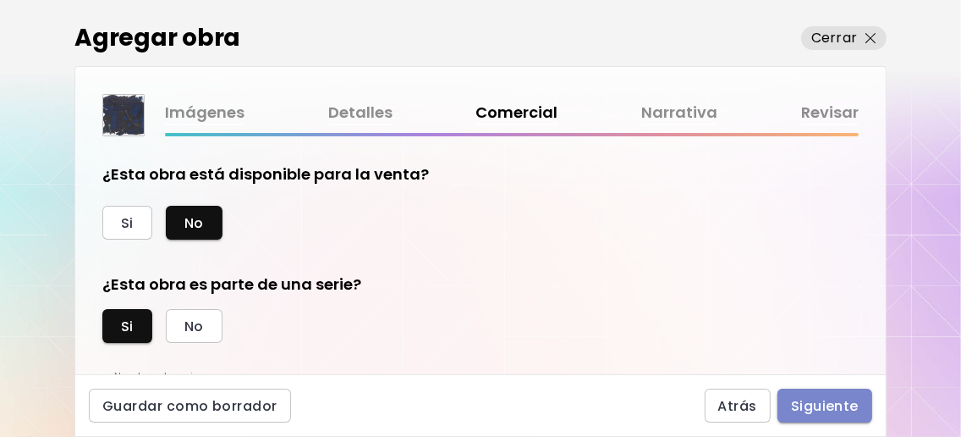
click at [840, 407] on span "Siguiente" at bounding box center [825, 406] width 68 height 18
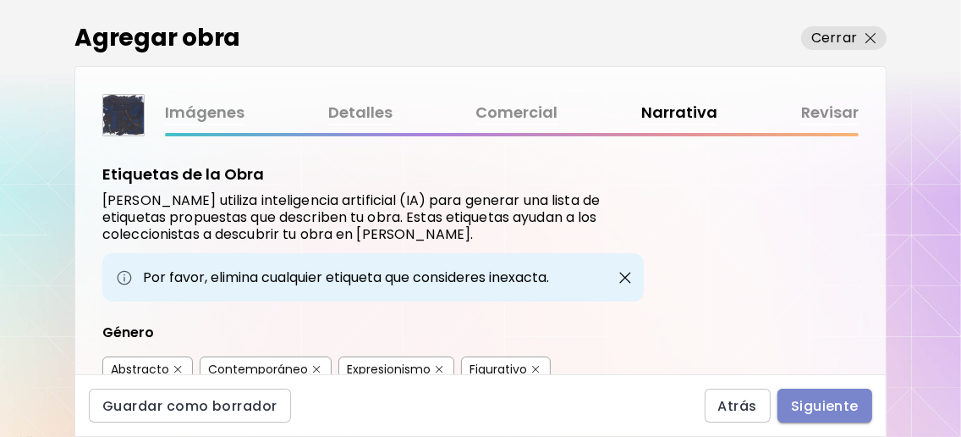
click at [843, 393] on button "Siguiente" at bounding box center [824, 405] width 95 height 34
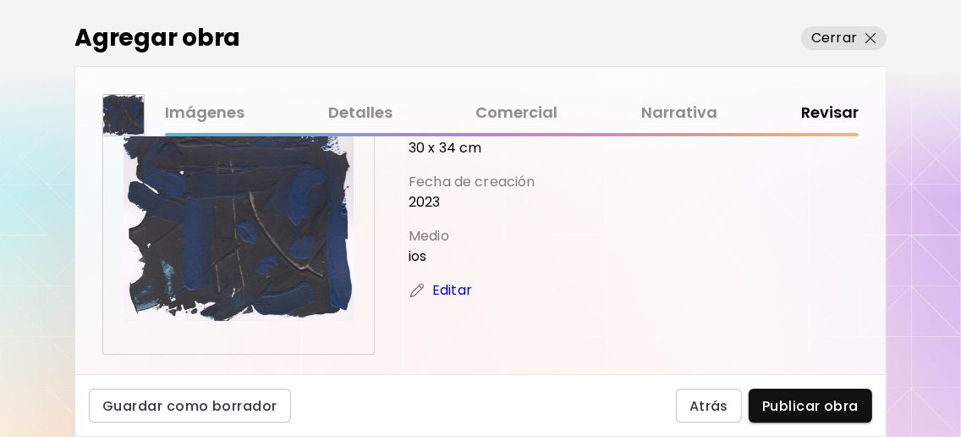
scroll to position [112, 0]
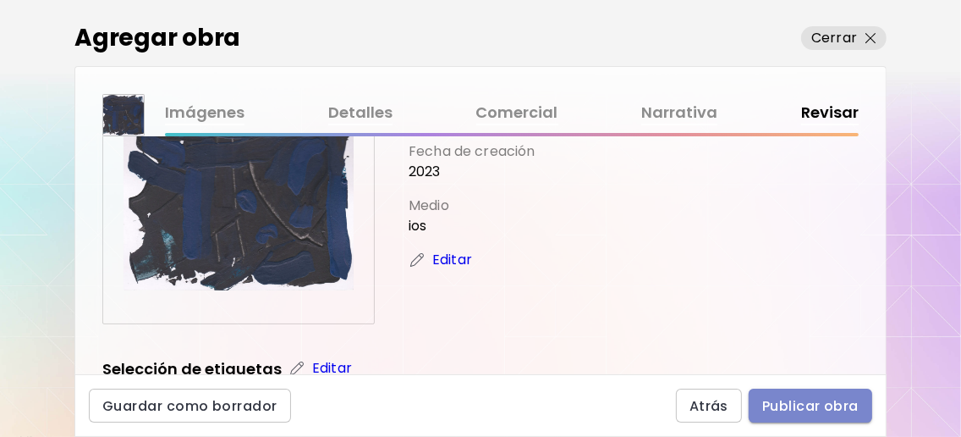
click at [835, 397] on span "Publicar obra" at bounding box center [810, 406] width 96 height 18
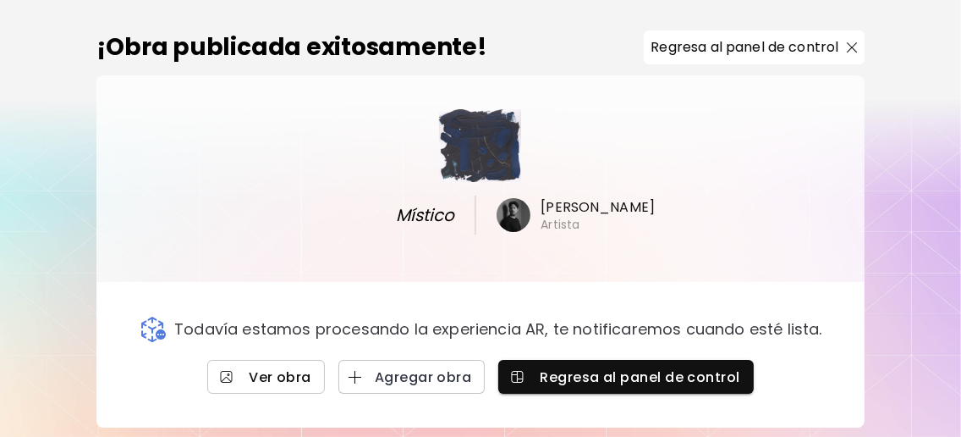
click at [279, 371] on span "Ver obra" at bounding box center [266, 377] width 91 height 18
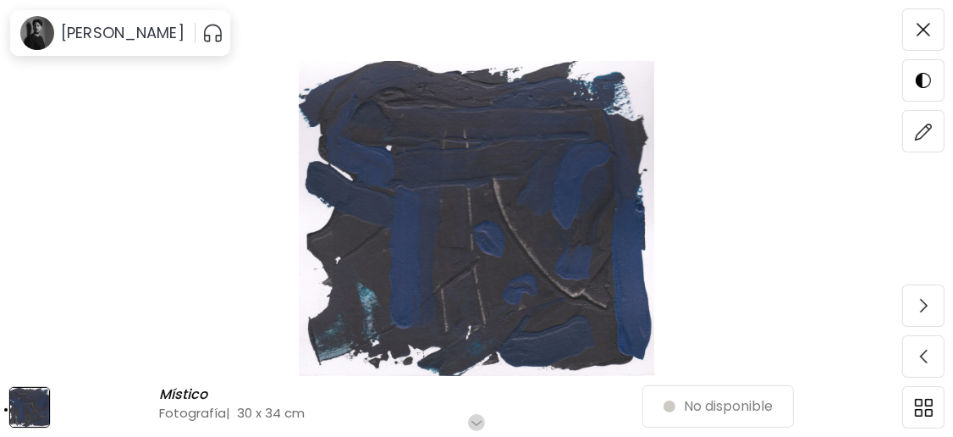
click at [562, 228] on img at bounding box center [476, 218] width 810 height 315
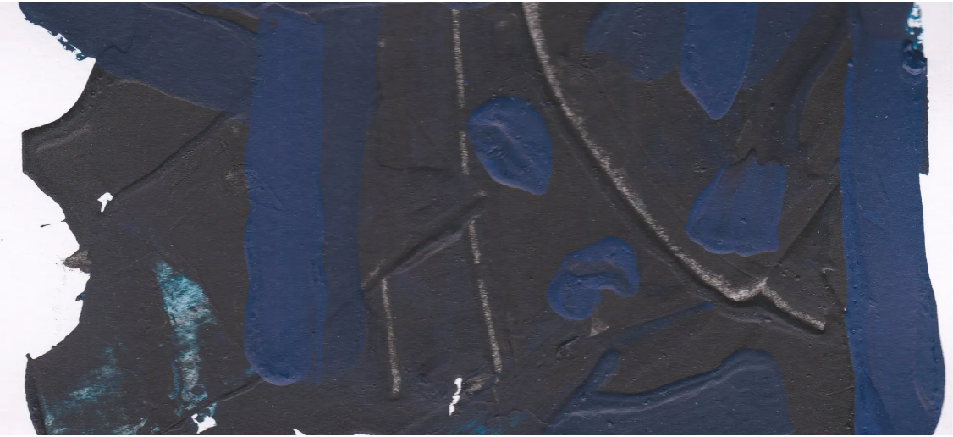
scroll to position [408, 0]
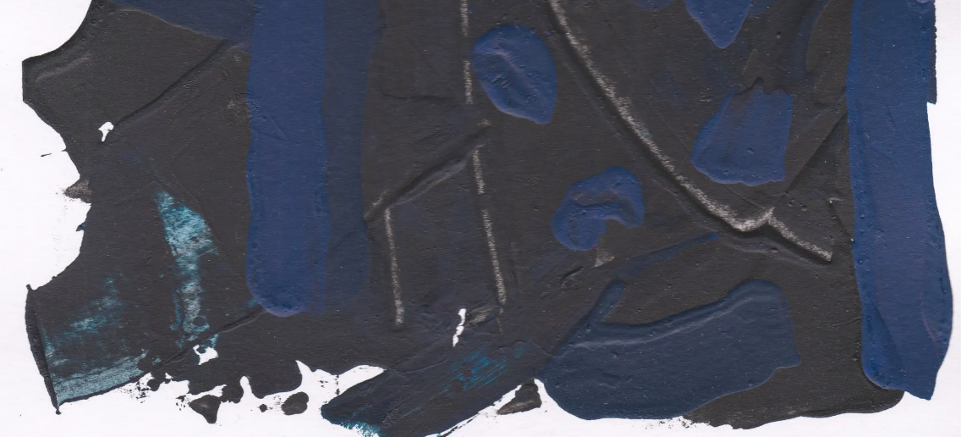
click at [563, 217] on img at bounding box center [480, 18] width 961 height 852
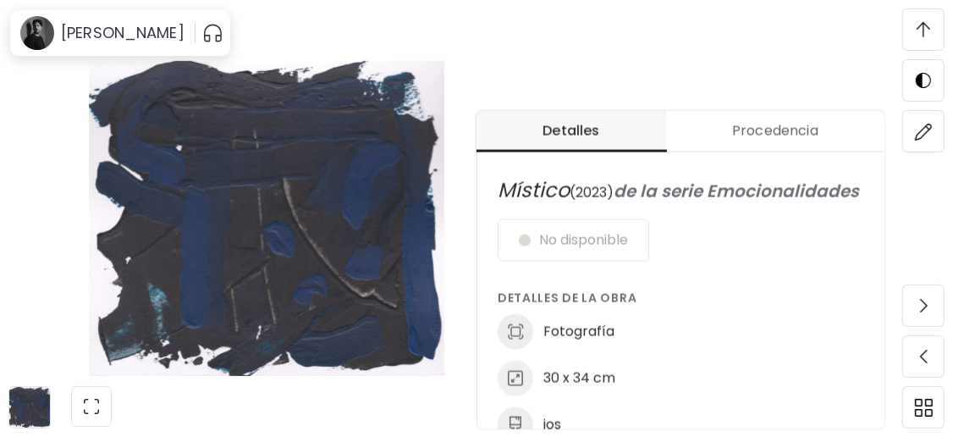
scroll to position [563, 0]
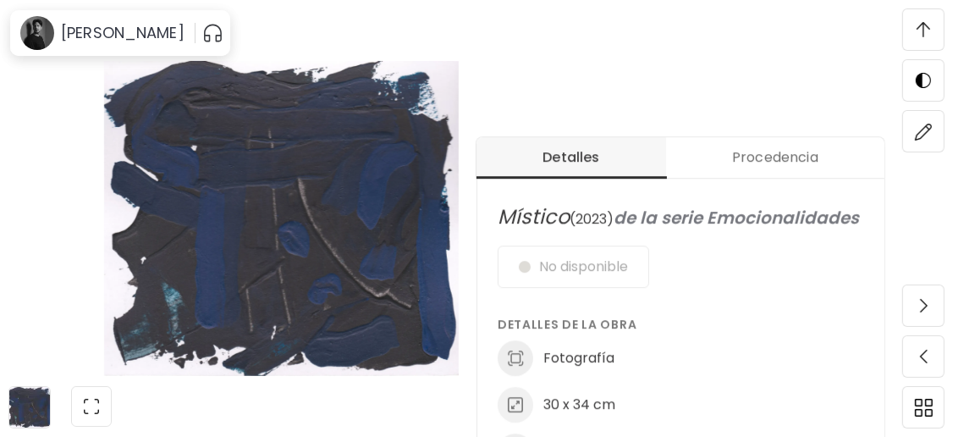
click at [928, 32] on img at bounding box center [923, 29] width 14 height 15
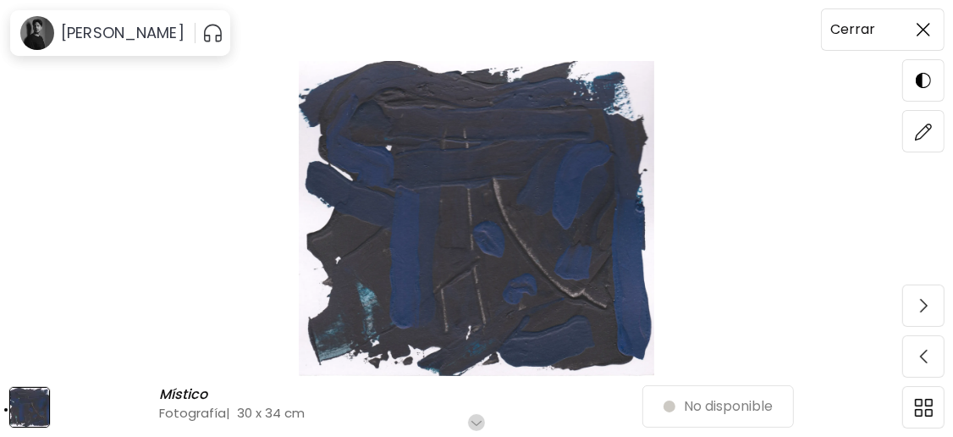
click at [924, 26] on img at bounding box center [923, 30] width 14 height 14
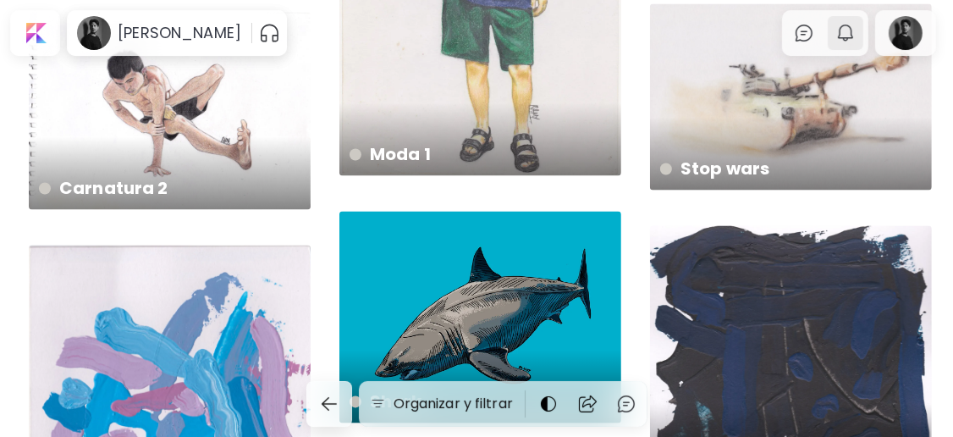
click at [855, 33] on img "button" at bounding box center [845, 33] width 20 height 20
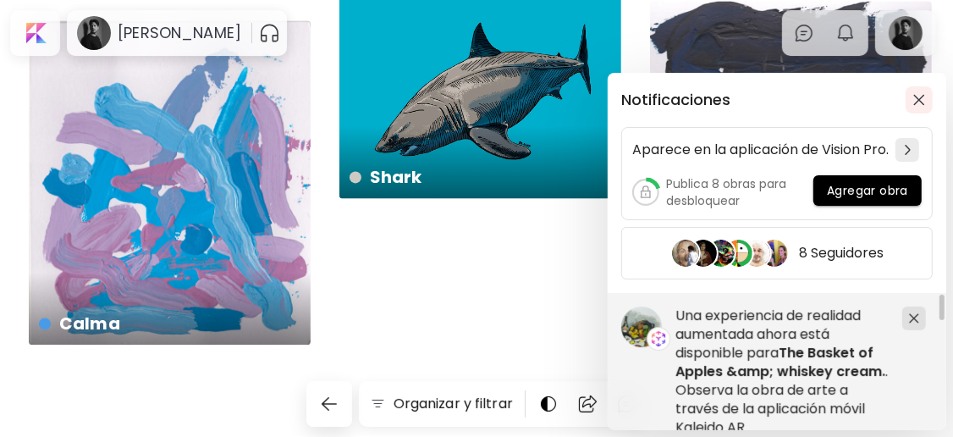
click at [914, 97] on img "button" at bounding box center [919, 100] width 12 height 12
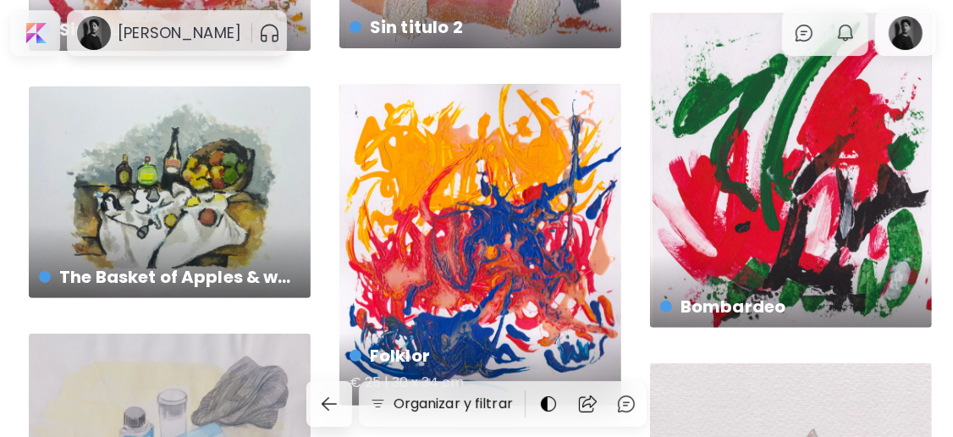
click at [545, 211] on div "Folklor € 25 | 30 x 34 cm" at bounding box center [480, 244] width 282 height 321
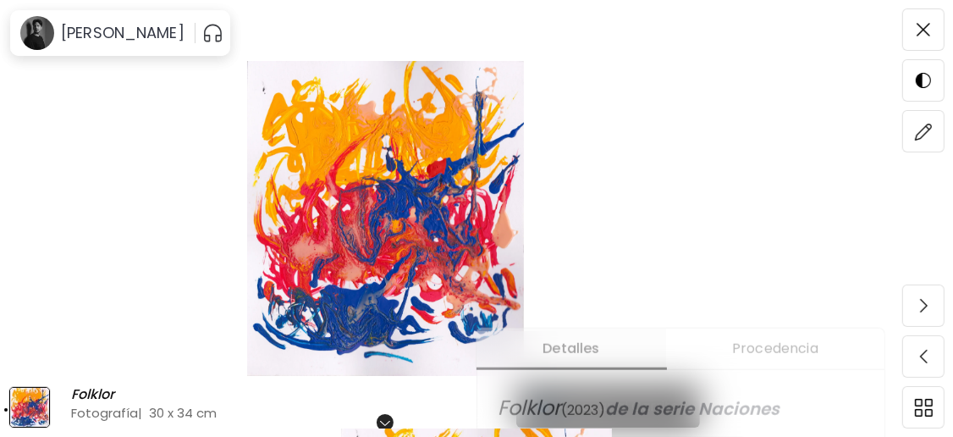
scroll to position [338, 0]
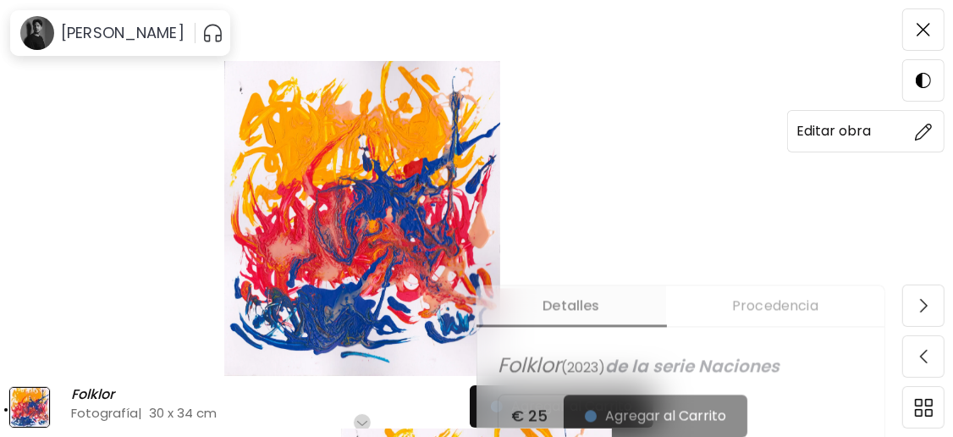
click at [912, 141] on span at bounding box center [923, 131] width 36 height 36
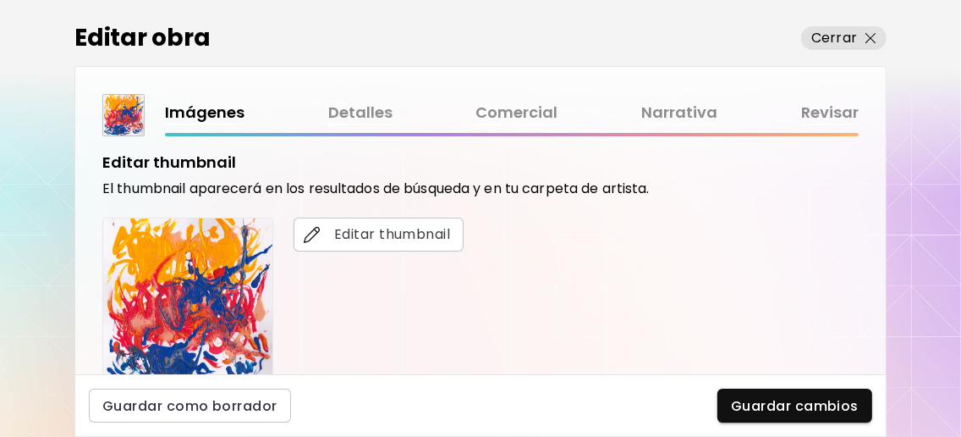
scroll to position [338, 0]
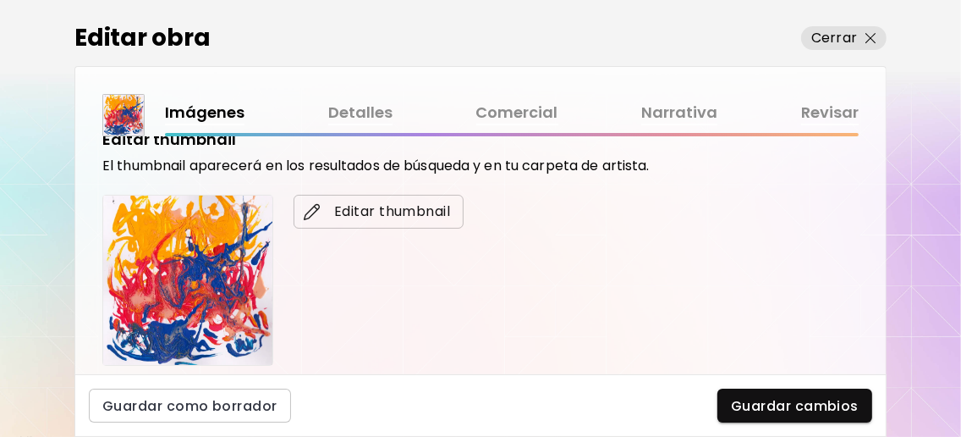
click at [382, 203] on span "Editar thumbnail" at bounding box center [378, 211] width 143 height 20
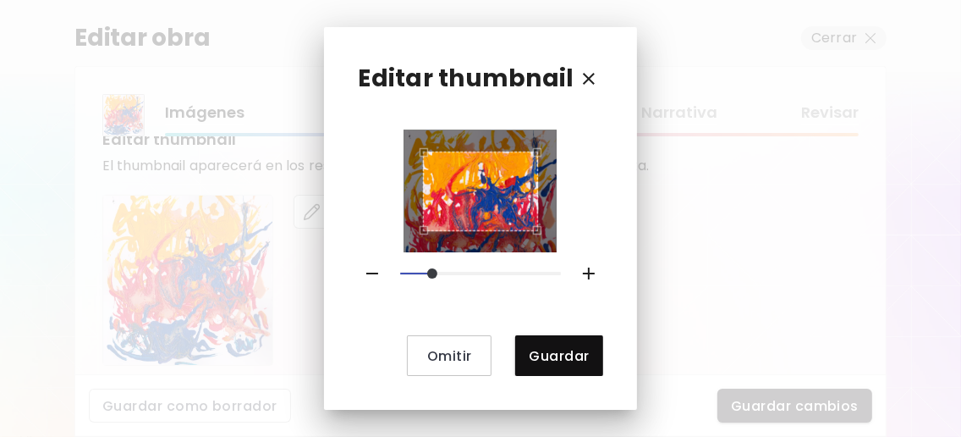
drag, startPoint x: 409, startPoint y: 269, endPoint x: 439, endPoint y: 268, distance: 30.5
click at [437, 268] on span at bounding box center [432, 273] width 10 height 10
click at [483, 157] on div "Use the arrow keys to move the crop selection area" at bounding box center [480, 186] width 115 height 80
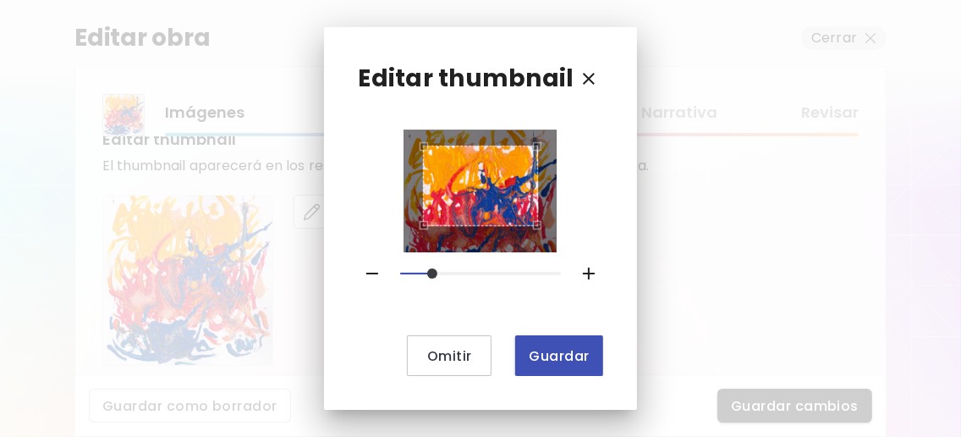
click at [548, 349] on span "Guardar" at bounding box center [559, 356] width 60 height 18
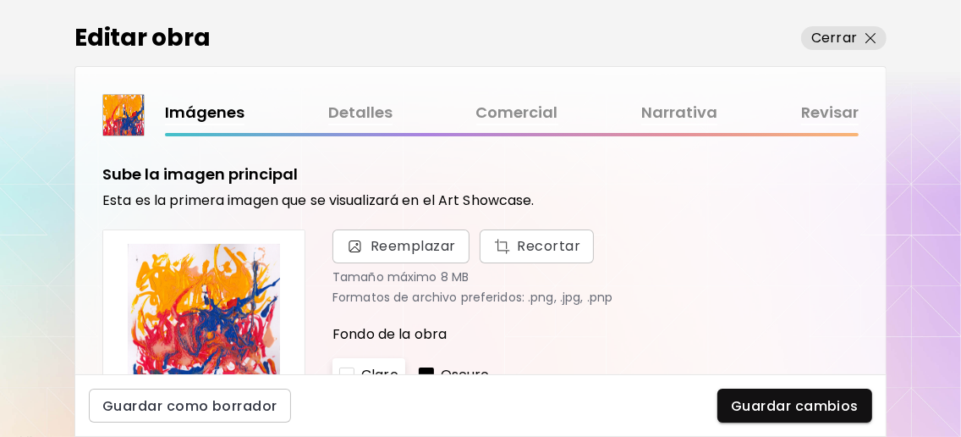
scroll to position [662, 0]
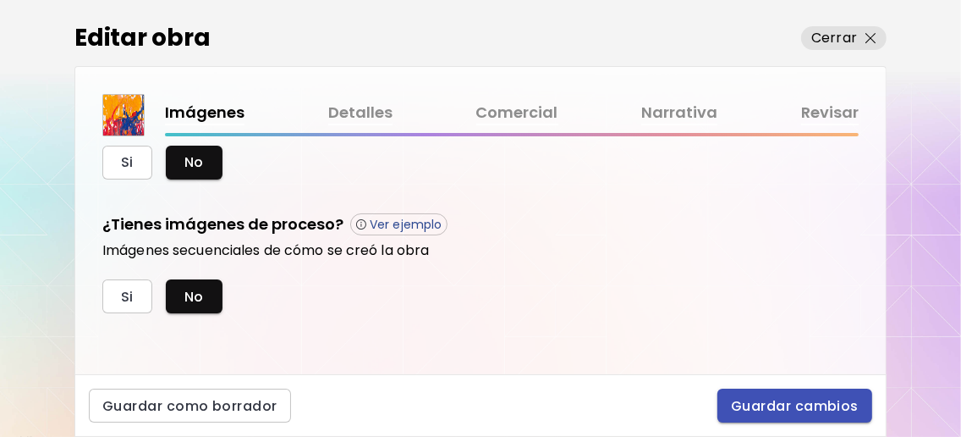
click at [759, 400] on span "Guardar cambios" at bounding box center [795, 406] width 128 height 18
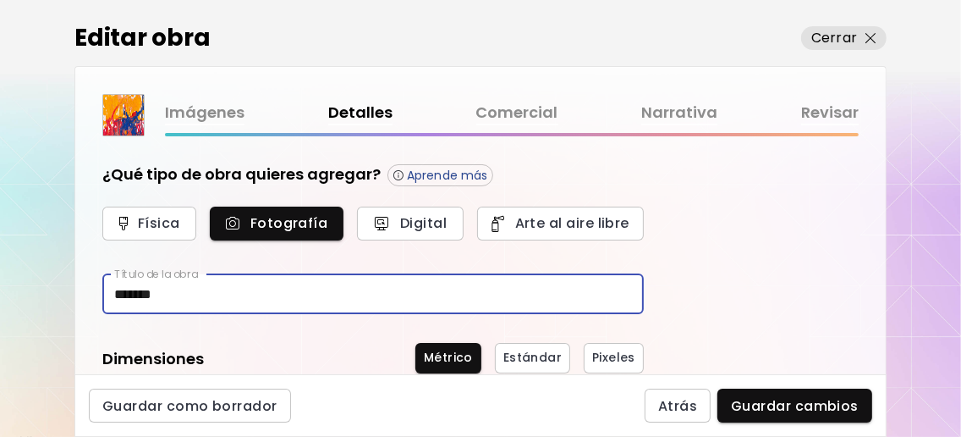
click at [275, 292] on input "*******" at bounding box center [372, 294] width 541 height 40
type input "*"
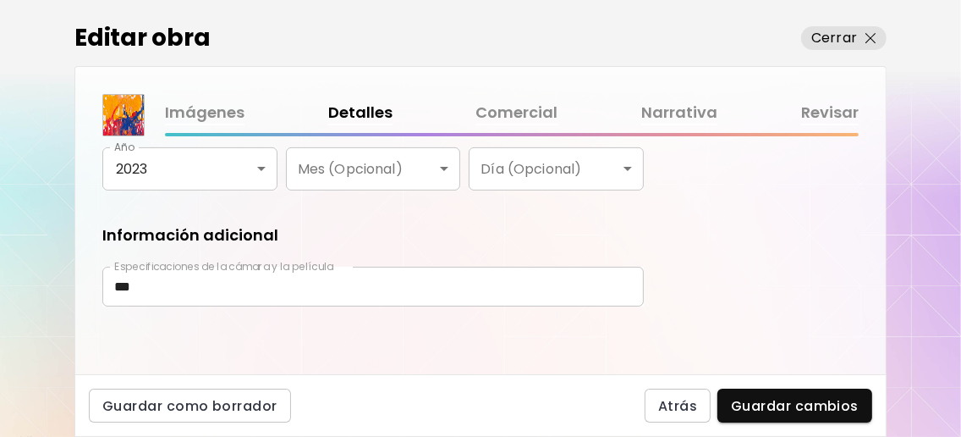
scroll to position [367, 0]
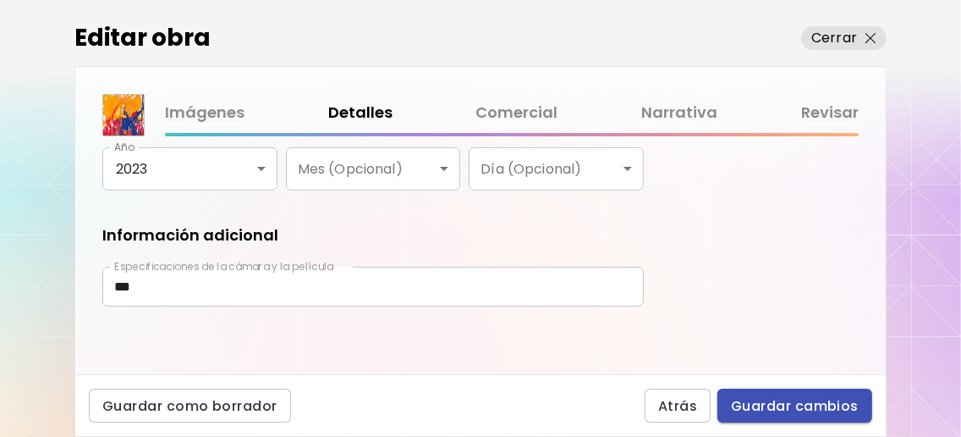
type input "**********"
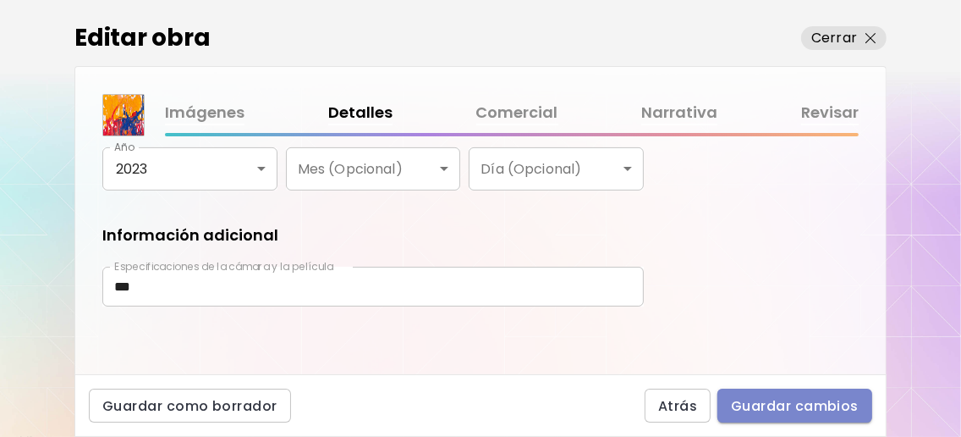
click at [799, 408] on span "Guardar cambios" at bounding box center [795, 406] width 128 height 18
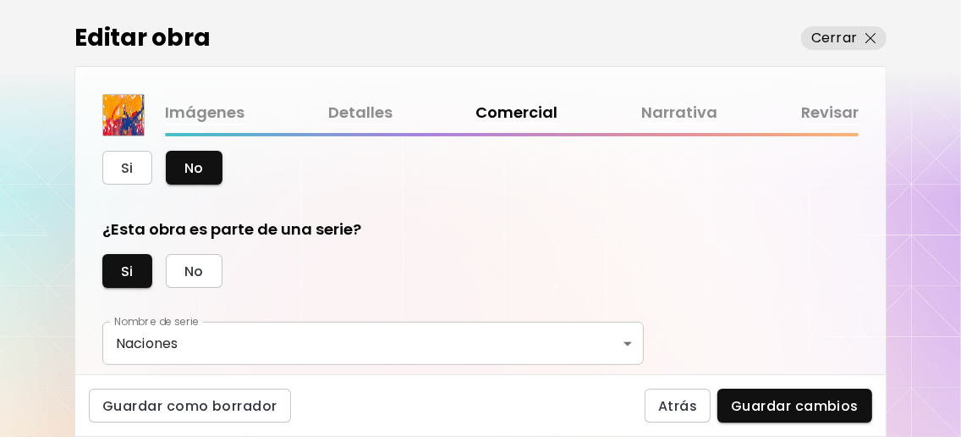
scroll to position [563, 0]
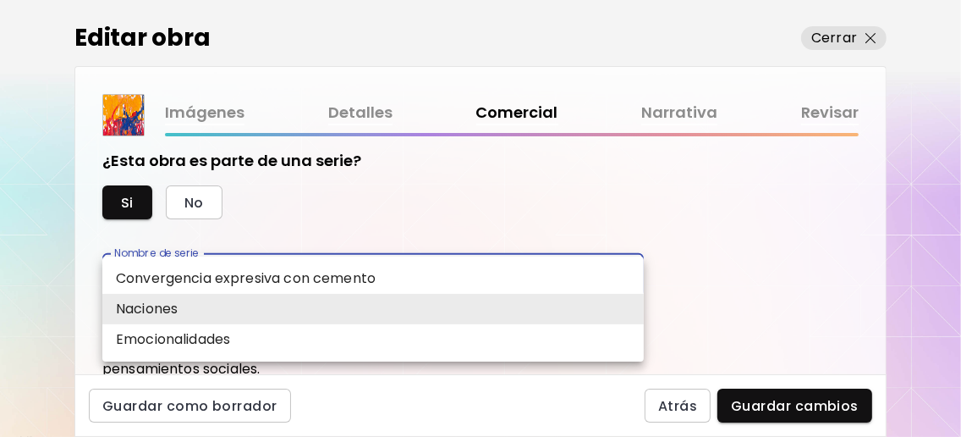
click at [316, 322] on body "0 0 Editar obra Cerrar Imágenes Detalles Comercial Narrativa Revisar ¿Esta obra…" at bounding box center [480, 218] width 961 height 437
click at [295, 351] on li "Emocionalidades" at bounding box center [372, 339] width 541 height 30
type input "**********"
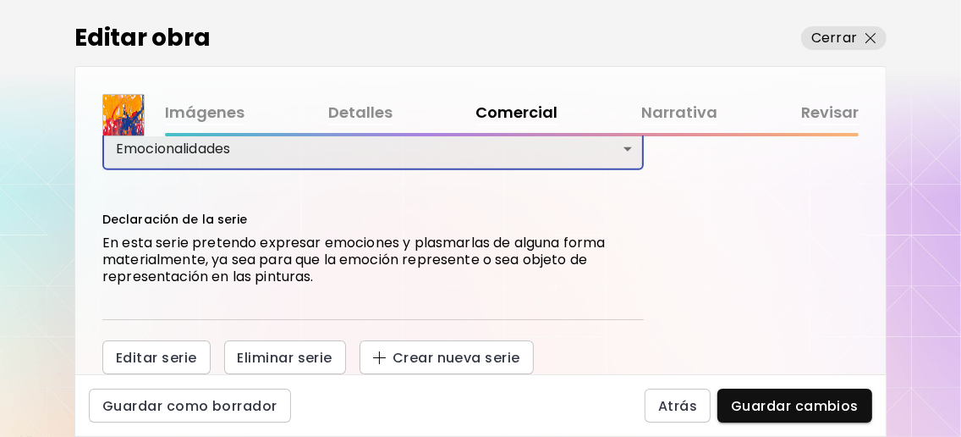
scroll to position [733, 0]
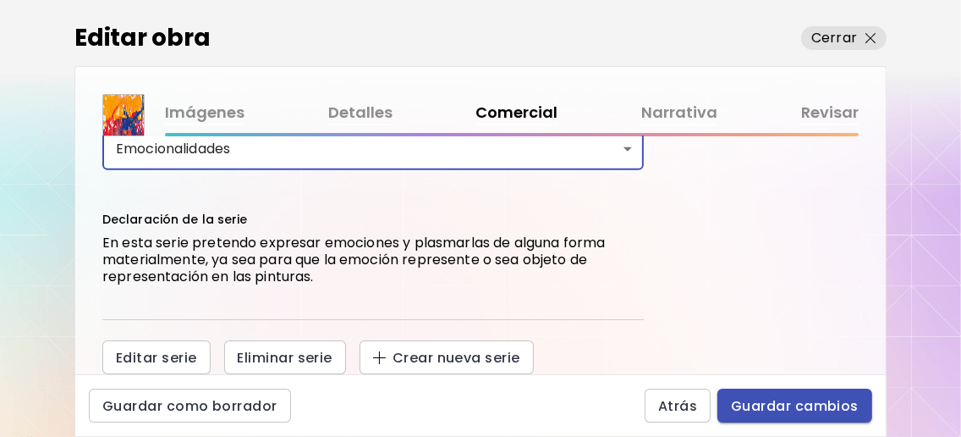
click at [794, 404] on span "Guardar cambios" at bounding box center [795, 406] width 128 height 18
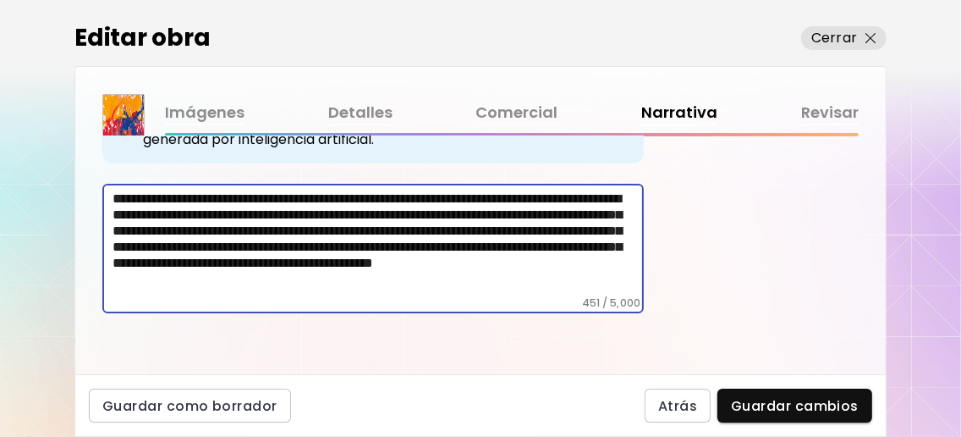
scroll to position [75, 0]
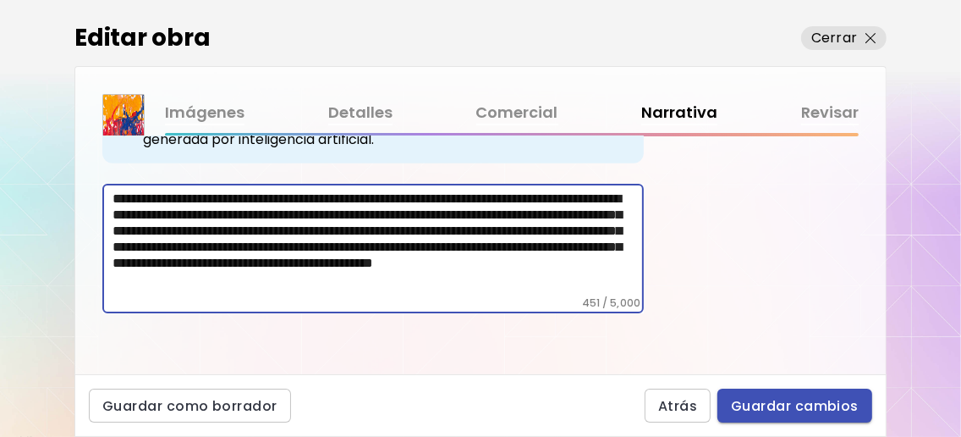
click at [795, 397] on span "Guardar cambios" at bounding box center [795, 406] width 128 height 18
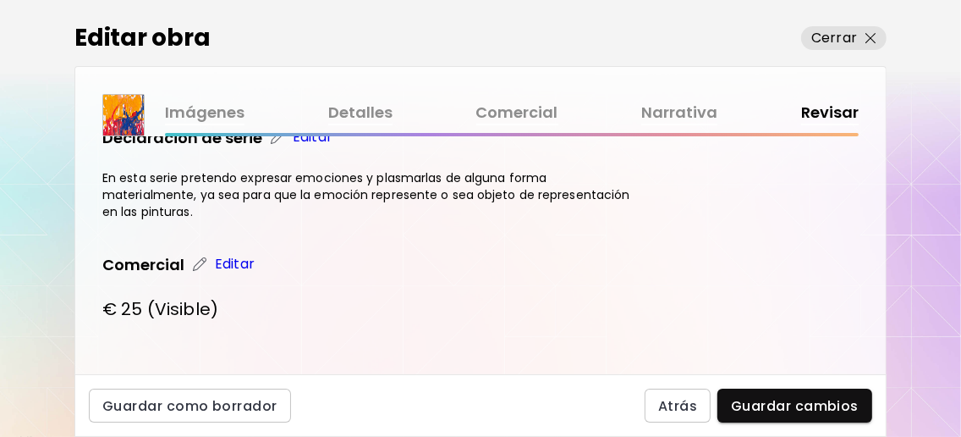
scroll to position [689, 0]
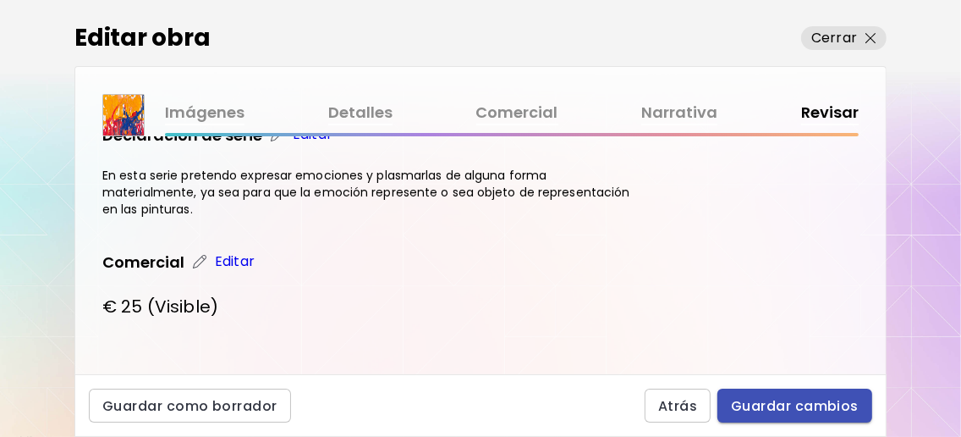
click at [804, 397] on span "Guardar cambios" at bounding box center [795, 406] width 128 height 18
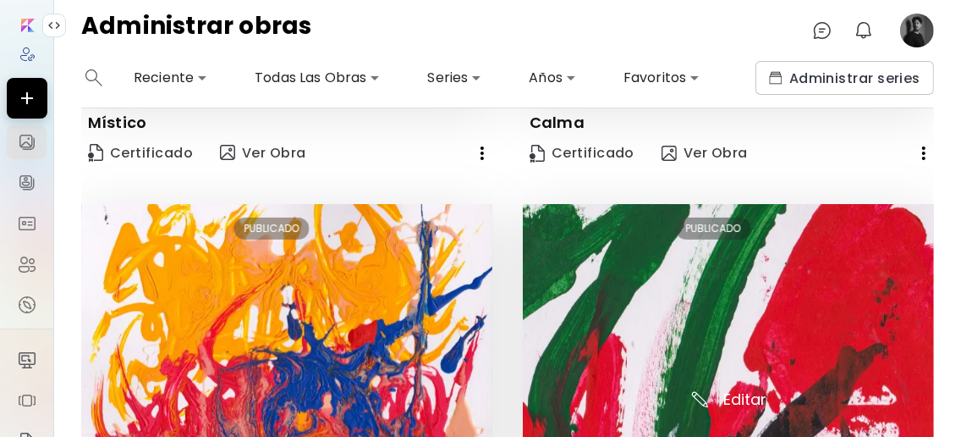
scroll to position [676, 0]
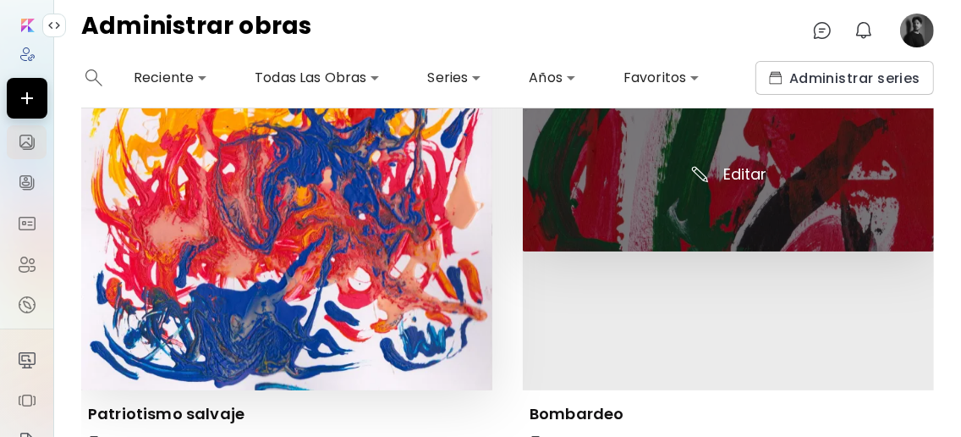
click at [751, 169] on img at bounding box center [728, 115] width 411 height 272
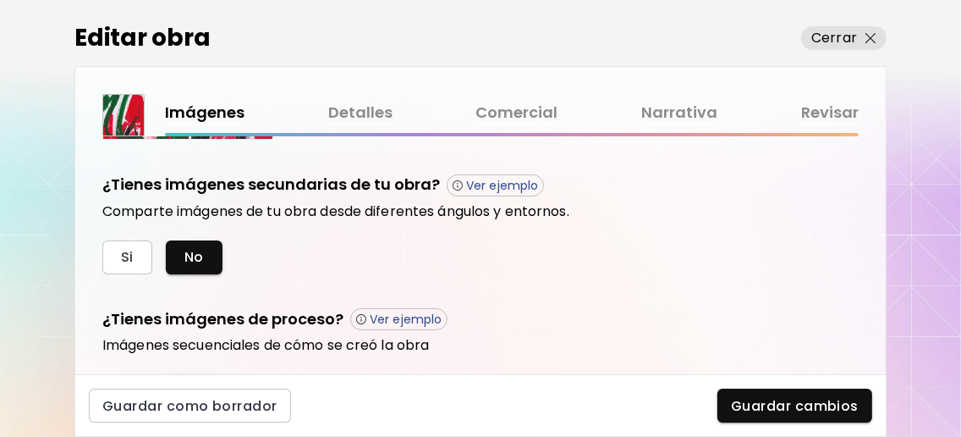
scroll to position [662, 0]
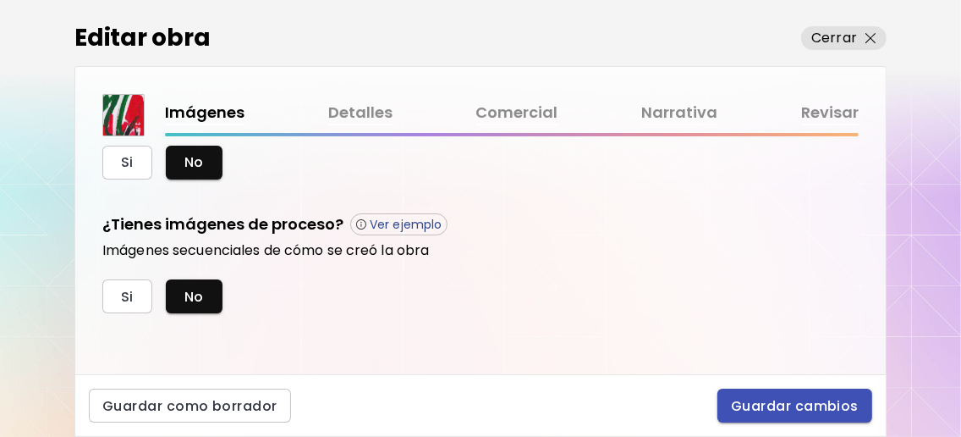
click at [801, 397] on span "Guardar cambios" at bounding box center [795, 406] width 128 height 18
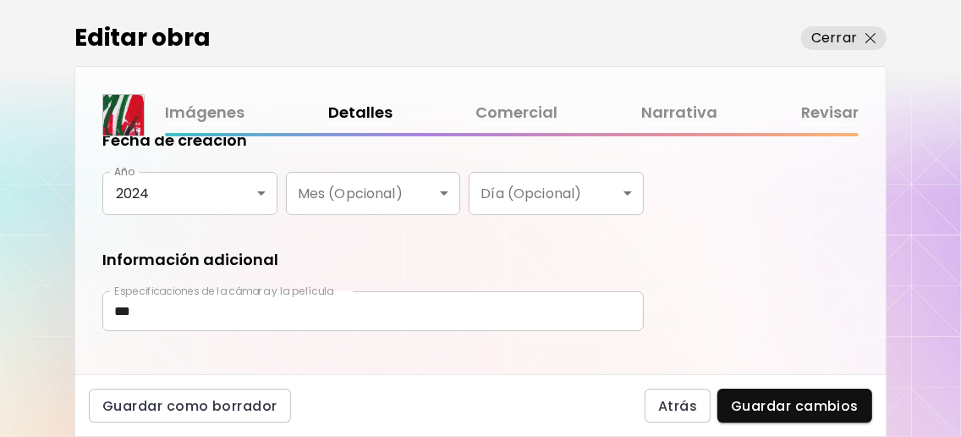
scroll to position [367, 0]
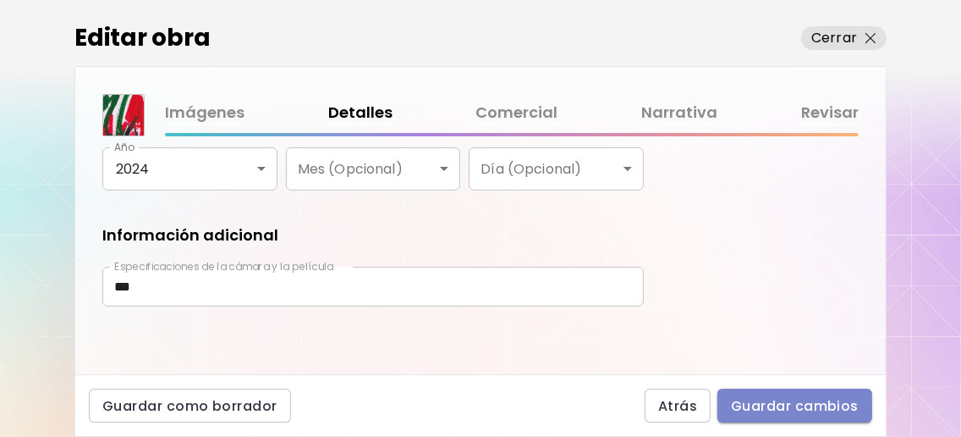
click at [792, 399] on span "Guardar cambios" at bounding box center [795, 406] width 128 height 18
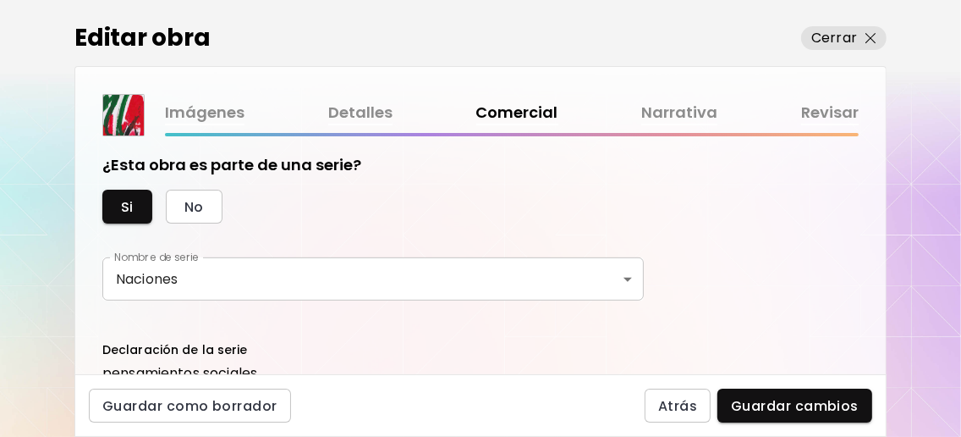
scroll to position [563, 0]
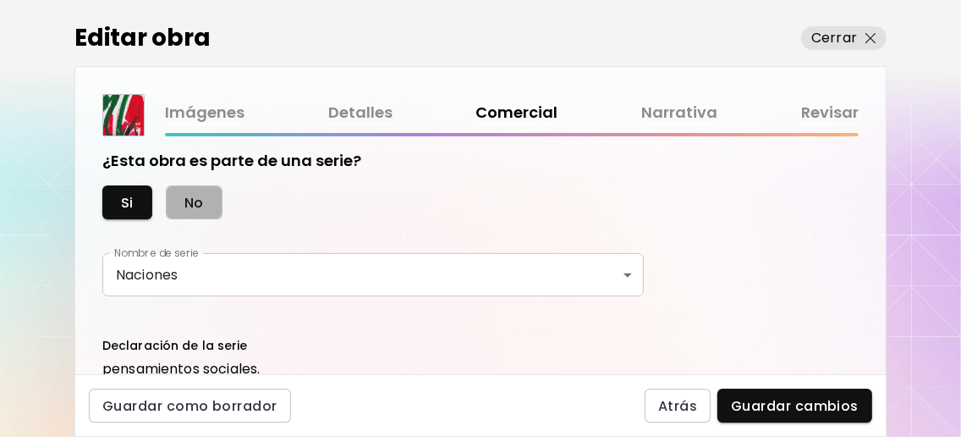
click at [207, 219] on button "No" at bounding box center [194, 202] width 57 height 34
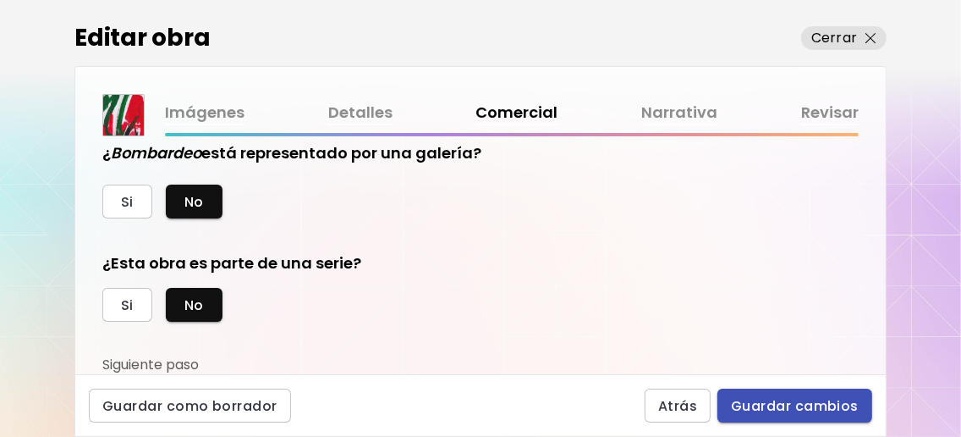
click at [805, 401] on span "Guardar cambios" at bounding box center [795, 406] width 128 height 18
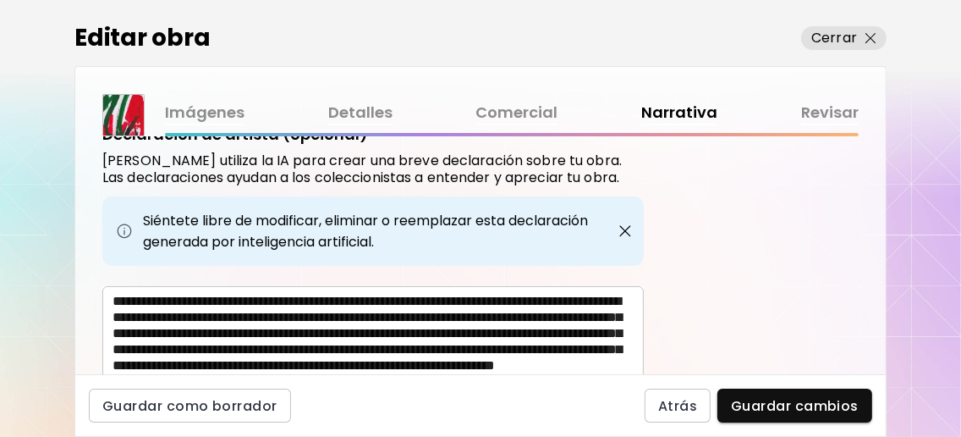
scroll to position [800, 0]
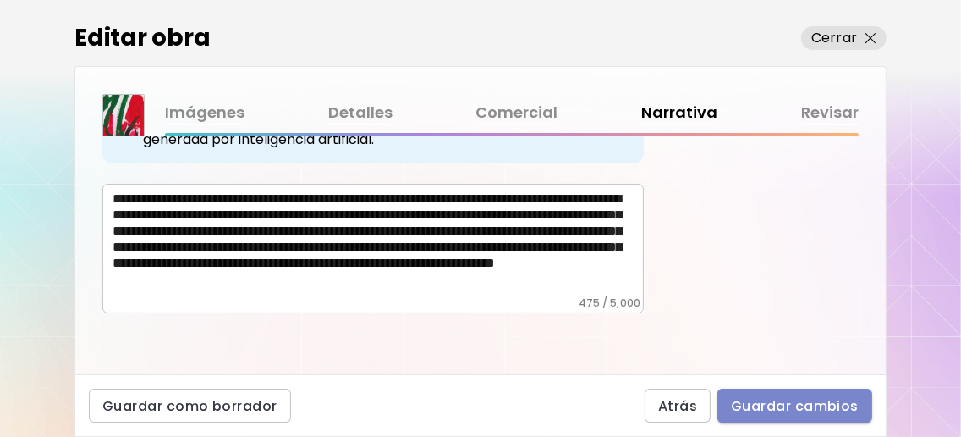
click at [782, 397] on span "Guardar cambios" at bounding box center [795, 406] width 128 height 18
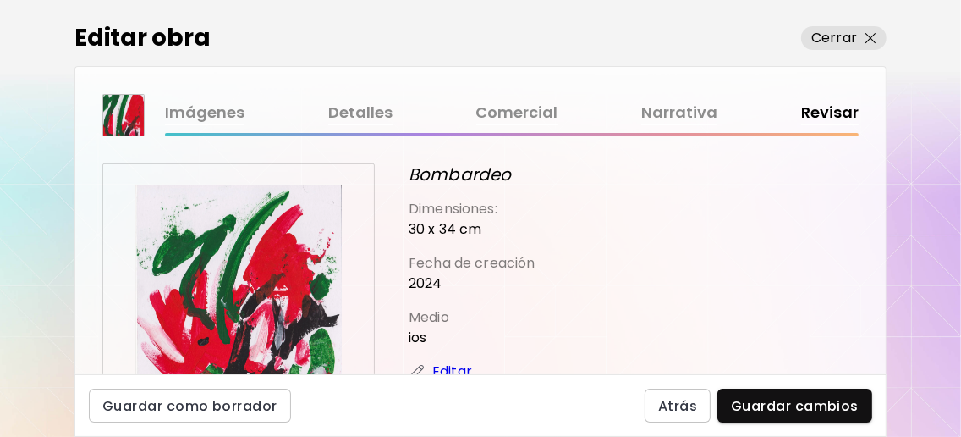
click at [233, 113] on link "Imágenes" at bounding box center [205, 113] width 80 height 25
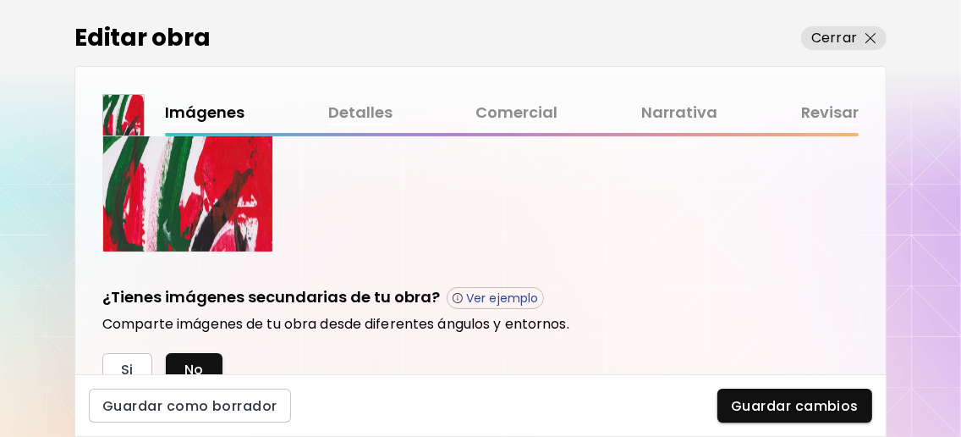
scroll to position [225, 0]
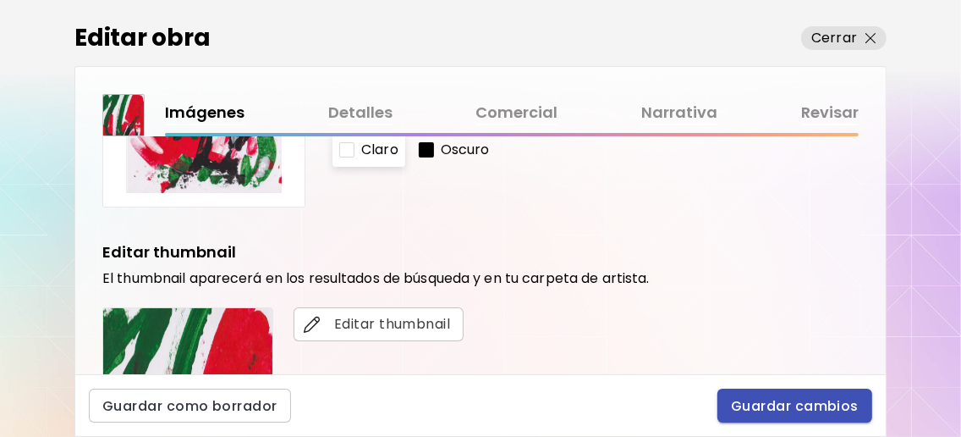
click at [760, 412] on span "Guardar cambios" at bounding box center [795, 406] width 128 height 18
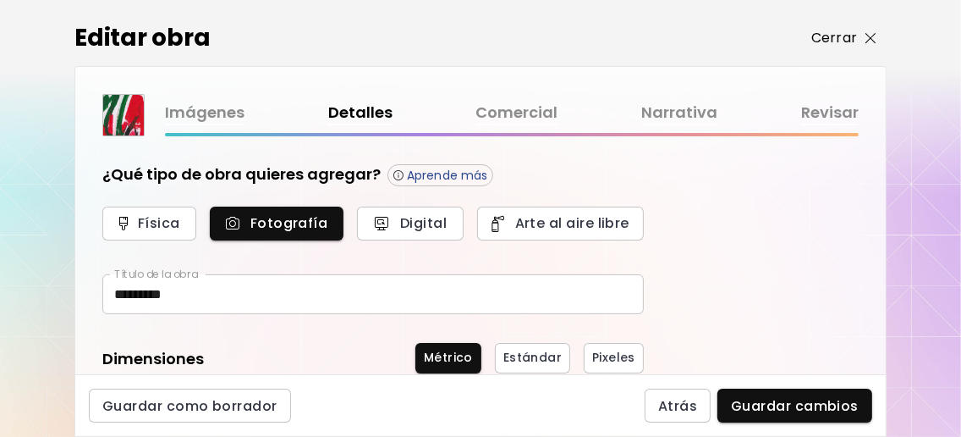
click at [873, 36] on img "button" at bounding box center [870, 38] width 11 height 11
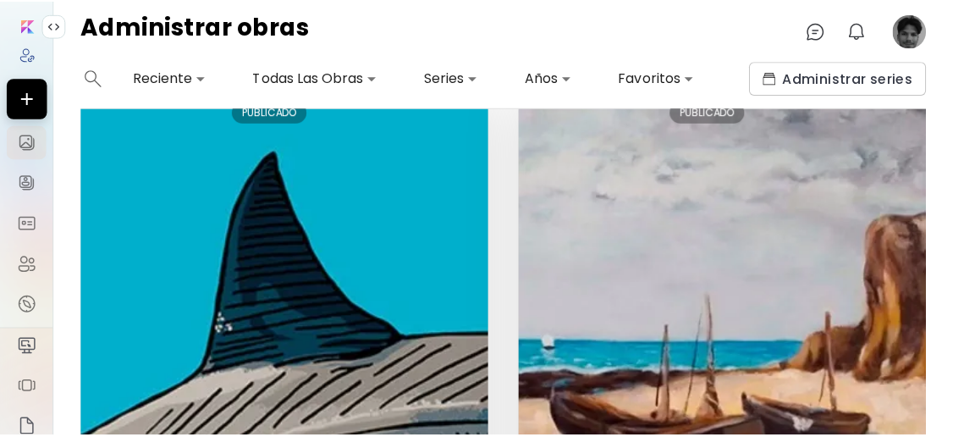
scroll to position [2857, 0]
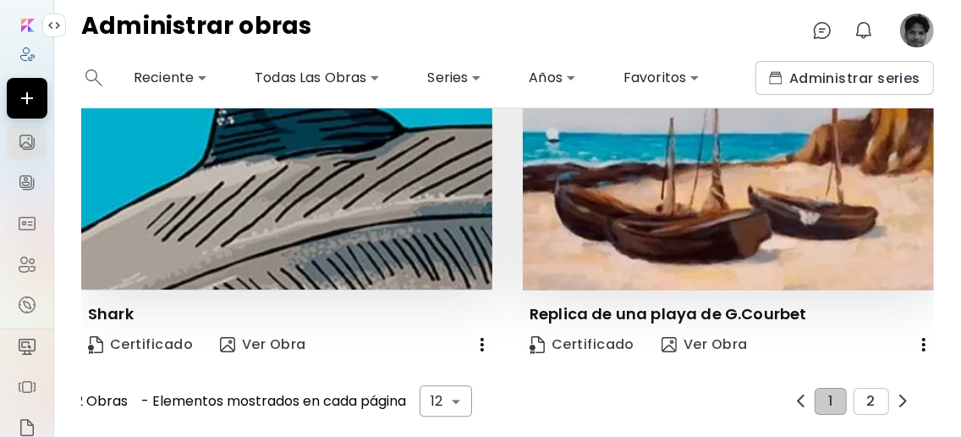
click at [917, 31] on image at bounding box center [917, 31] width 34 height 34
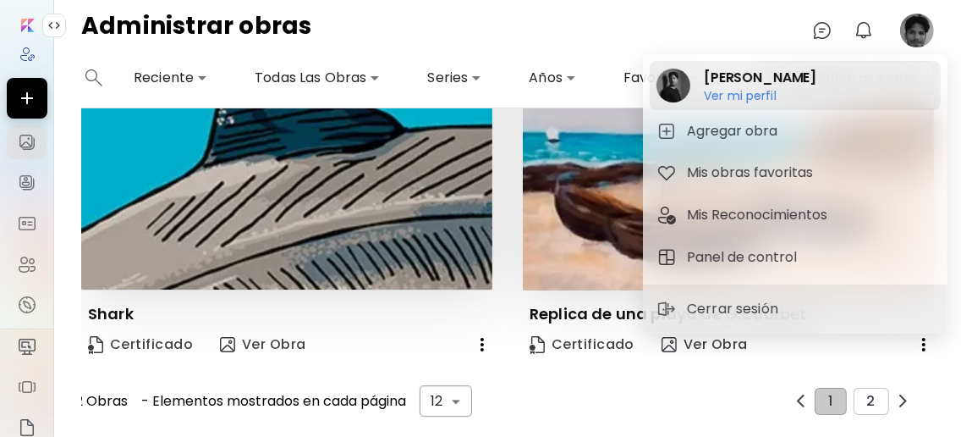
click at [764, 91] on h6 "Ver mi perfil" at bounding box center [760, 95] width 113 height 15
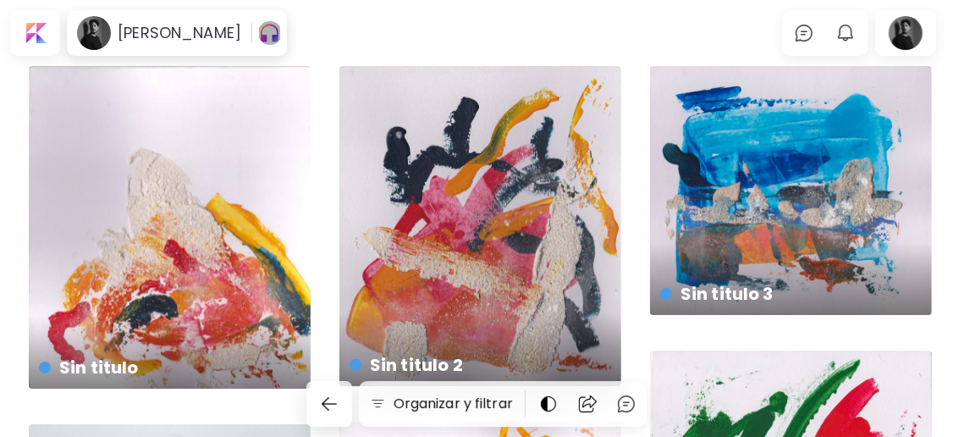
click at [261, 36] on img "button" at bounding box center [269, 32] width 21 height 27
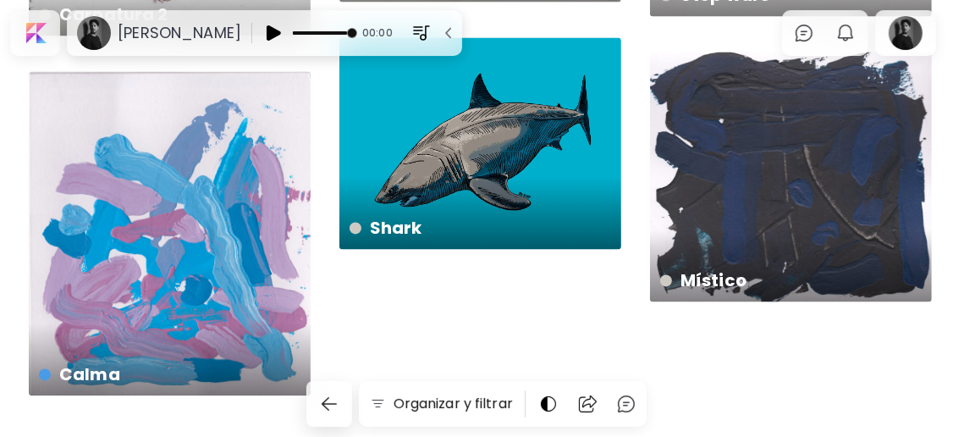
scroll to position [2214, 0]
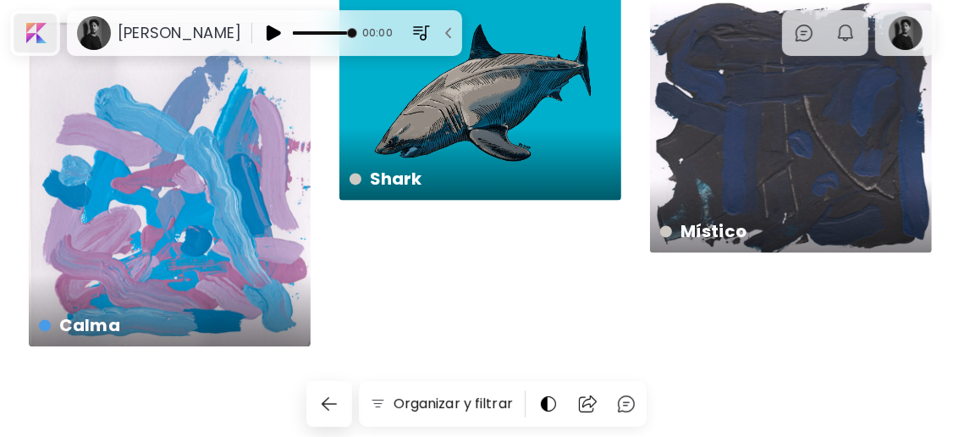
click at [46, 37] on div at bounding box center [35, 33] width 43 height 39
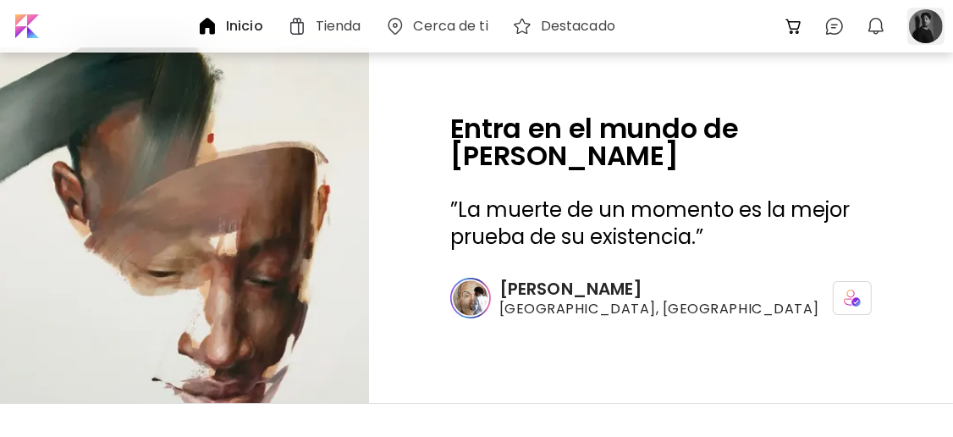
click at [924, 31] on div at bounding box center [925, 26] width 37 height 37
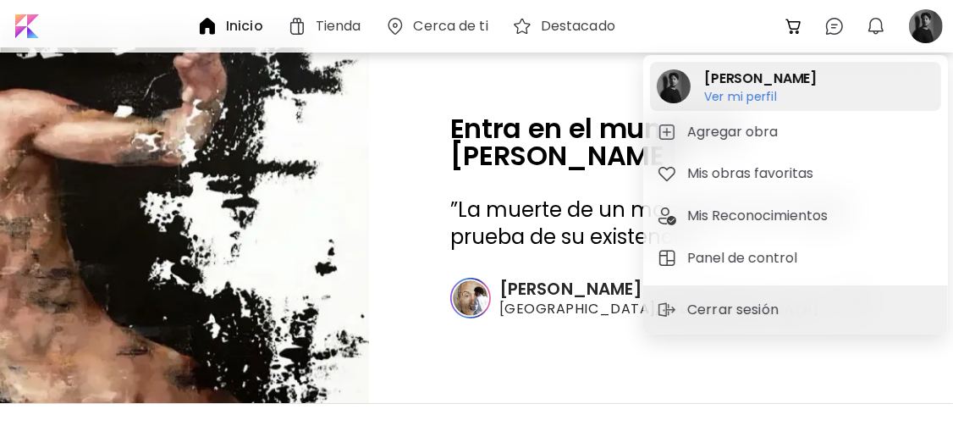
click at [750, 99] on h6 "Ver mi perfil" at bounding box center [760, 96] width 113 height 15
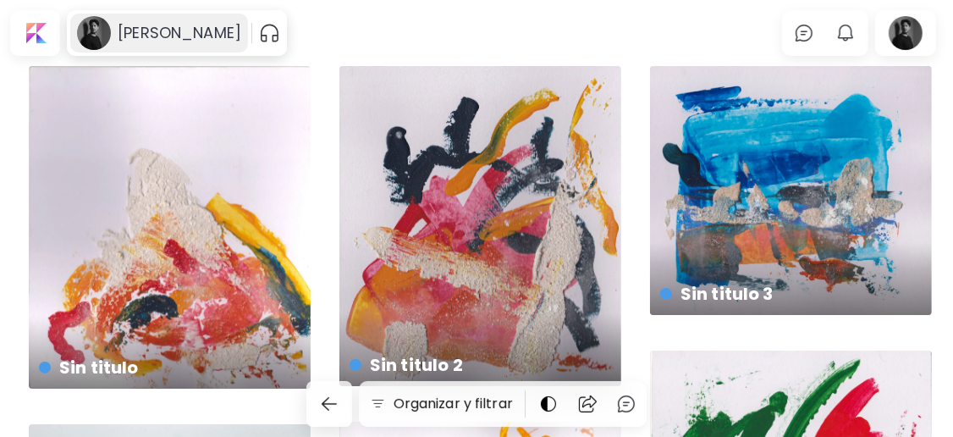
click at [159, 32] on h6 "[PERSON_NAME]" at bounding box center [180, 33] width 124 height 20
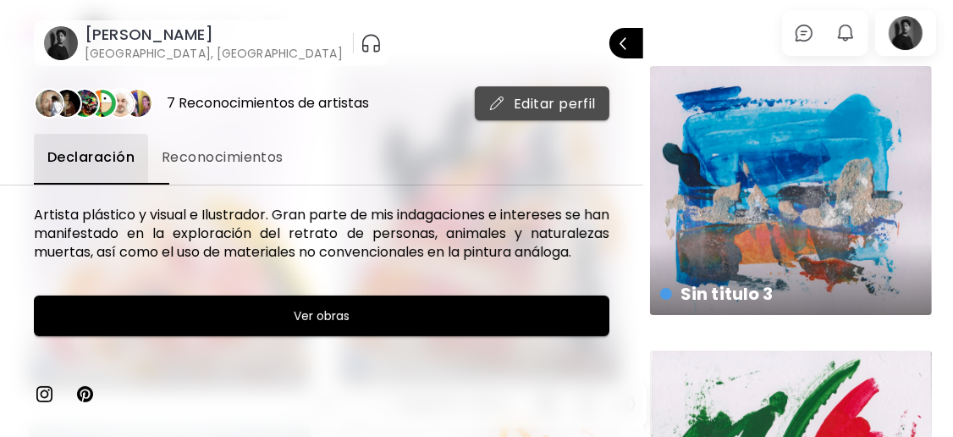
click at [524, 106] on span "Editar perfil" at bounding box center [541, 104] width 107 height 18
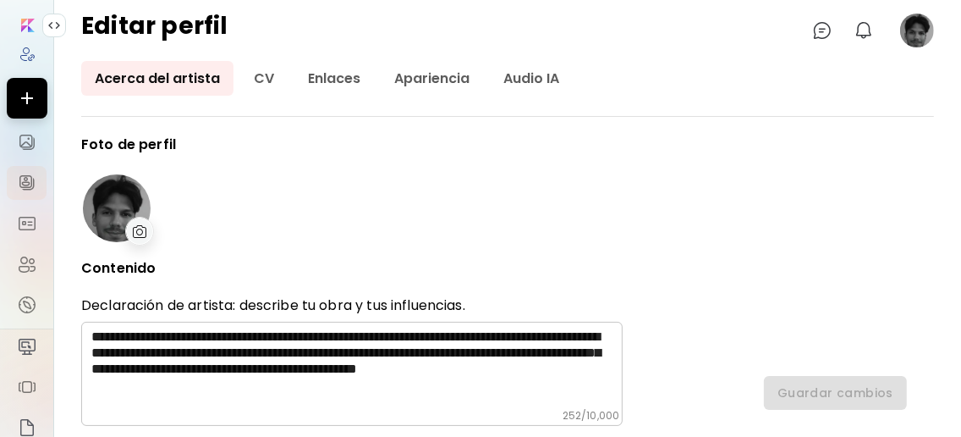
type input "********"
type input "******"
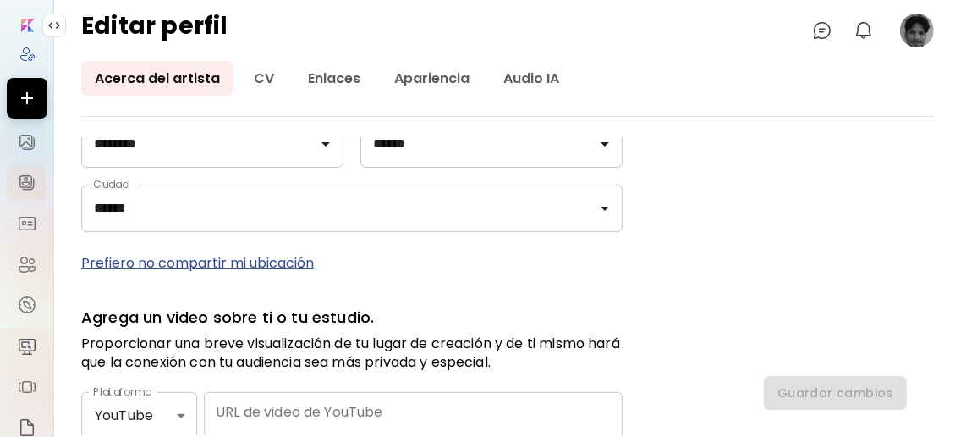
scroll to position [968, 0]
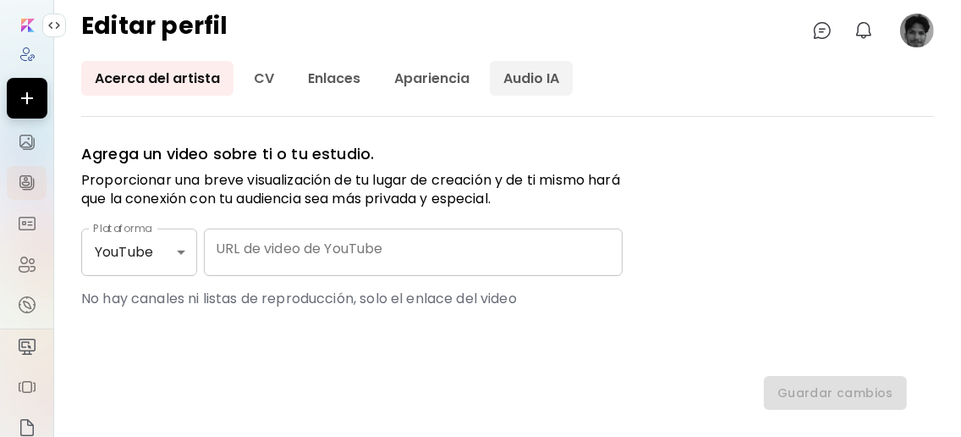
click at [507, 78] on link "Audio IA" at bounding box center [531, 78] width 83 height 35
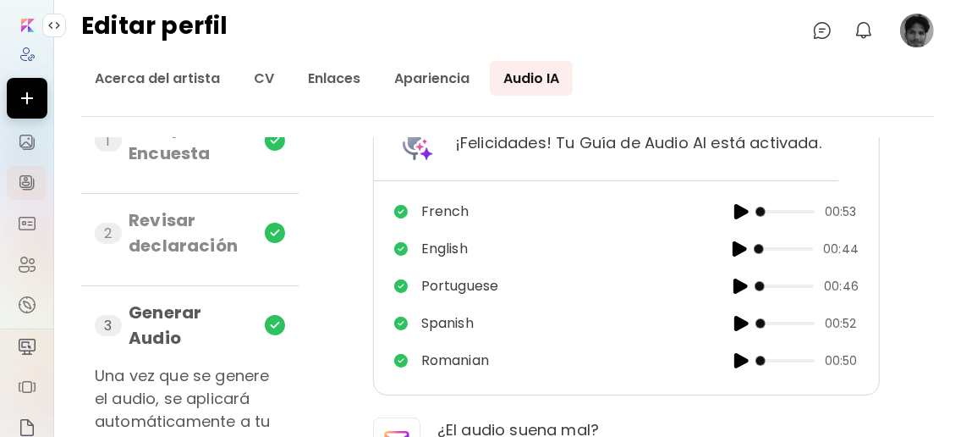
scroll to position [52, 0]
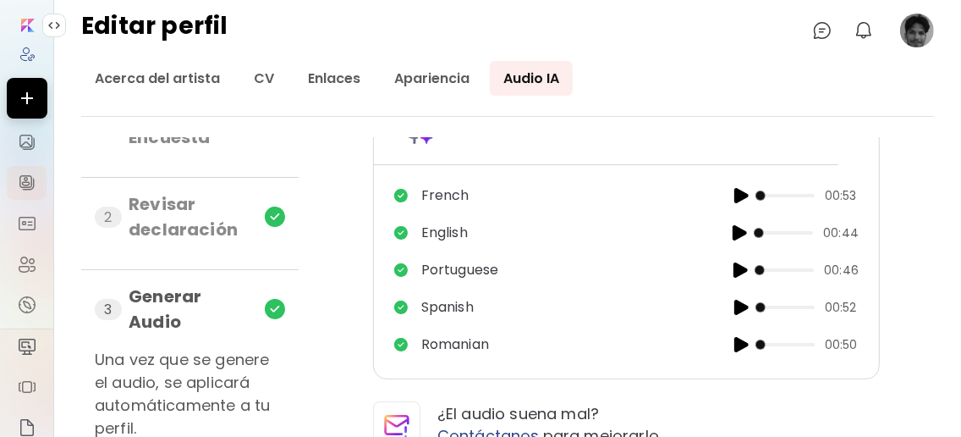
click at [187, 305] on h6 "Generar Audio" at bounding box center [190, 308] width 123 height 51
click at [193, 224] on h6 "Revisar declaración" at bounding box center [190, 216] width 123 height 51
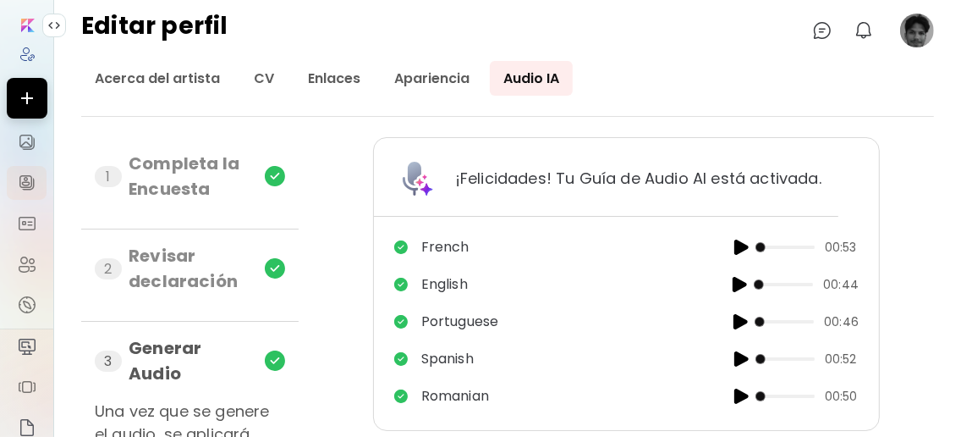
click at [280, 172] on img at bounding box center [275, 176] width 20 height 20
click at [275, 200] on div "1 Completa la Encuesta" at bounding box center [190, 183] width 190 height 64
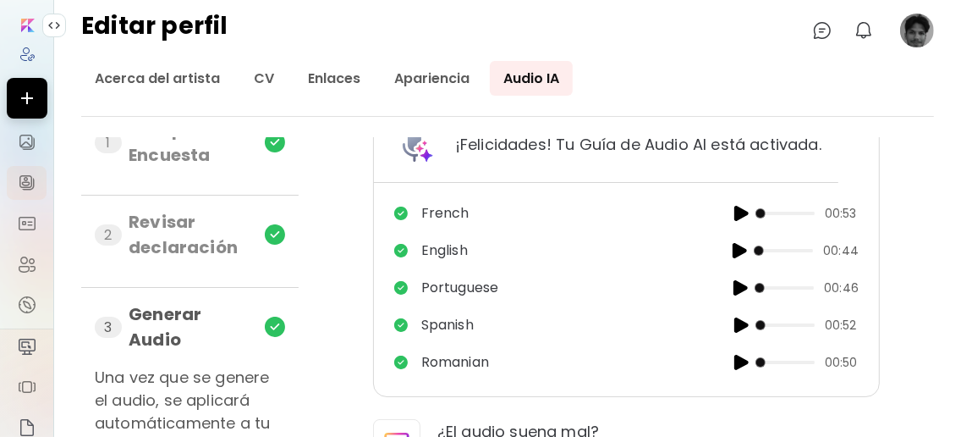
scroll to position [52, 0]
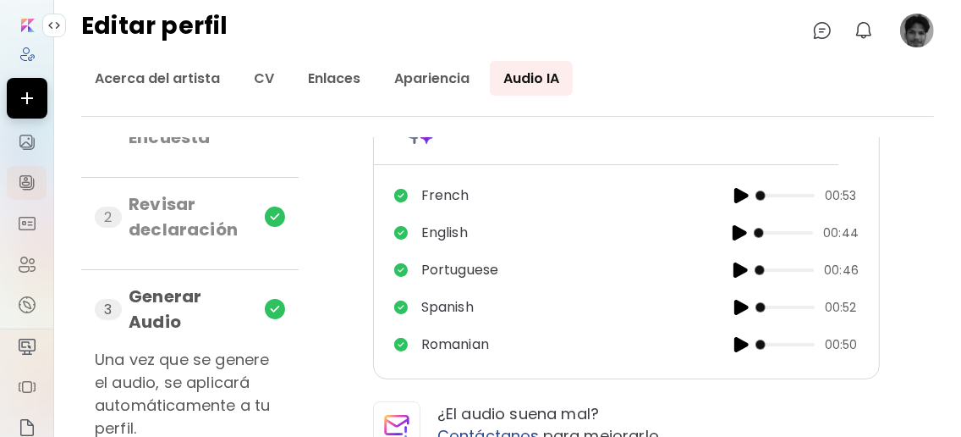
click at [397, 195] on img at bounding box center [401, 196] width 14 height 14
drag, startPoint x: 404, startPoint y: 244, endPoint x: 398, endPoint y: 255, distance: 13.2
click at [404, 244] on div "French 00:53 English 00:44 Portuguese 00:46 Spanish 00:52 Romanian 00:50" at bounding box center [626, 270] width 464 height 176
click at [375, 310] on div "¡Felicidades! Tu Guía de Audio AI está activada. French 00:53 English 00:44 Por…" at bounding box center [626, 232] width 507 height 294
click at [510, 428] on span "Contáctanos" at bounding box center [488, 435] width 102 height 21
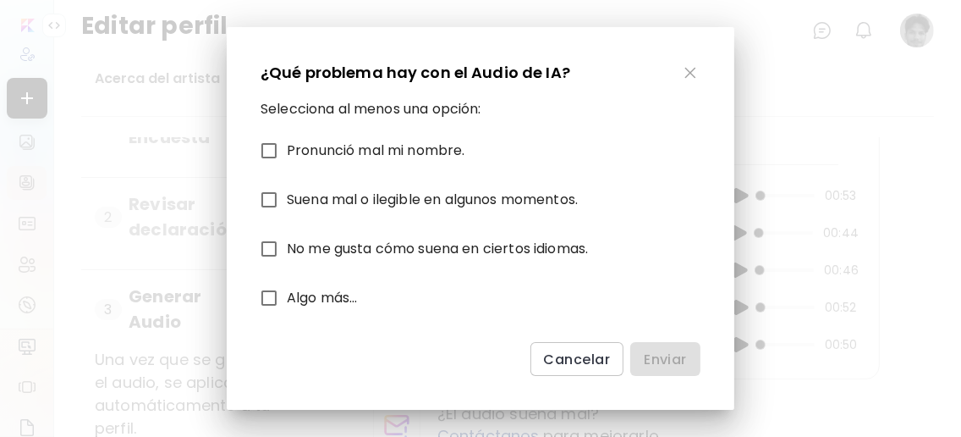
scroll to position [139, 0]
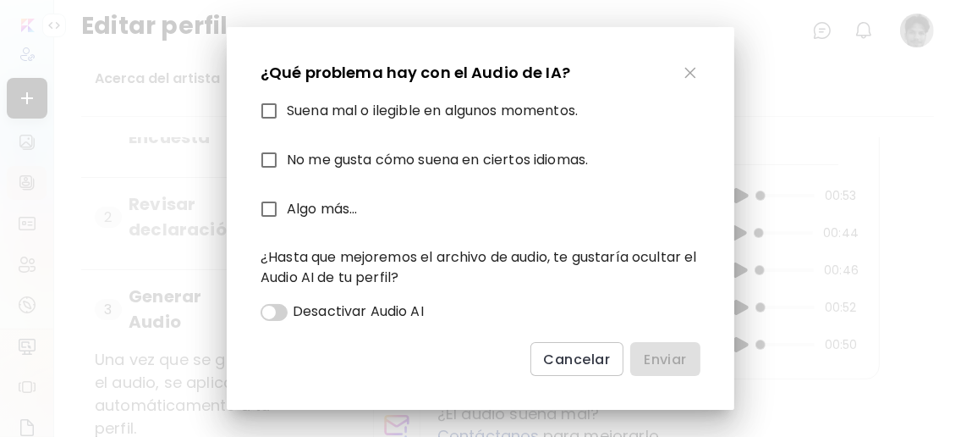
click at [282, 307] on span at bounding box center [274, 311] width 27 height 15
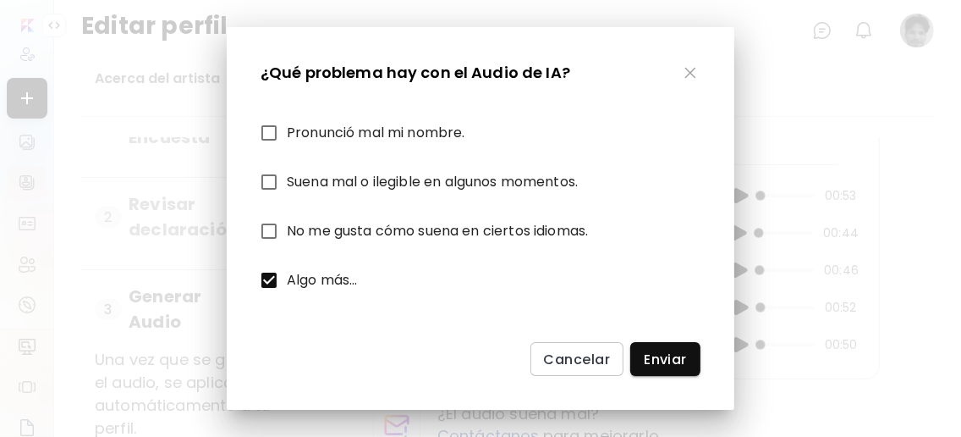
scroll to position [0, 0]
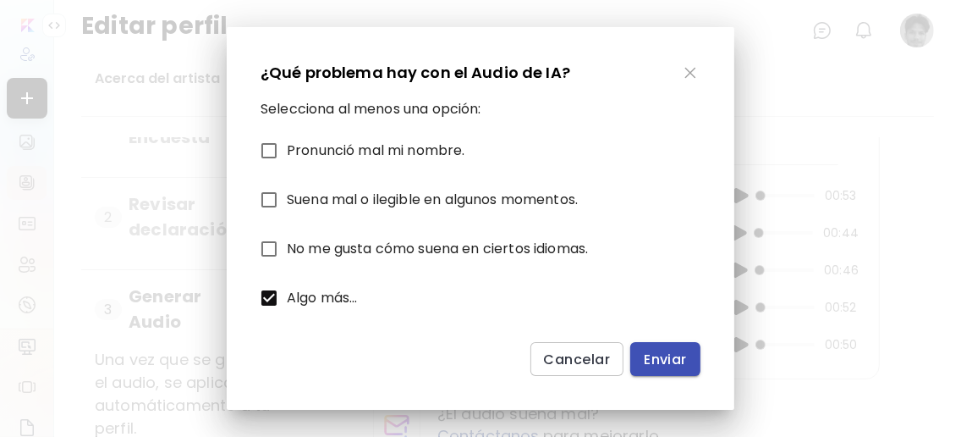
click at [674, 354] on span "Enviar" at bounding box center [665, 359] width 43 height 18
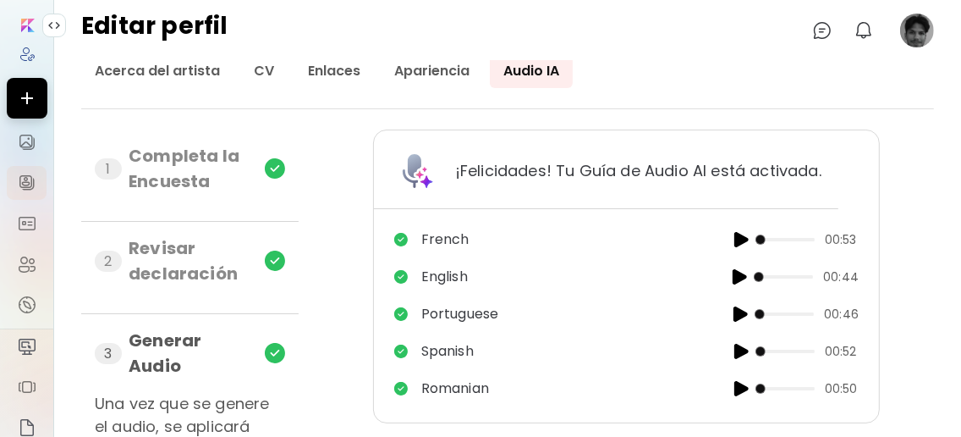
click at [279, 173] on img at bounding box center [275, 168] width 20 height 20
click at [768, 168] on p "¡Felicidades! Tu Guía de Audio AI está activada." at bounding box center [638, 171] width 366 height 22
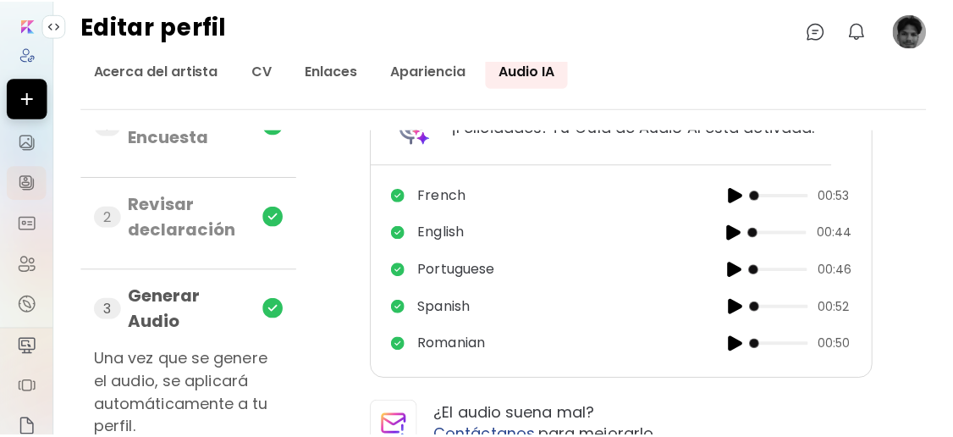
scroll to position [52, 0]
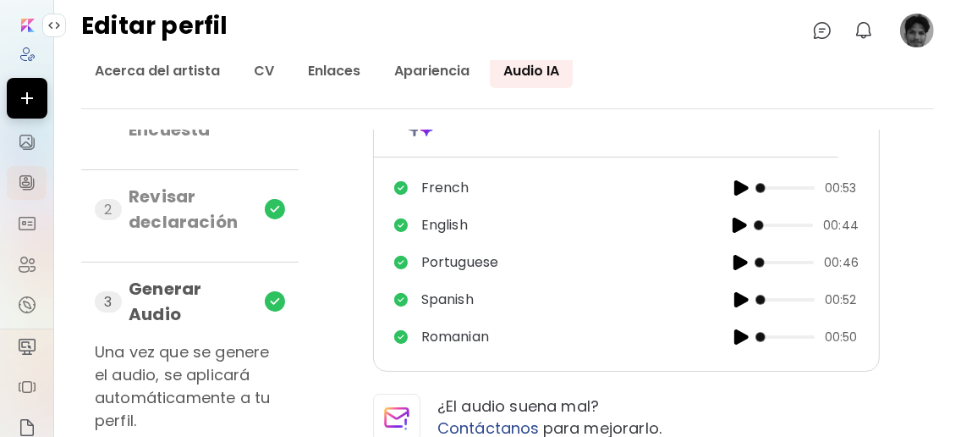
click at [928, 29] on image at bounding box center [917, 31] width 34 height 34
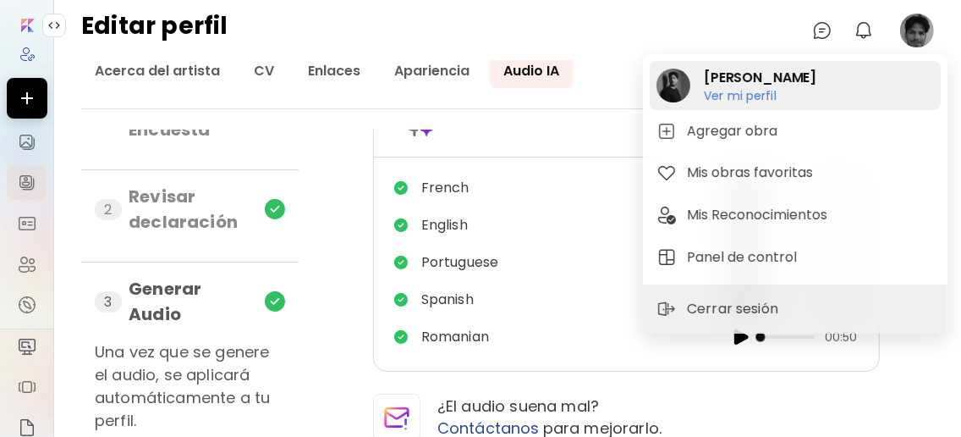
click at [791, 73] on h2 "[PERSON_NAME]" at bounding box center [760, 78] width 113 height 20
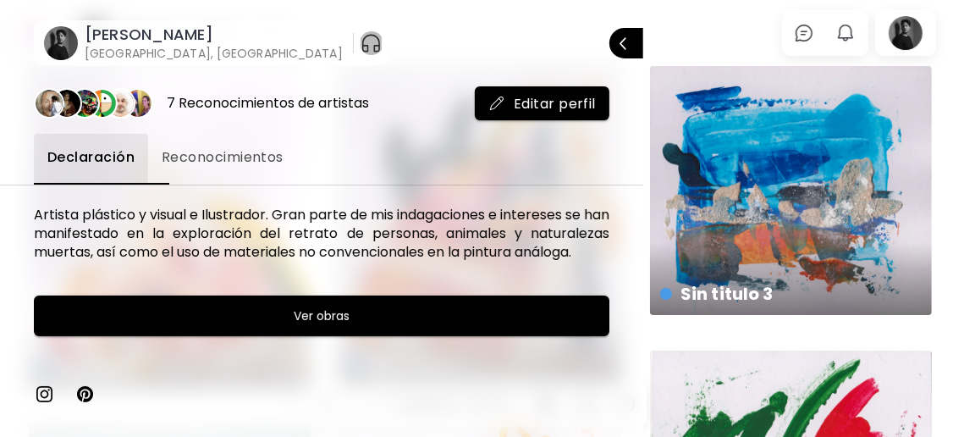
click at [360, 46] on img "button" at bounding box center [370, 43] width 21 height 27
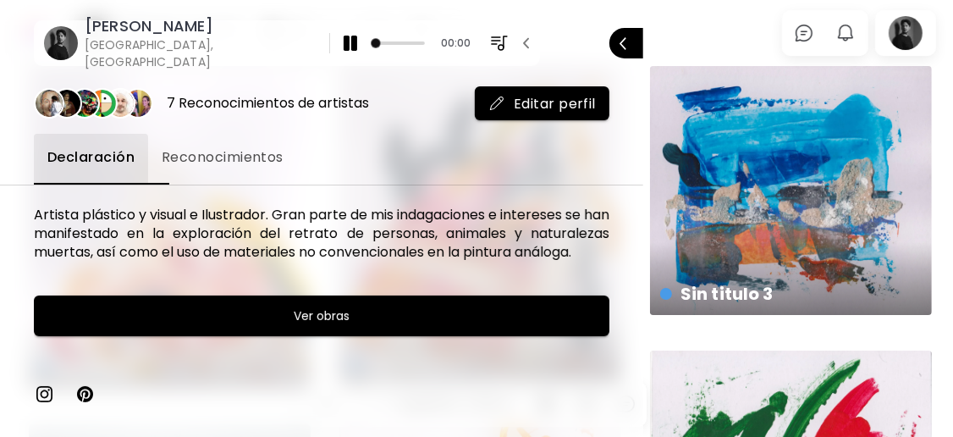
click at [340, 44] on img "button" at bounding box center [350, 43] width 20 height 20
click at [903, 34] on div at bounding box center [476, 218] width 953 height 437
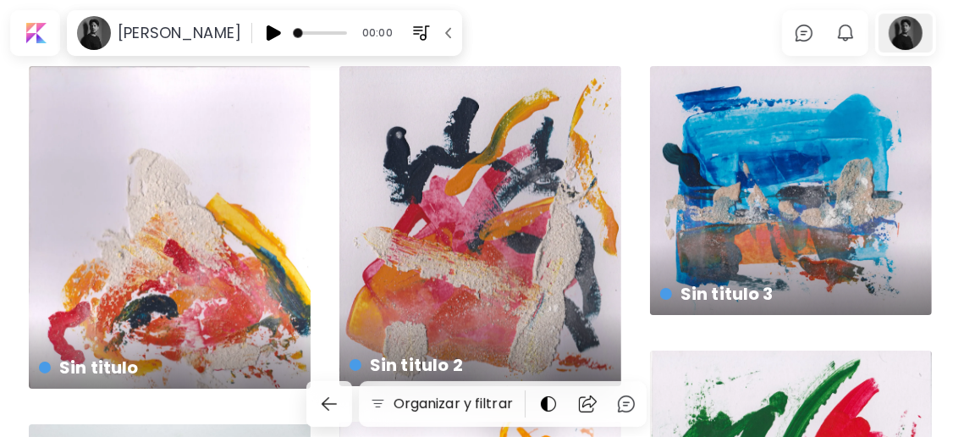
click at [915, 30] on div at bounding box center [905, 33] width 54 height 39
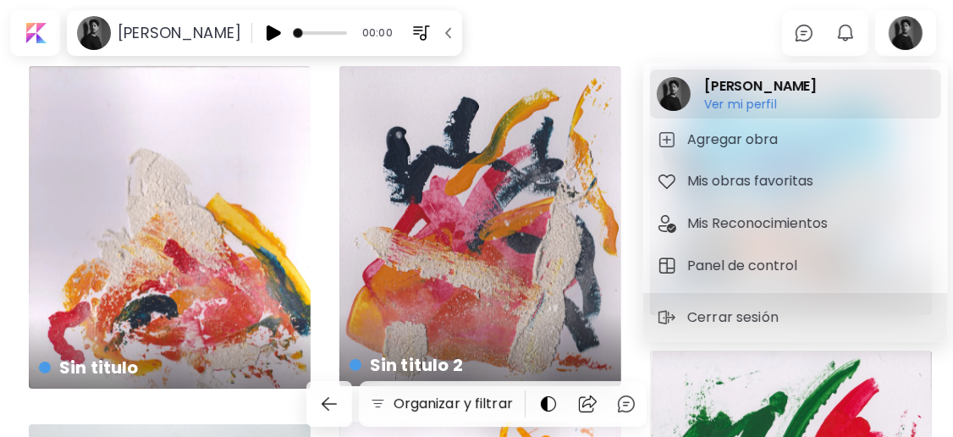
click at [758, 112] on h6 "Ver mi perfil" at bounding box center [740, 119] width 73 height 15
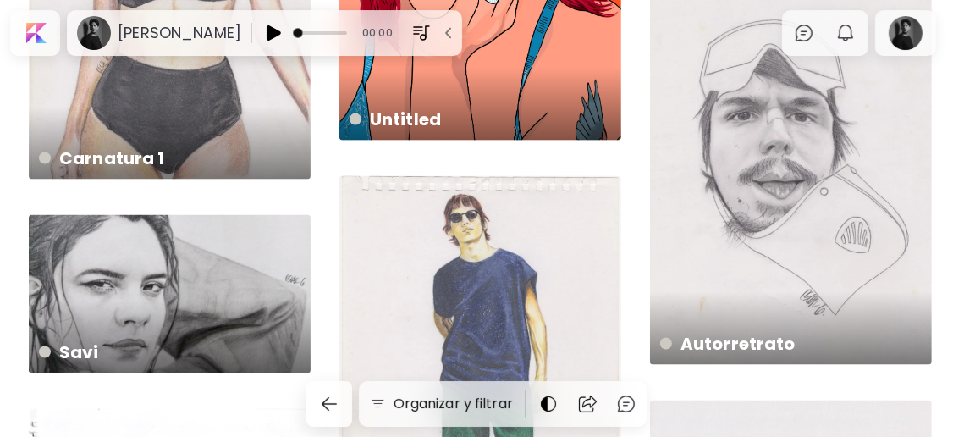
scroll to position [1465, 0]
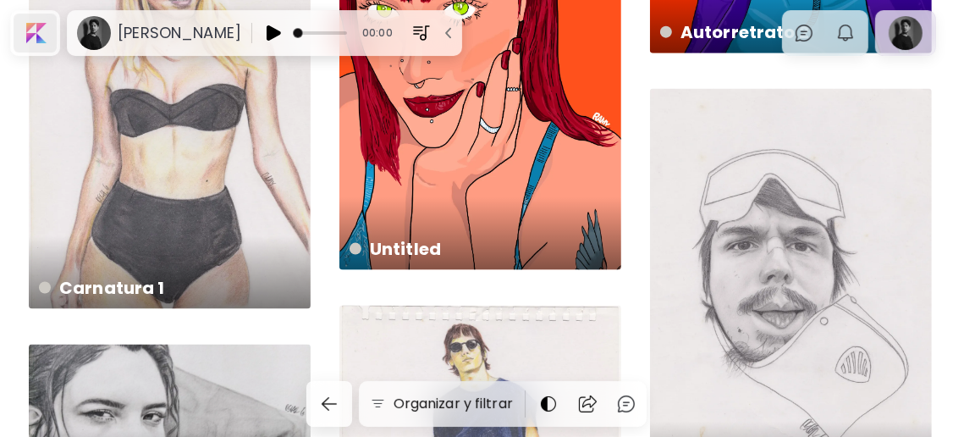
click at [47, 34] on div at bounding box center [35, 33] width 43 height 39
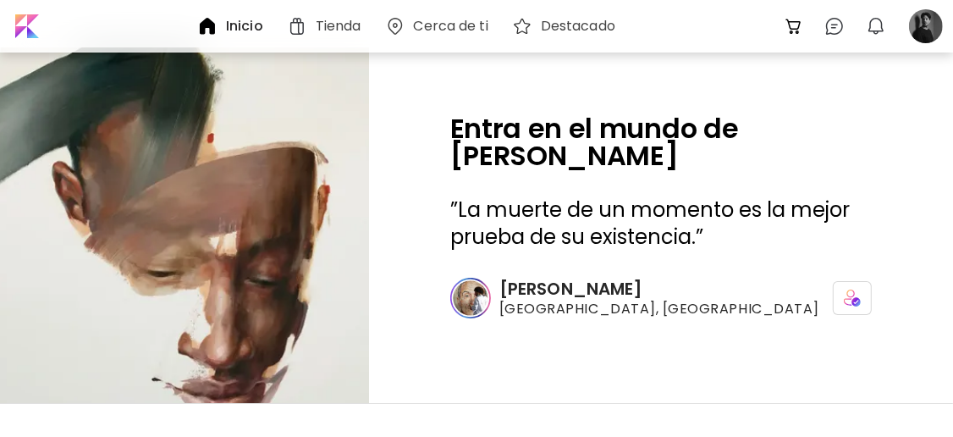
click at [238, 19] on h6 "Inicio" at bounding box center [244, 26] width 37 height 14
click at [928, 23] on div at bounding box center [925, 26] width 37 height 37
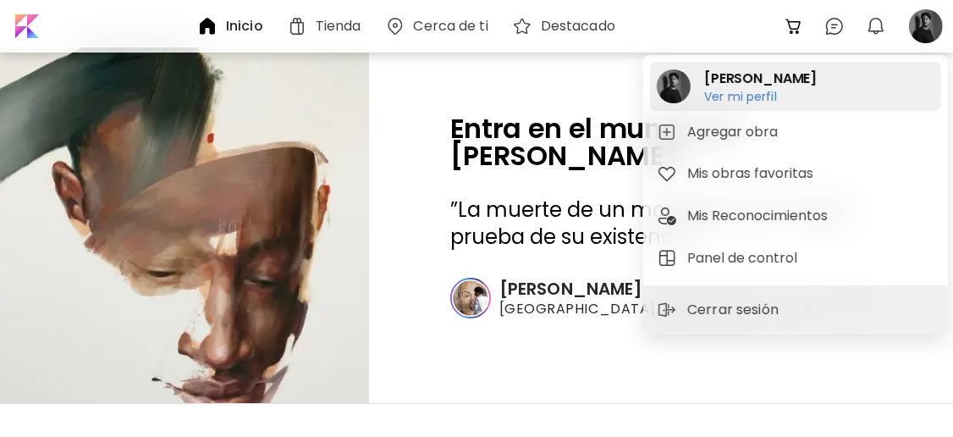
click at [750, 89] on h6 "Ver mi perfil" at bounding box center [760, 96] width 113 height 15
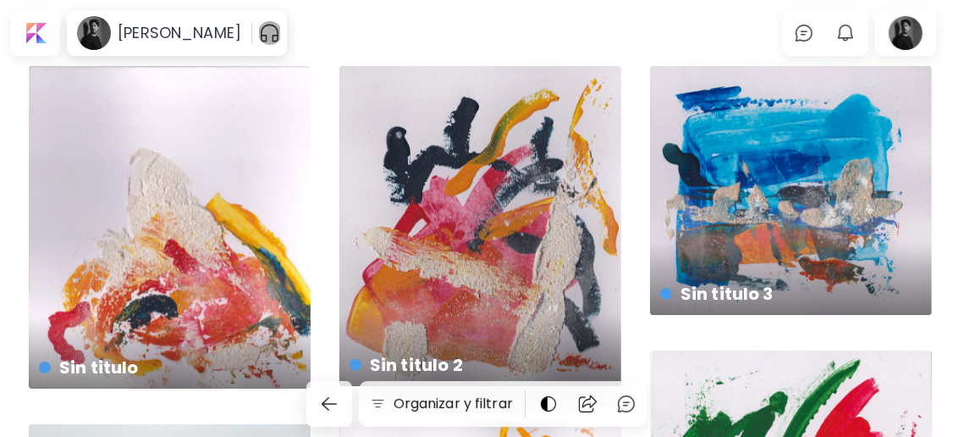
click at [263, 32] on img "button" at bounding box center [269, 32] width 21 height 27
click at [263, 32] on img "button" at bounding box center [272, 33] width 20 height 20
click at [443, 29] on img "button" at bounding box center [448, 33] width 17 height 17
click at [274, 34] on div at bounding box center [273, 32] width 28 height 27
click at [267, 35] on img "button" at bounding box center [269, 32] width 21 height 27
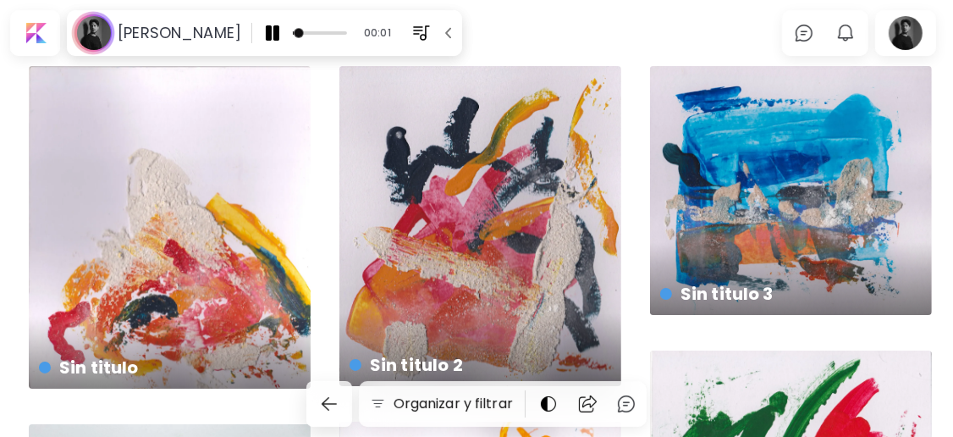
click at [411, 28] on img "button" at bounding box center [421, 33] width 20 height 20
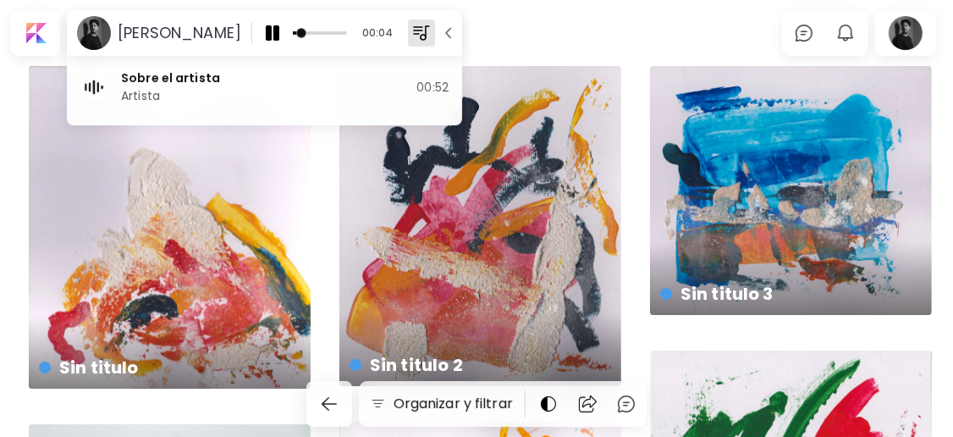
click at [221, 90] on h6 "Artista" at bounding box center [268, 96] width 295 height 18
drag, startPoint x: 205, startPoint y: 85, endPoint x: 568, endPoint y: 30, distance: 366.9
click at [568, 30] on body "[PERSON_NAME] 00:07 Sobre el artista Artista 00:52 0 0 Organizar y filtrar The …" at bounding box center [476, 218] width 953 height 437
click at [36, 33] on div at bounding box center [35, 33] width 43 height 39
